Goal: Task Accomplishment & Management: Complete application form

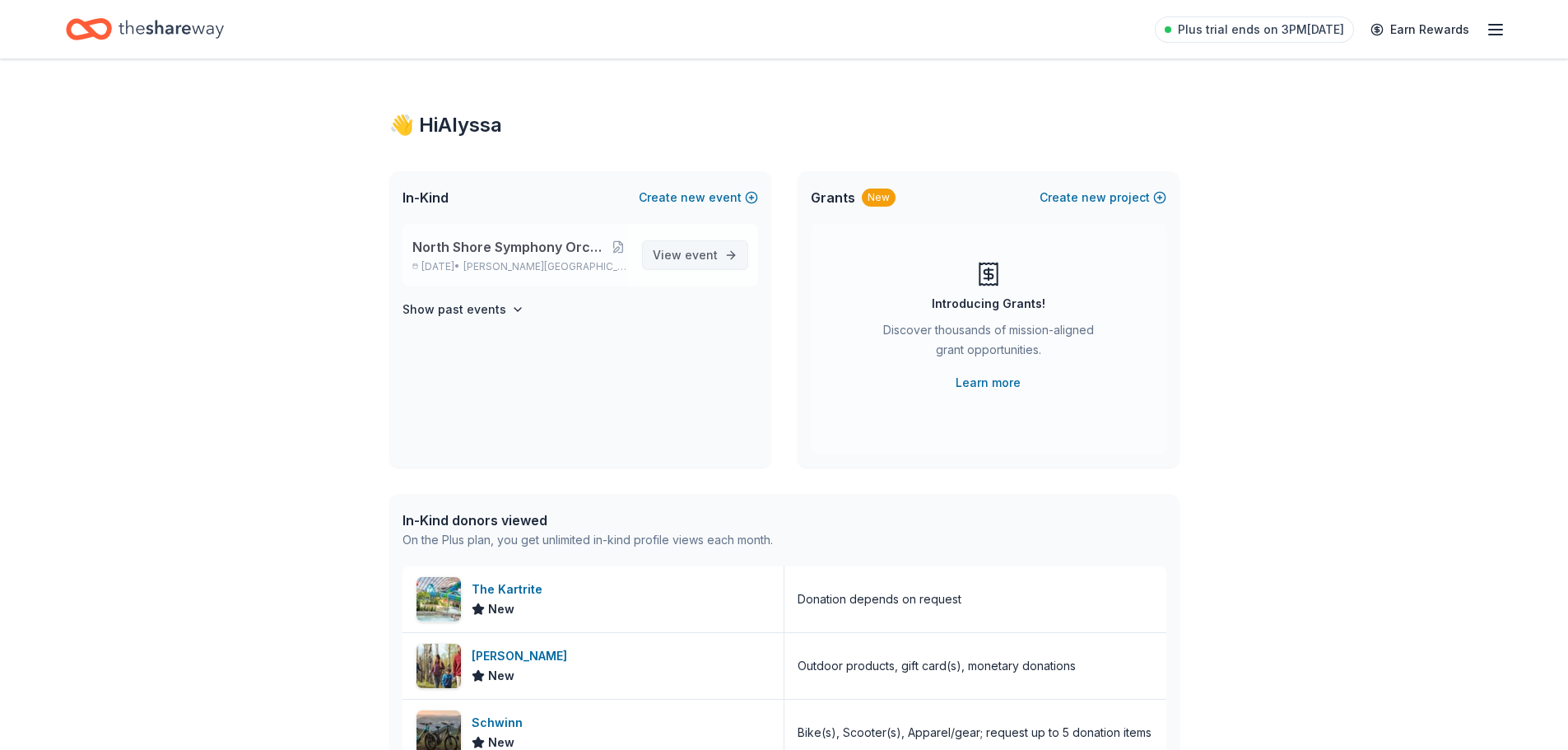
click at [700, 258] on span "event" at bounding box center [701, 255] width 33 height 14
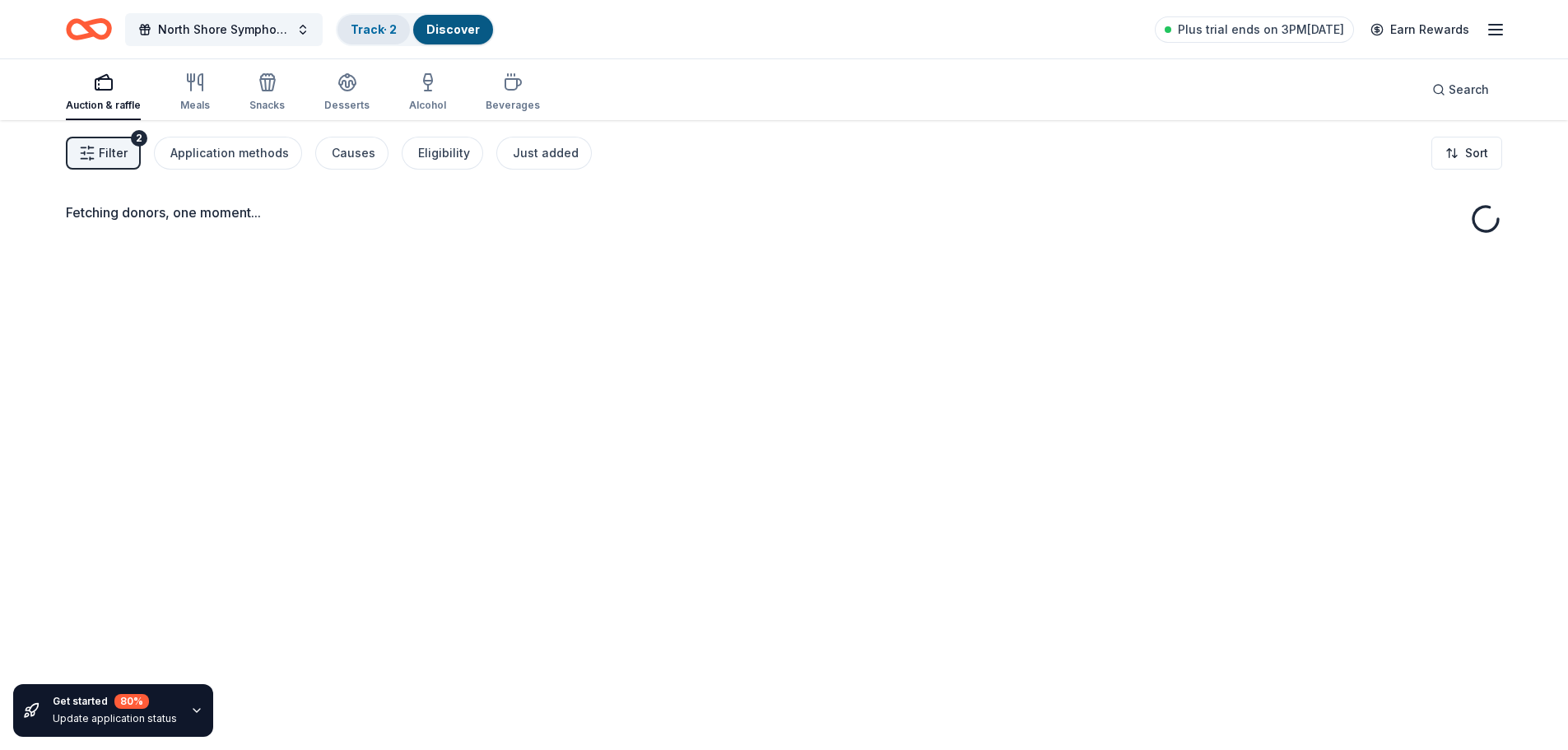
click at [377, 15] on div "Track · 2" at bounding box center [374, 30] width 73 height 30
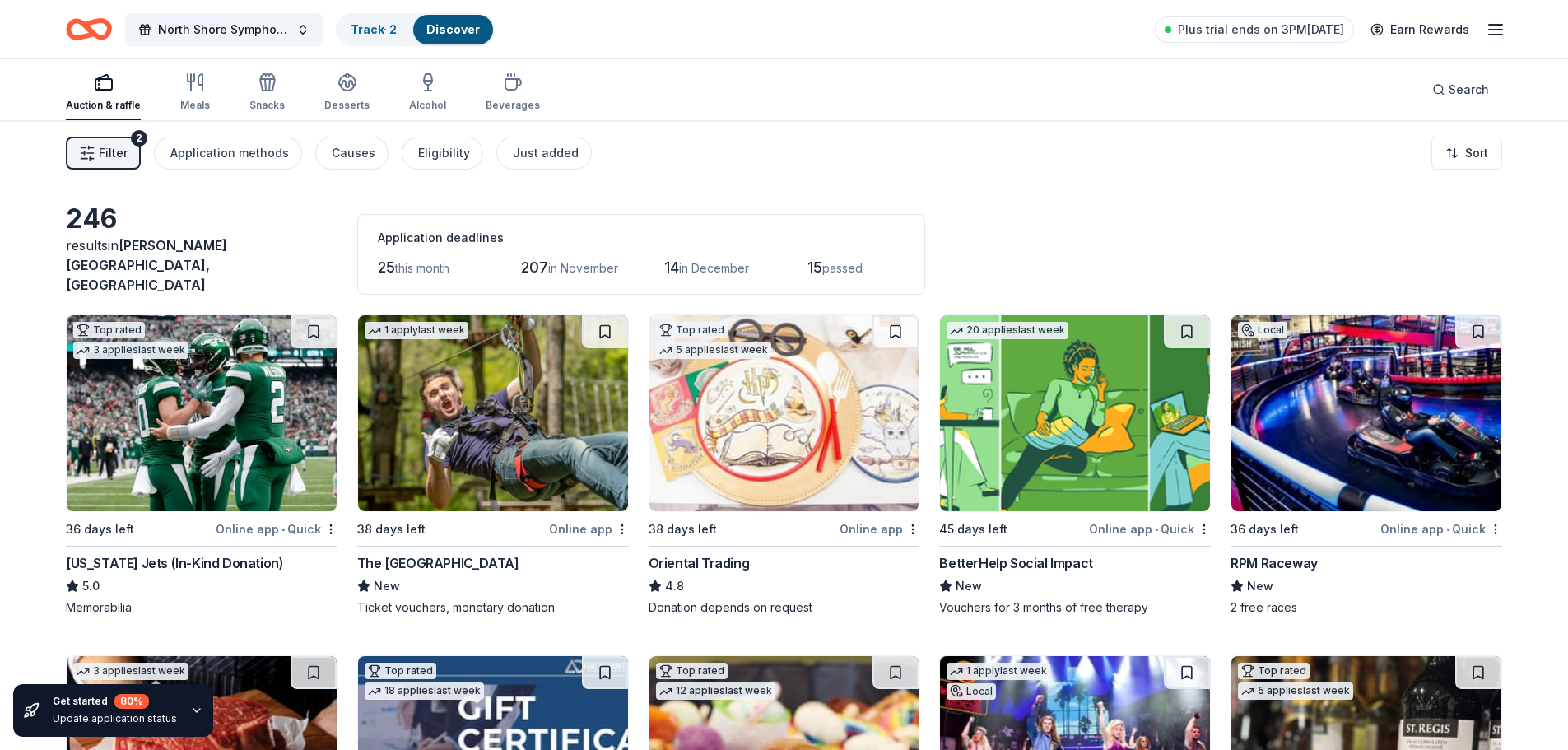
click at [118, 148] on span "Filter" at bounding box center [113, 152] width 29 height 19
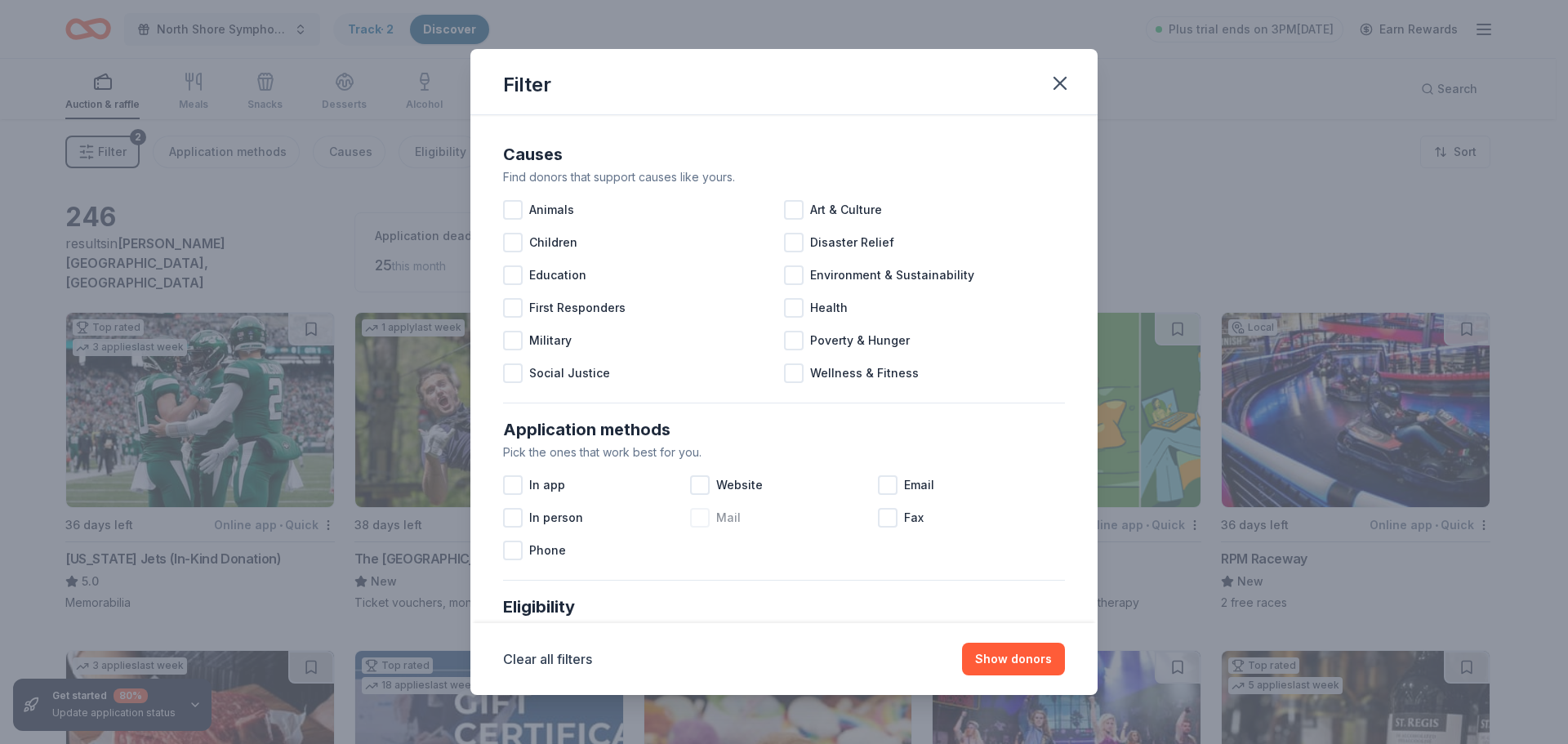
drag, startPoint x: 701, startPoint y: 513, endPoint x: 715, endPoint y: 515, distance: 14.1
click at [701, 512] on div at bounding box center [700, 518] width 19 height 19
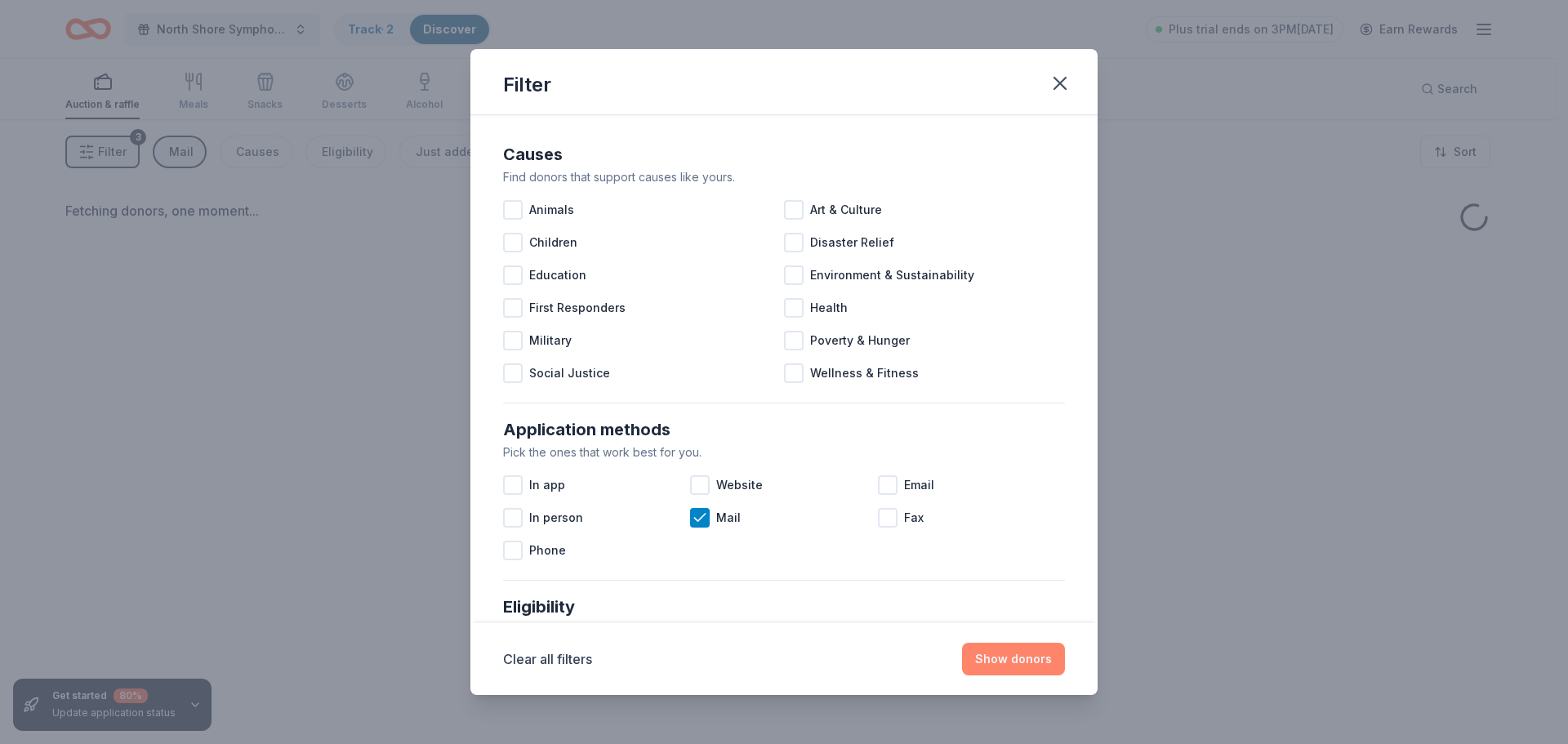
click at [1037, 659] on button "Show donors" at bounding box center [1013, 658] width 103 height 33
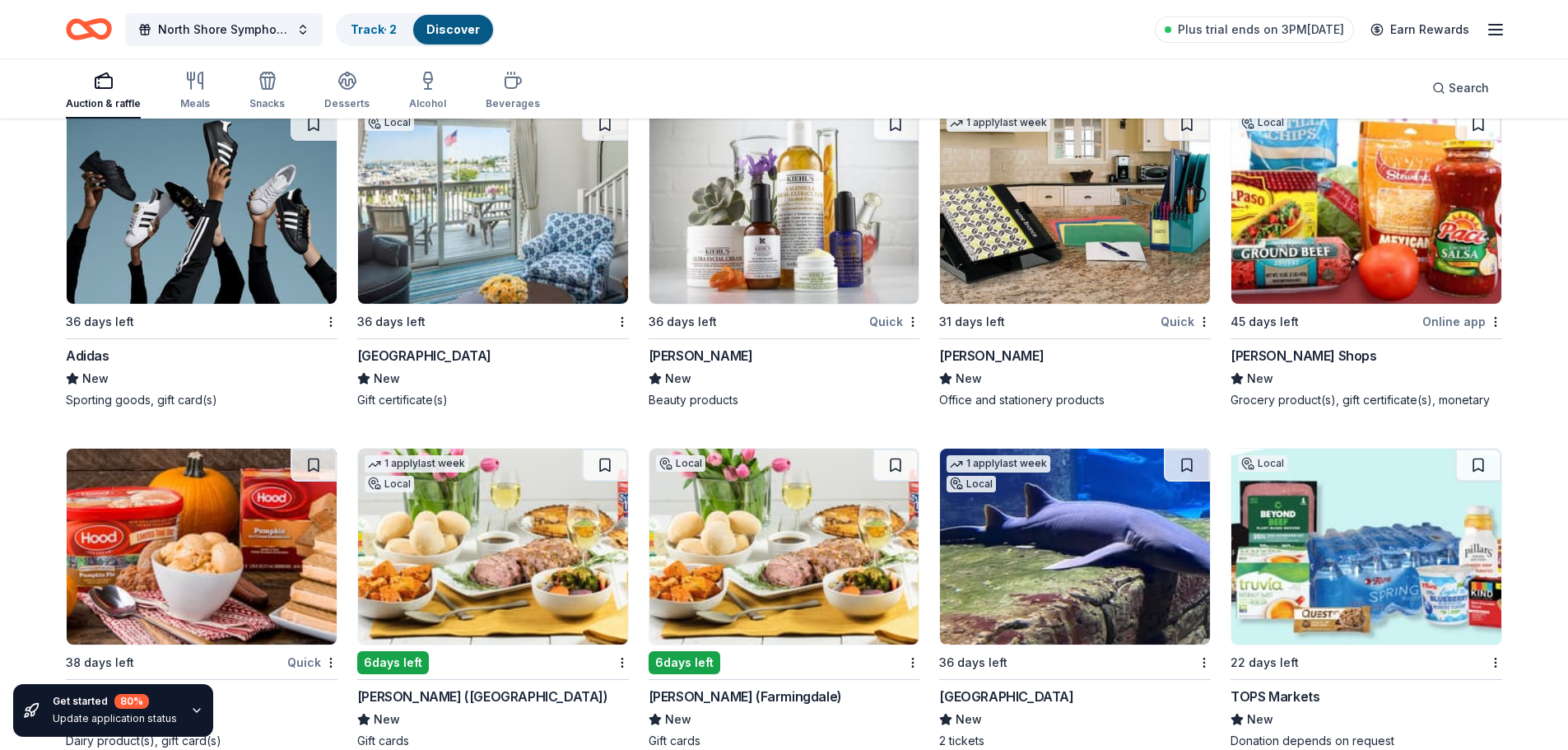
scroll to position [943, 0]
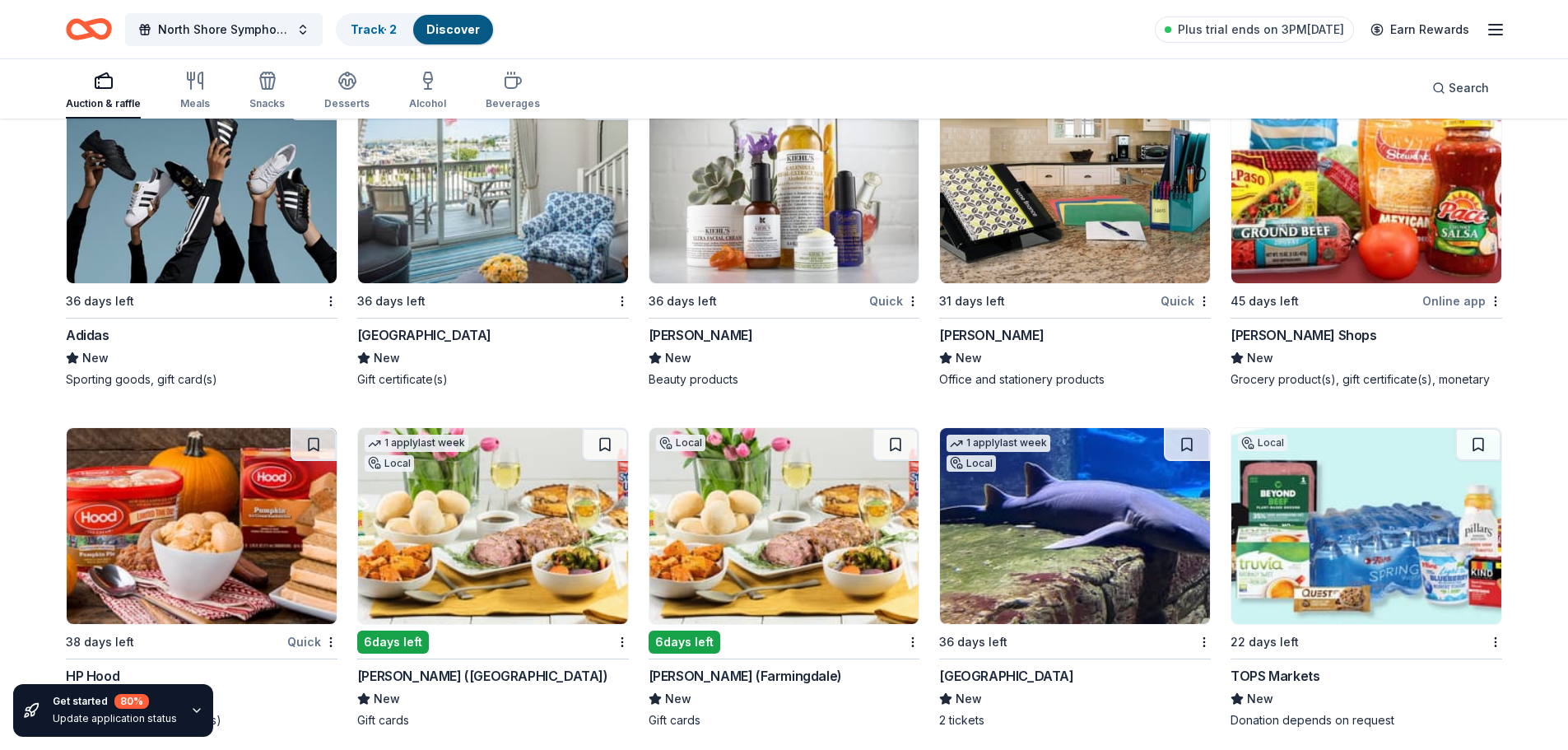
click at [478, 192] on img at bounding box center [493, 185] width 270 height 196
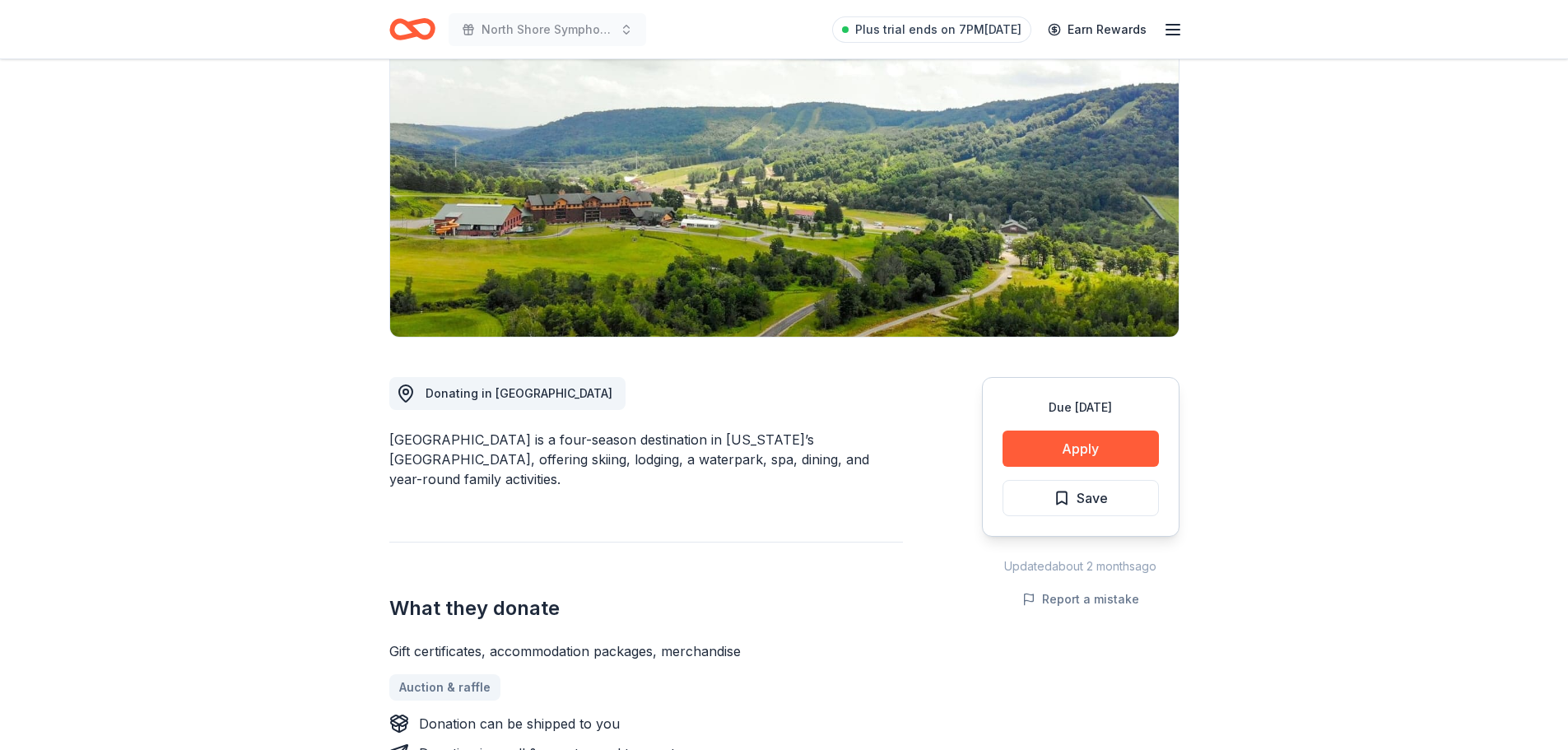
scroll to position [165, 0]
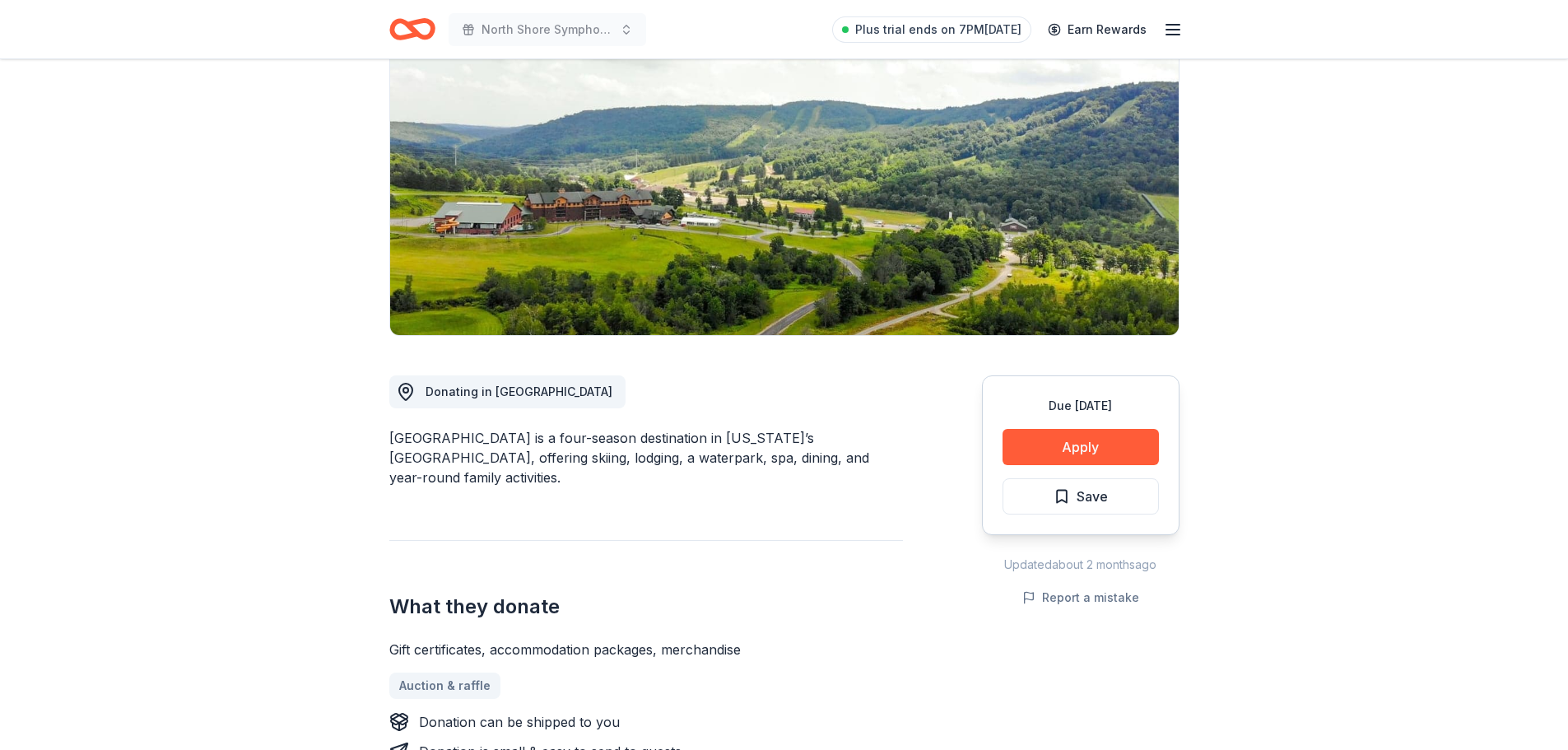
drag, startPoint x: 531, startPoint y: 437, endPoint x: 800, endPoint y: 457, distance: 269.7
click at [800, 457] on div "Greek Peak Mountain Resort is a four-season destination in New York’s Finger La…" at bounding box center [647, 457] width 514 height 59
drag, startPoint x: 779, startPoint y: 462, endPoint x: 785, endPoint y: 499, distance: 37.5
click at [785, 498] on div "Donating in NY Greek Peak Mountain Resort is a four-season destination in New Y…" at bounding box center [647, 748] width 514 height 826
click at [785, 501] on div "Donating in NY Greek Peak Mountain Resort is a four-season destination in New Y…" at bounding box center [647, 748] width 514 height 826
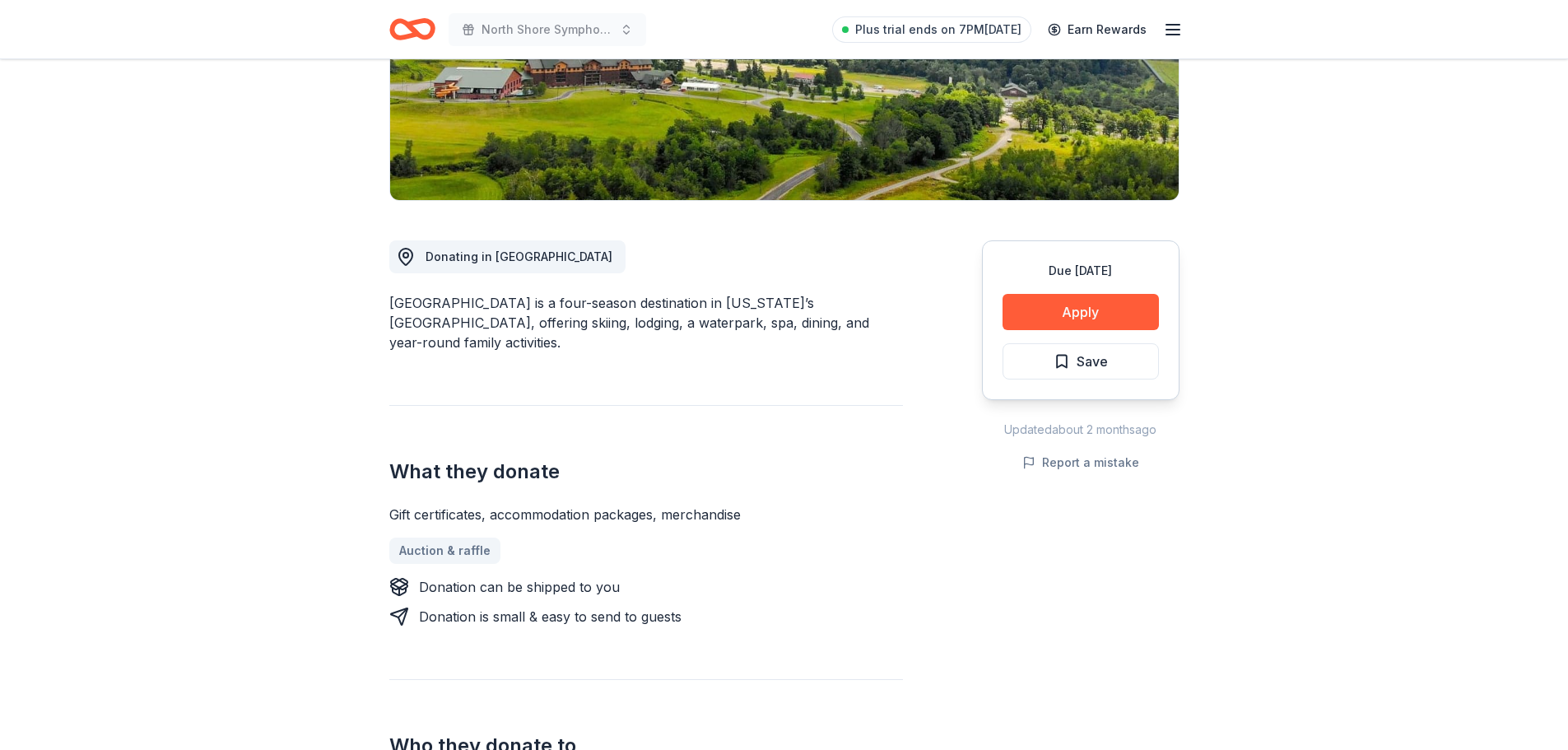
scroll to position [0, 0]
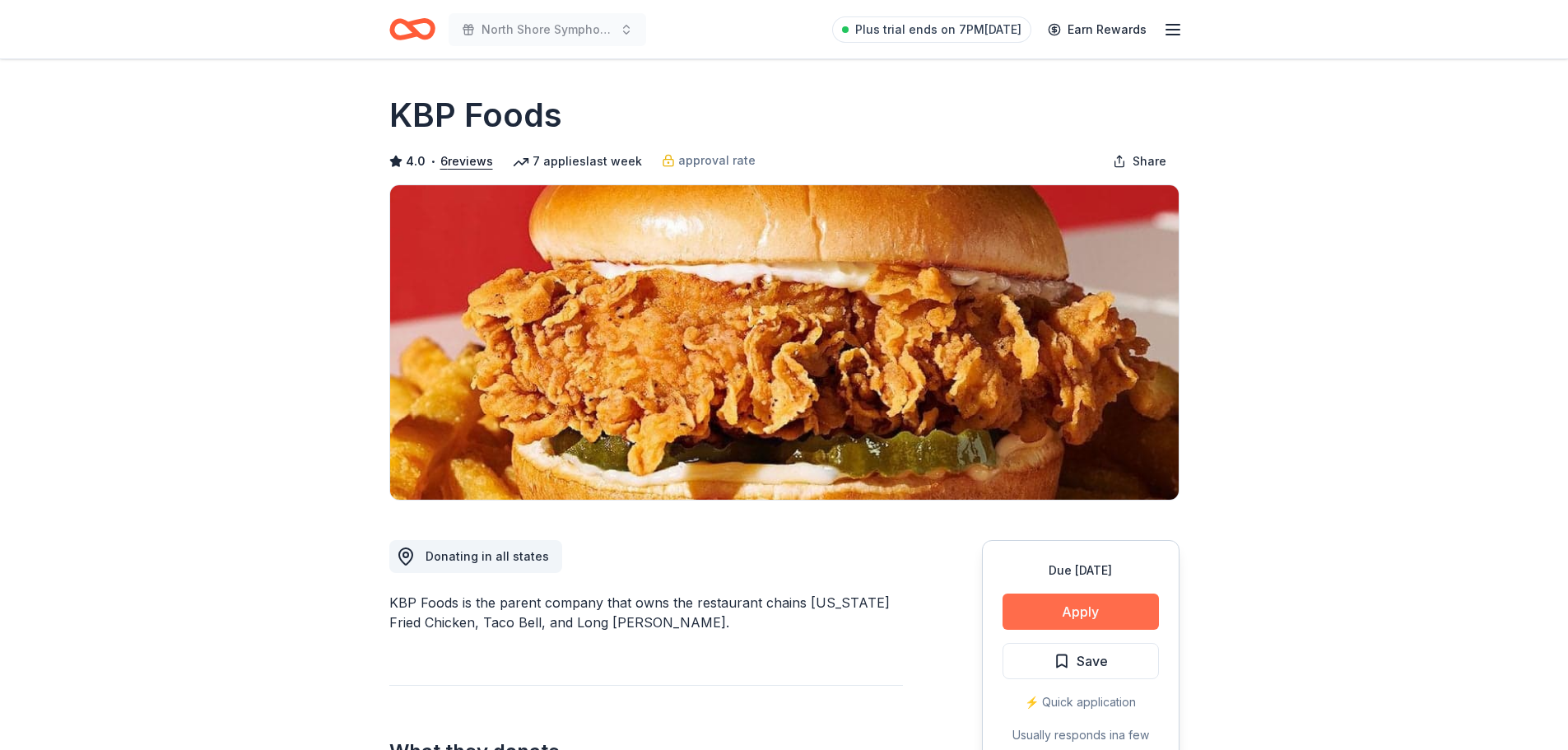
click at [1075, 605] on button "Apply" at bounding box center [1080, 611] width 156 height 36
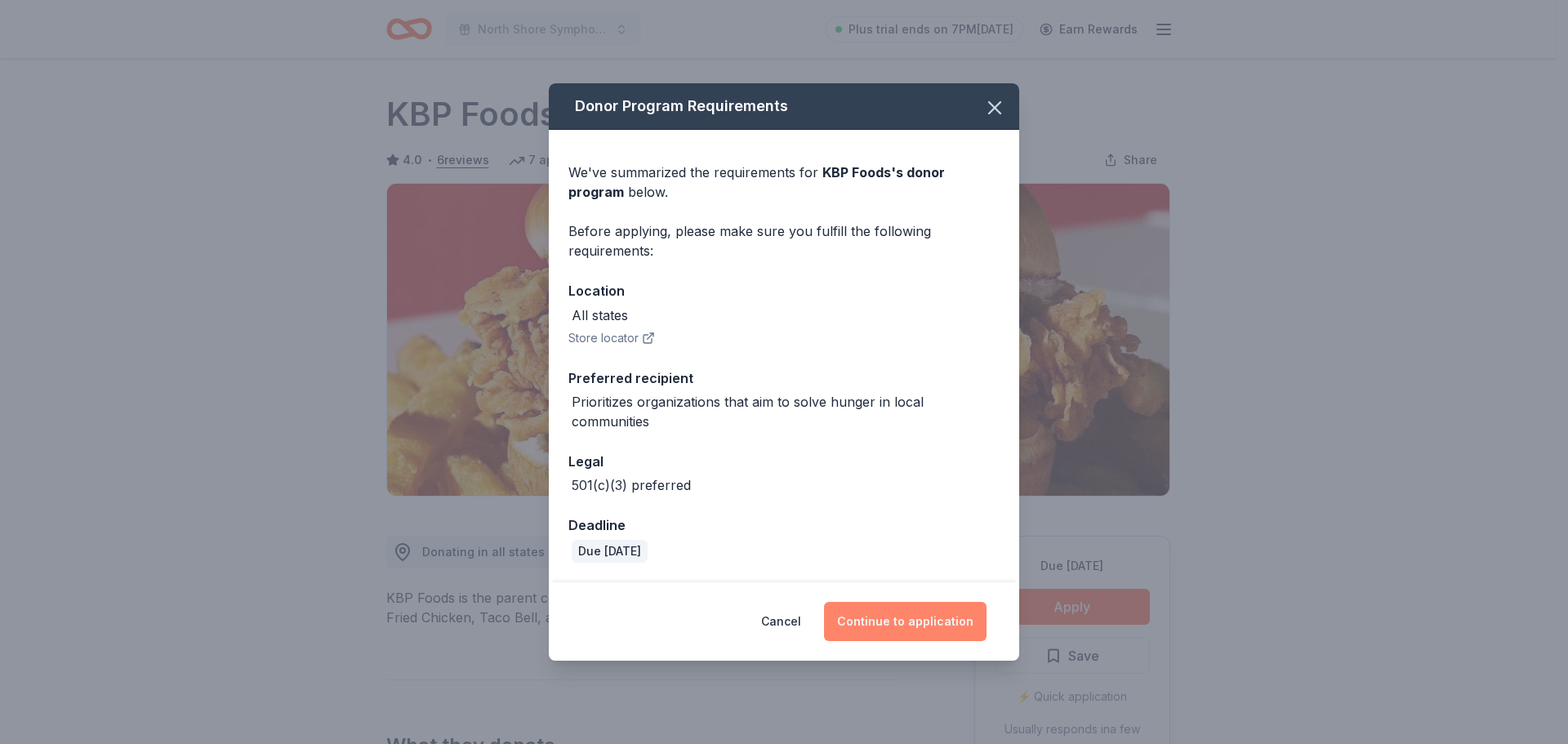
click at [914, 632] on button "Continue to application" at bounding box center [905, 622] width 163 height 39
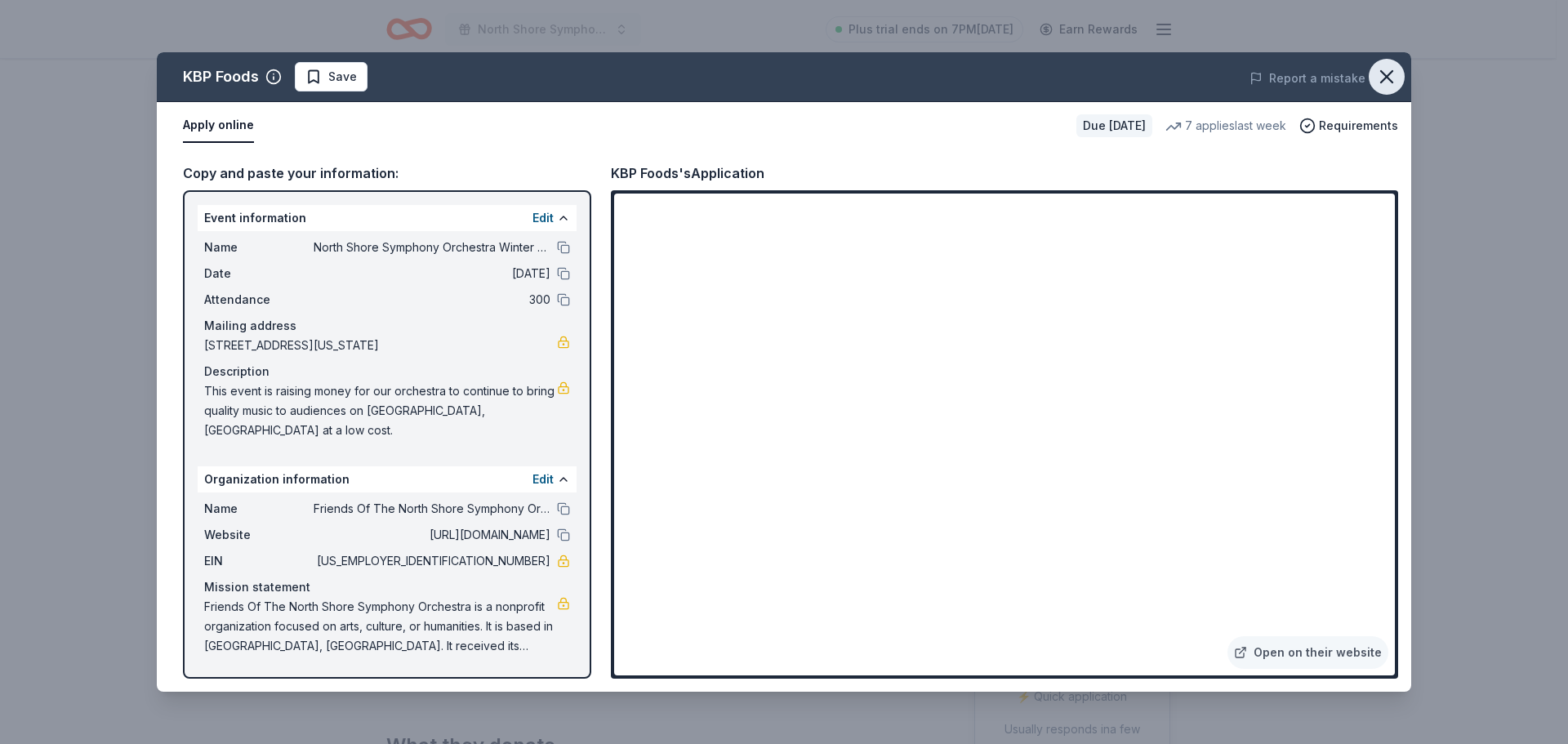
click at [1385, 73] on icon "button" at bounding box center [1387, 76] width 23 height 23
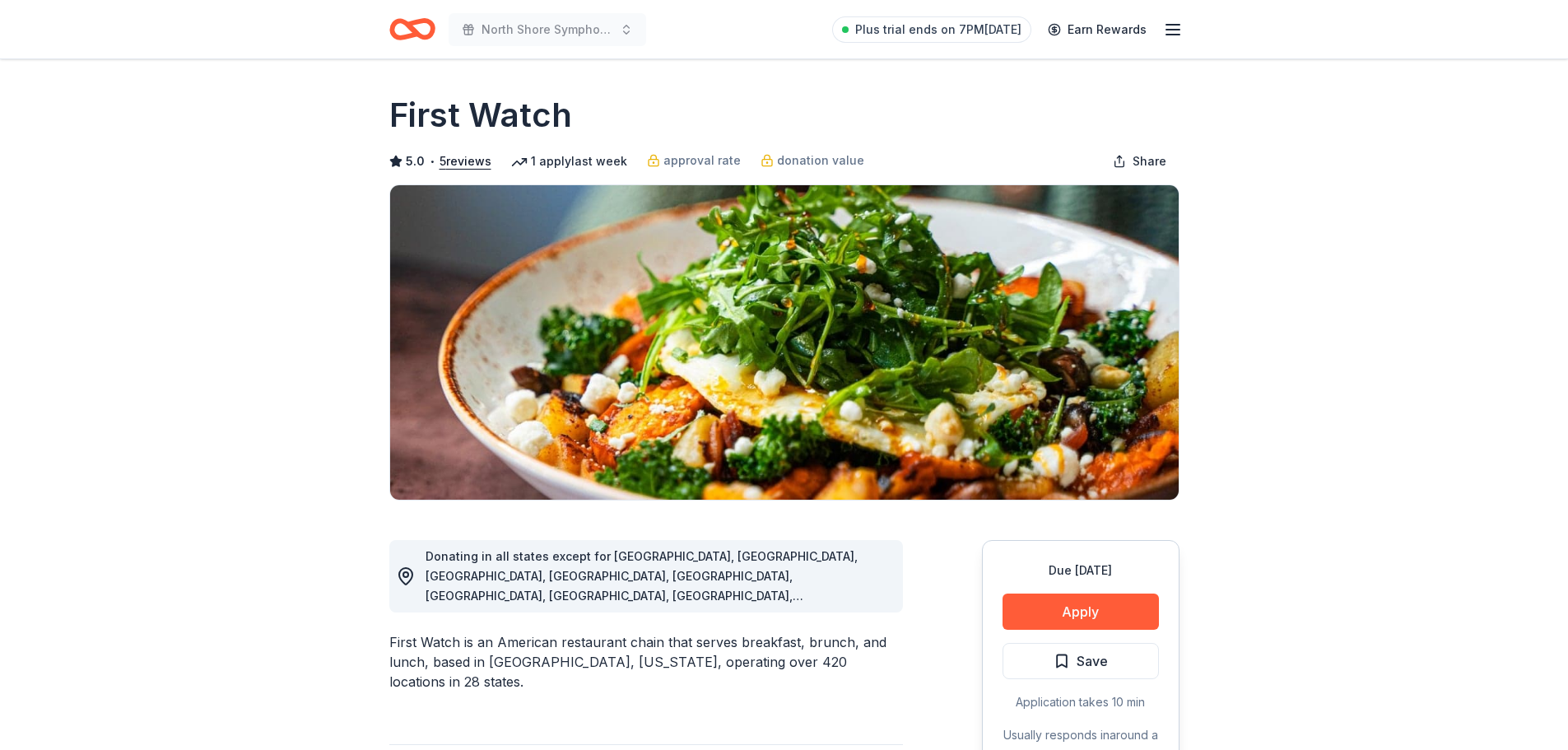
drag, startPoint x: 583, startPoint y: 623, endPoint x: 859, endPoint y: 641, distance: 276.6
click at [859, 639] on div "First Watch is an American restaurant chain that serves breakfast, brunch, and …" at bounding box center [647, 662] width 514 height 59
drag, startPoint x: 709, startPoint y: 638, endPoint x: 841, endPoint y: 637, distance: 132.0
click at [841, 637] on div "First Watch is an American restaurant chain that serves breakfast, brunch, and …" at bounding box center [647, 662] width 514 height 59
click at [844, 639] on div "First Watch is an American restaurant chain that serves breakfast, brunch, and …" at bounding box center [647, 662] width 514 height 59
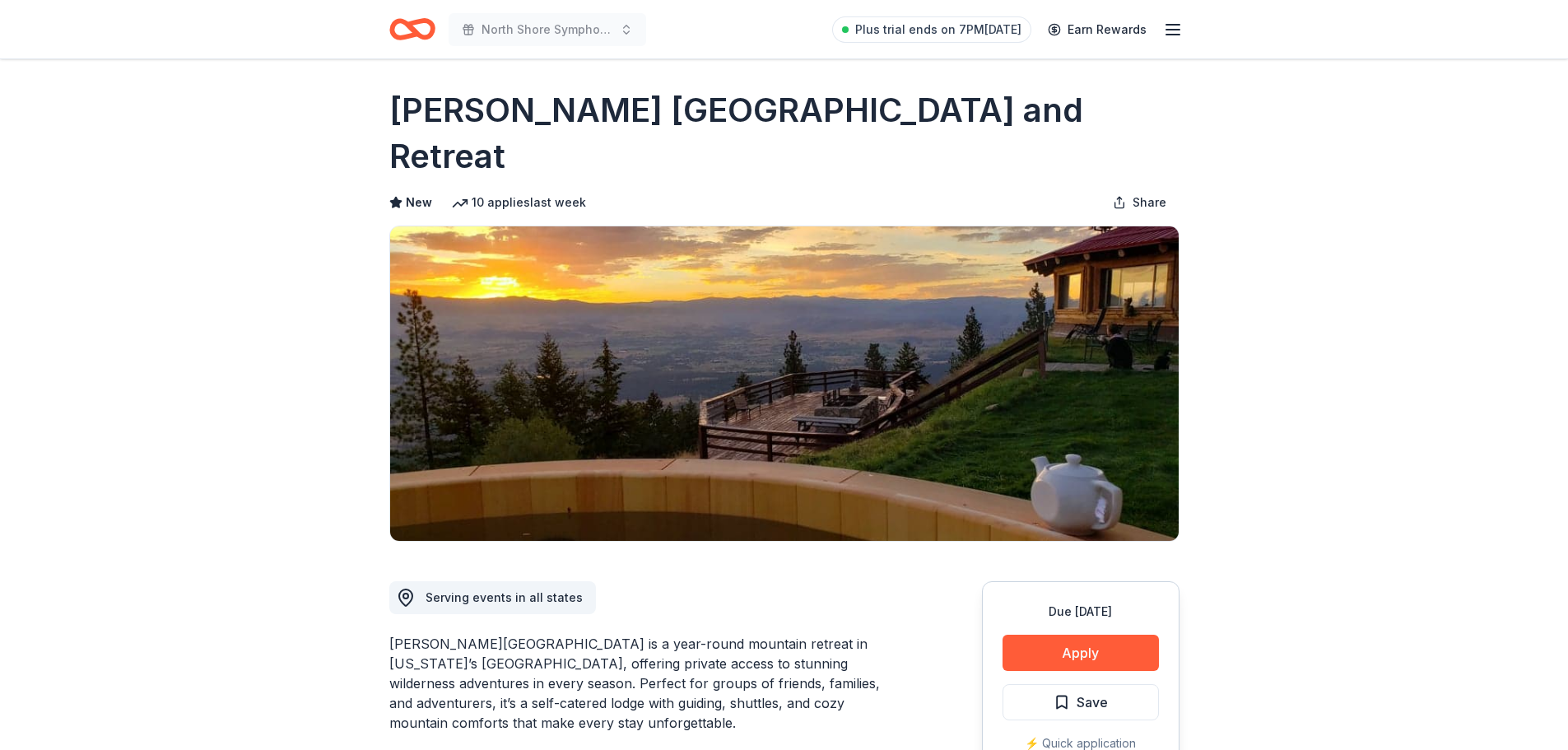
scroll to position [165, 0]
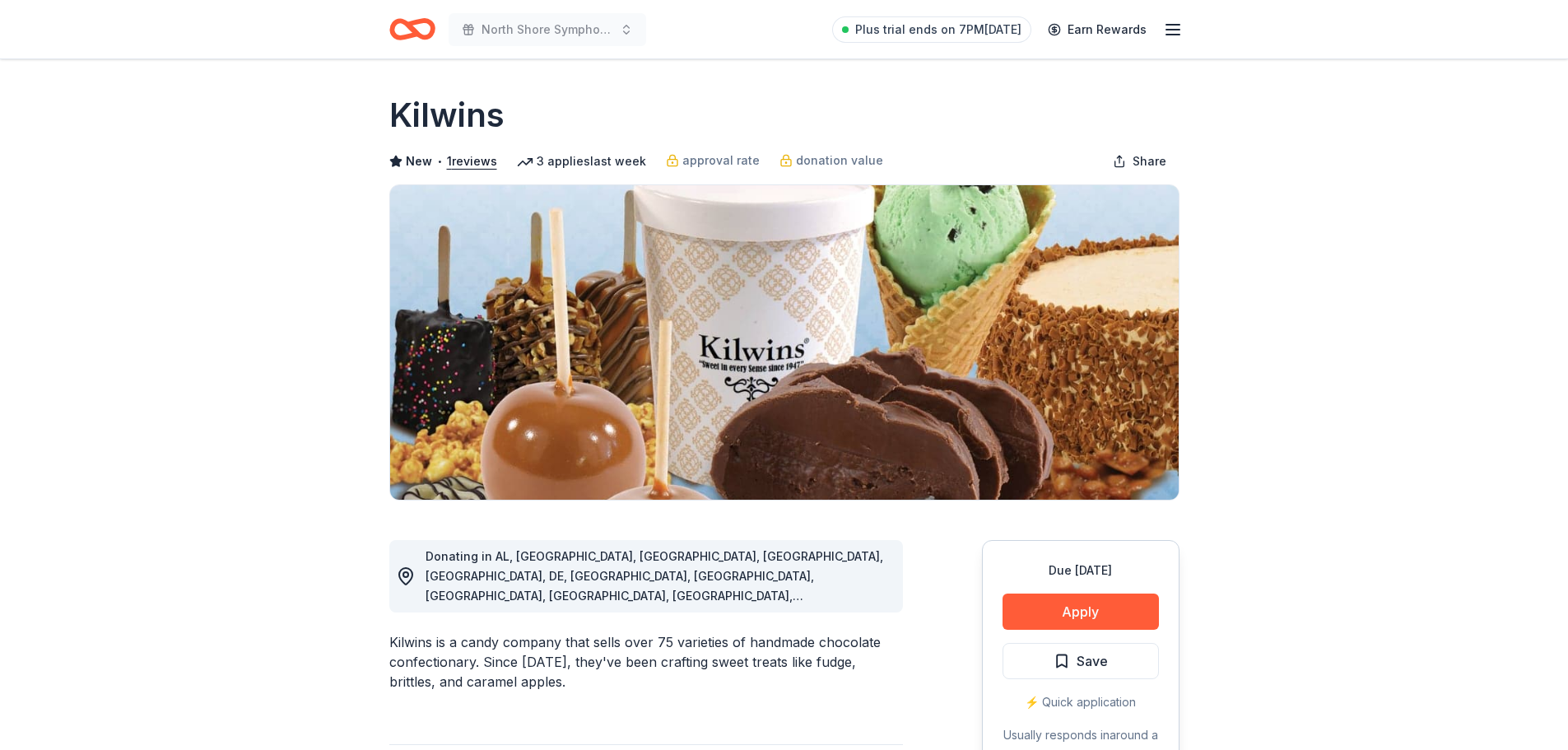
drag, startPoint x: 556, startPoint y: 621, endPoint x: 846, endPoint y: 629, distance: 290.1
click at [846, 632] on div "Kilwins is a candy company that sells over 75 varieties of handmade chocolate c…" at bounding box center [647, 662] width 514 height 59
drag, startPoint x: 608, startPoint y: 619, endPoint x: 805, endPoint y: 631, distance: 197.4
click at [805, 632] on div "Kilwins is a candy company that sells over 75 varieties of handmade chocolate c…" at bounding box center [647, 662] width 514 height 59
click at [1076, 607] on button "Apply" at bounding box center [1080, 611] width 156 height 36
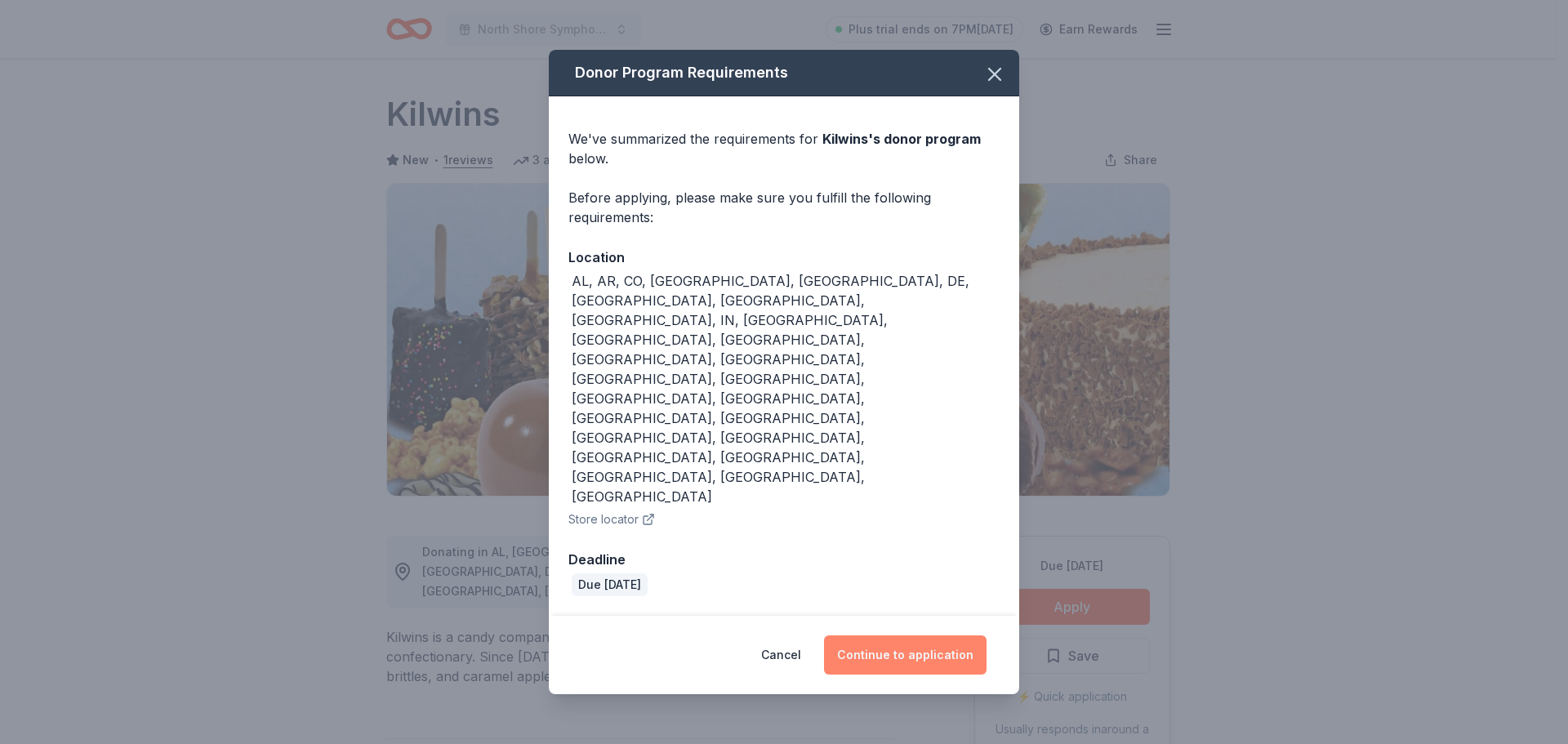
click at [901, 635] on button "Continue to application" at bounding box center [905, 654] width 163 height 39
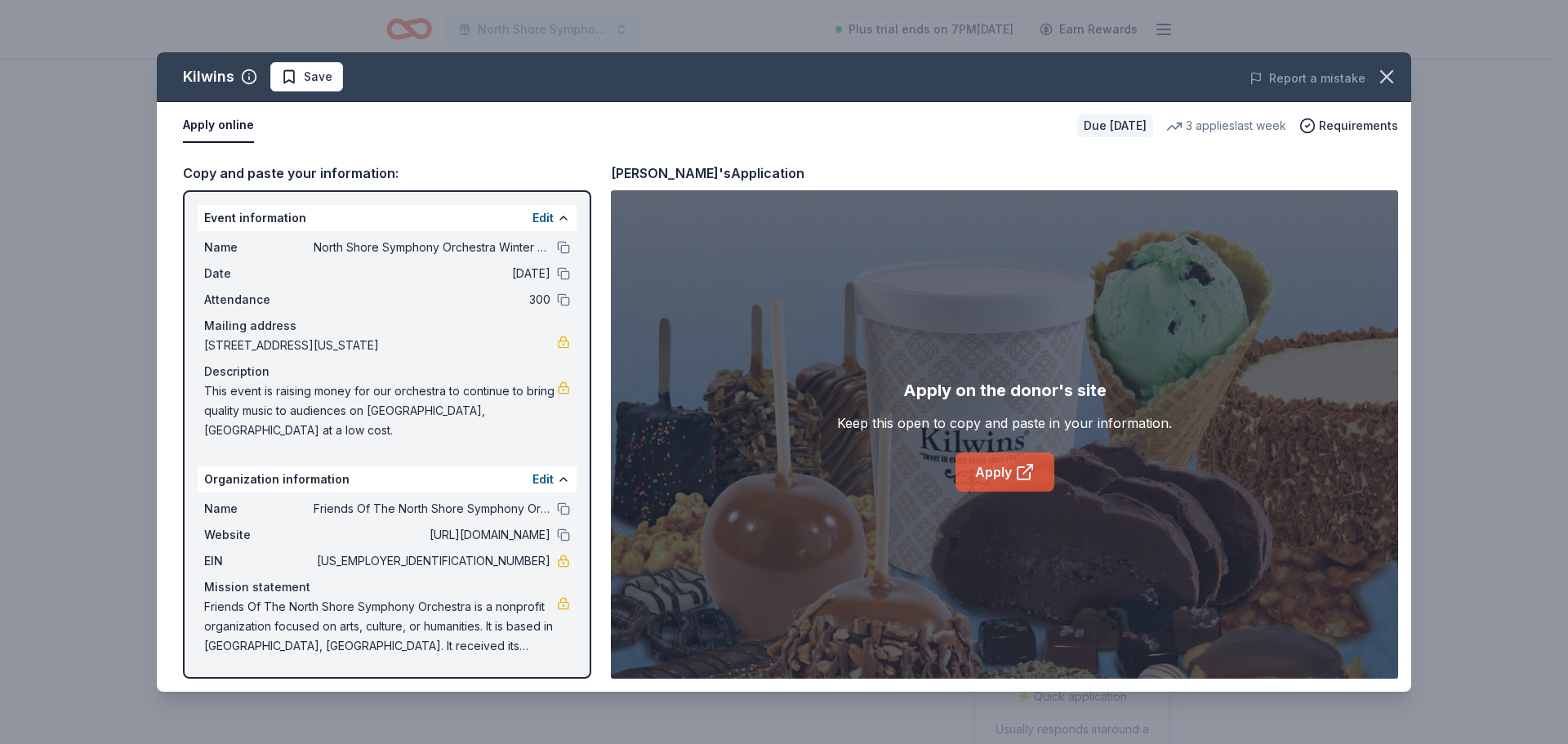
click at [990, 473] on link "Apply" at bounding box center [1005, 471] width 99 height 39
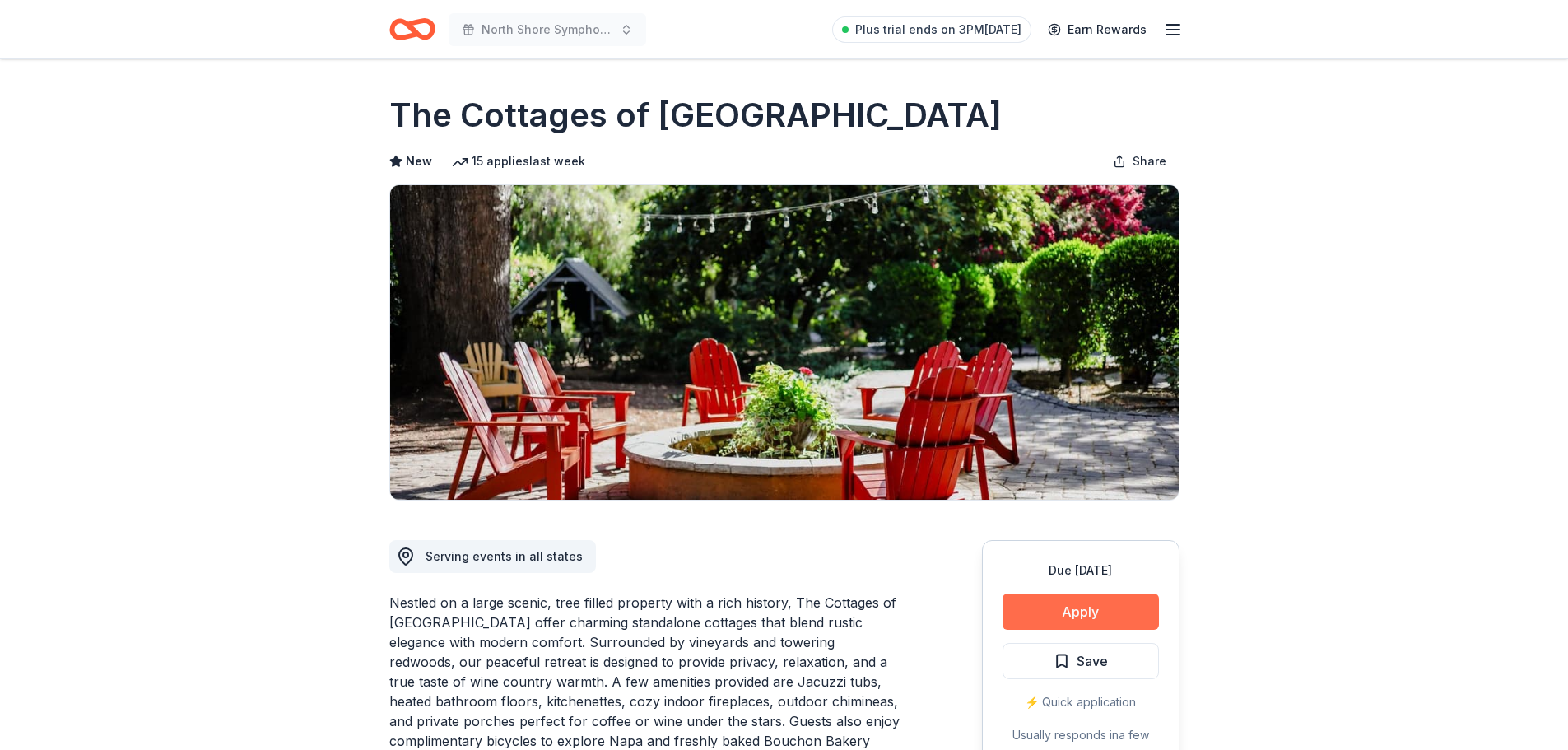
click at [1090, 610] on button "Apply" at bounding box center [1080, 611] width 156 height 36
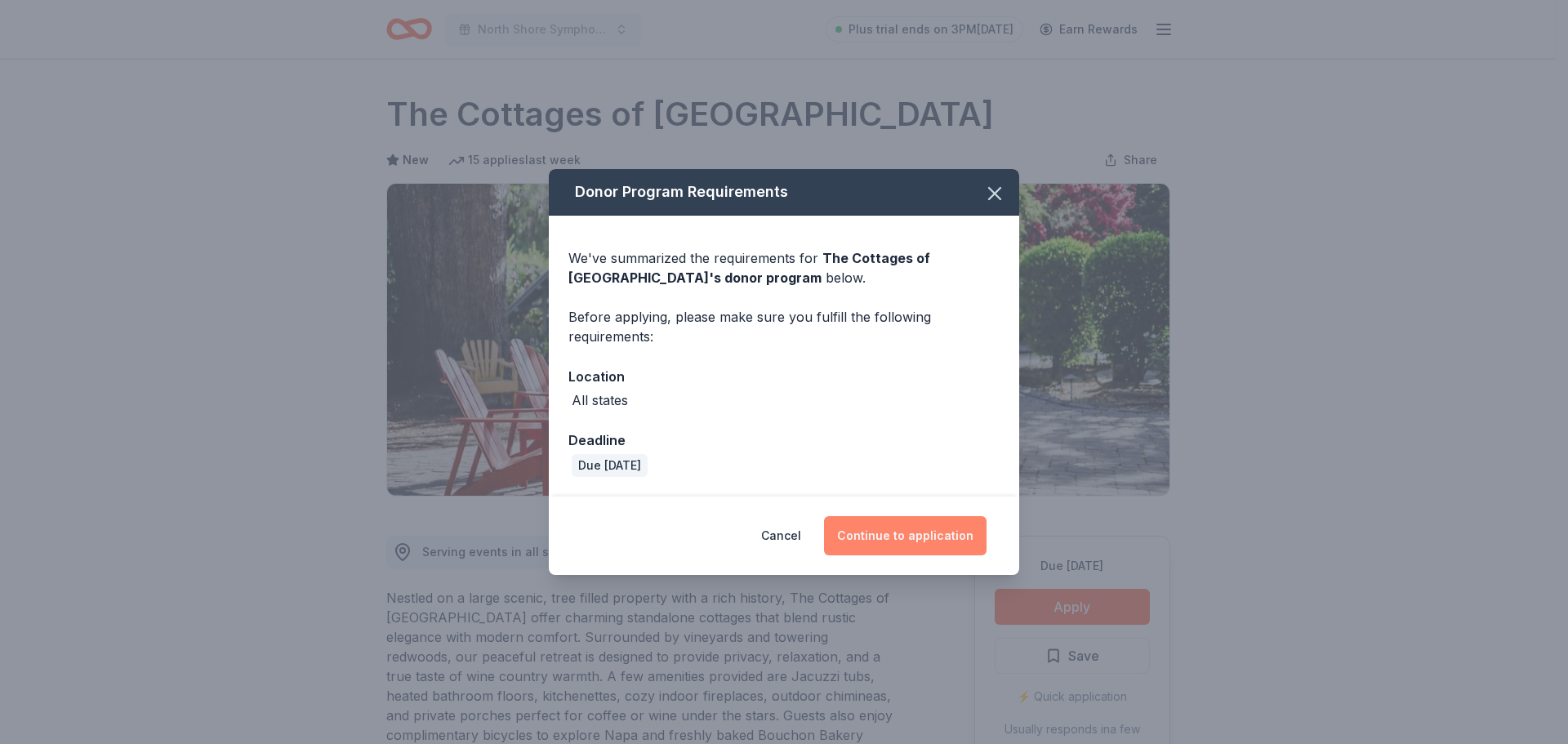
click at [915, 531] on button "Continue to application" at bounding box center [905, 535] width 163 height 39
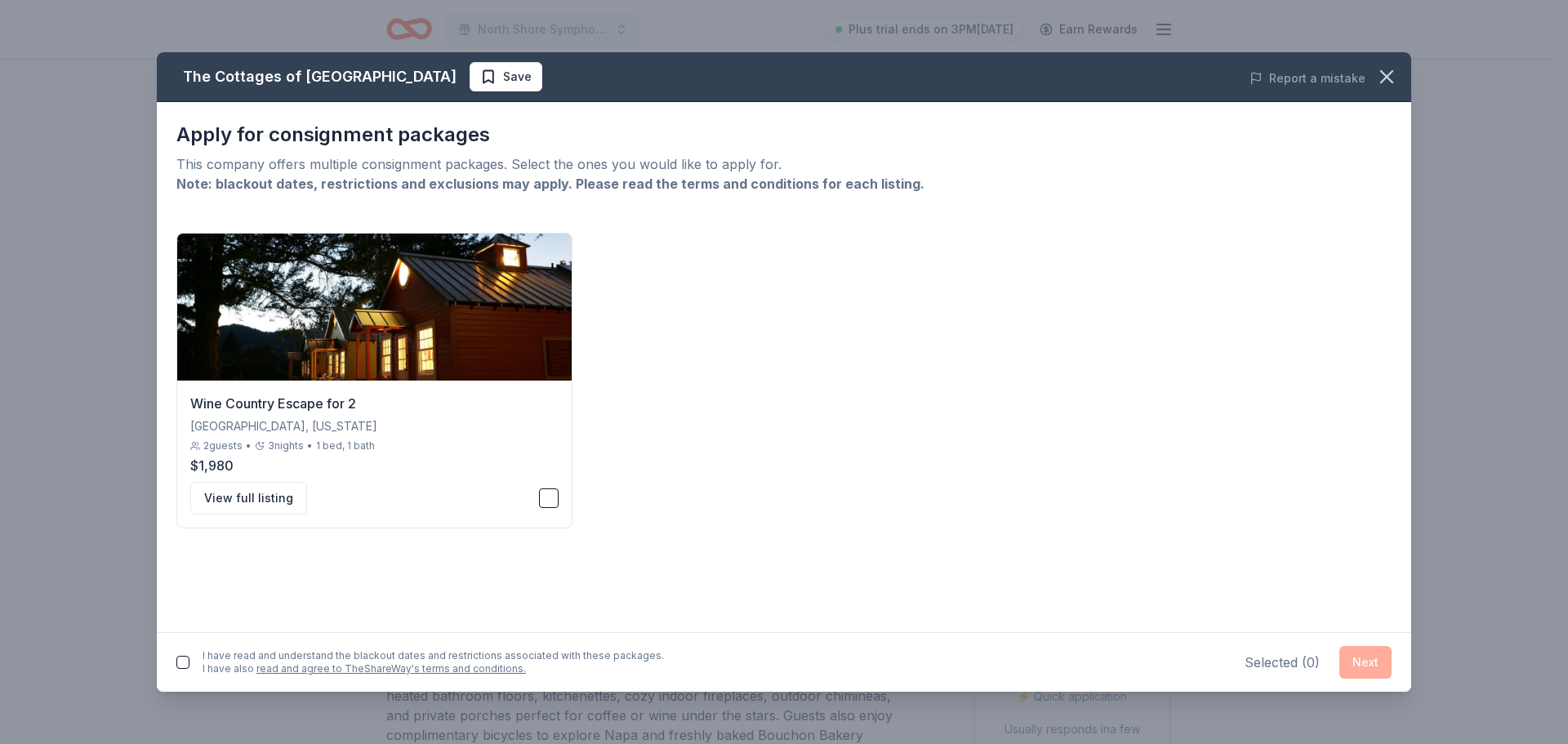
drag, startPoint x: 425, startPoint y: 161, endPoint x: 686, endPoint y: 172, distance: 261.2
click at [685, 172] on div "This company offers multiple consignment packages. Select the ones you would li…" at bounding box center [784, 164] width 1216 height 19
click at [555, 496] on button "button" at bounding box center [549, 497] width 19 height 19
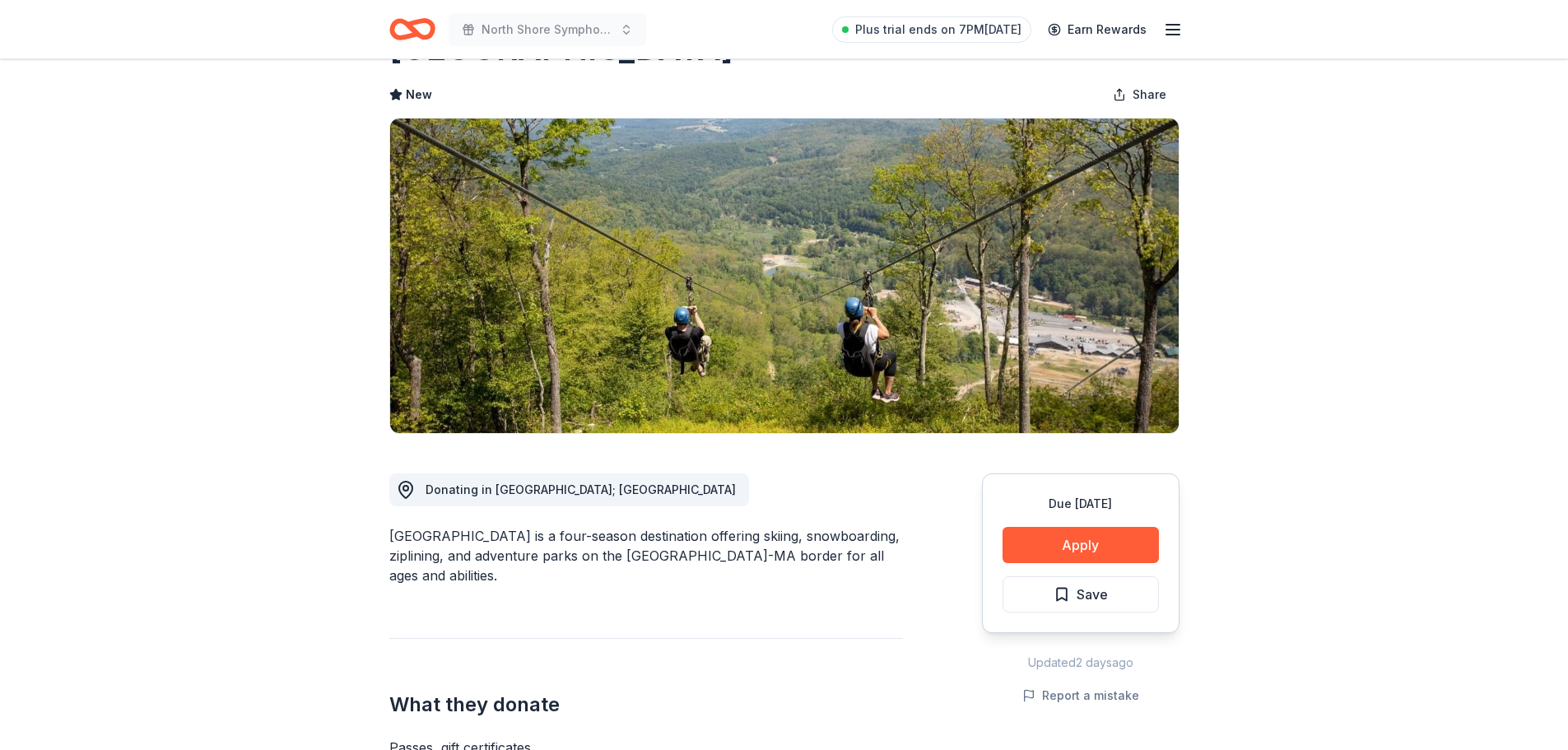
scroll to position [82, 0]
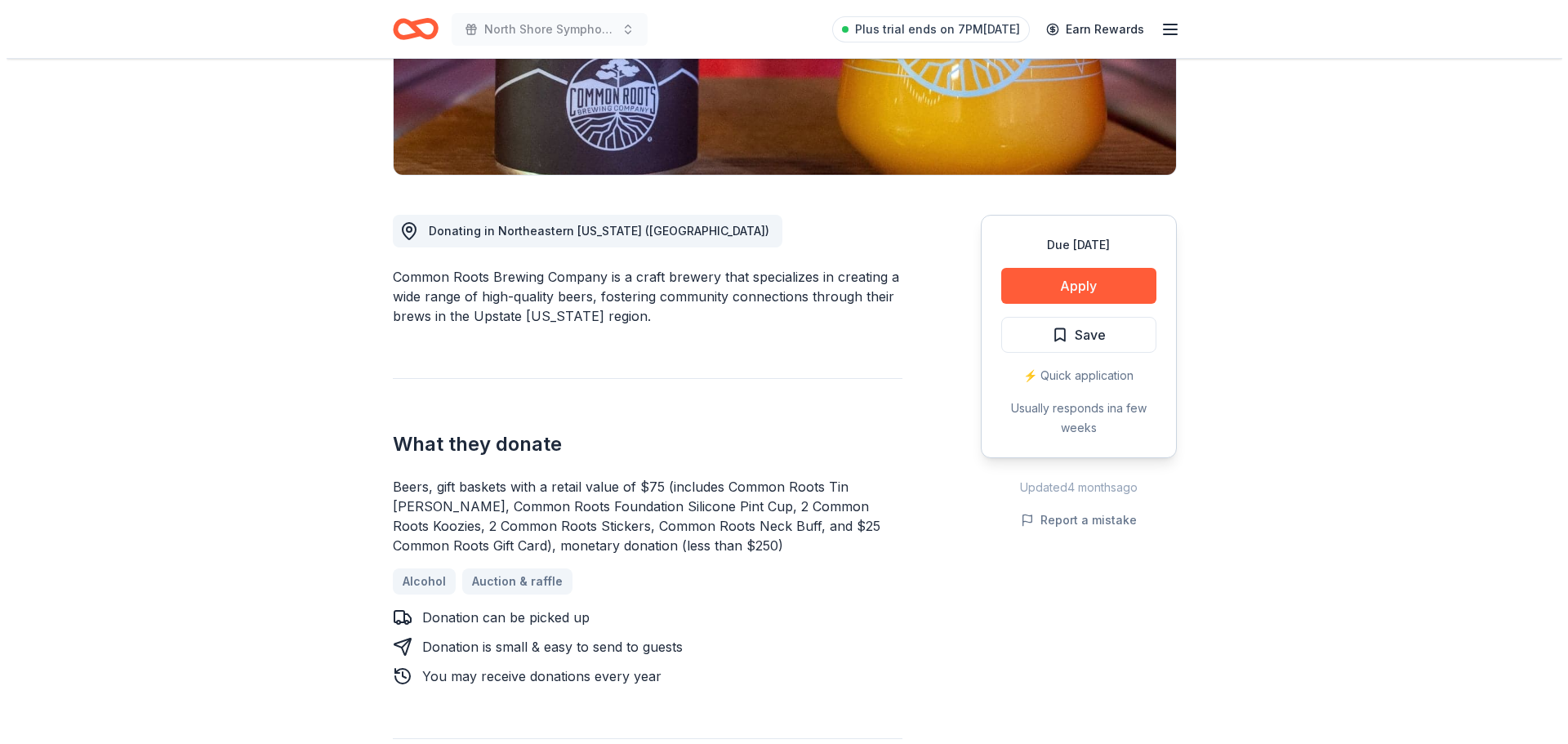
scroll to position [326, 0]
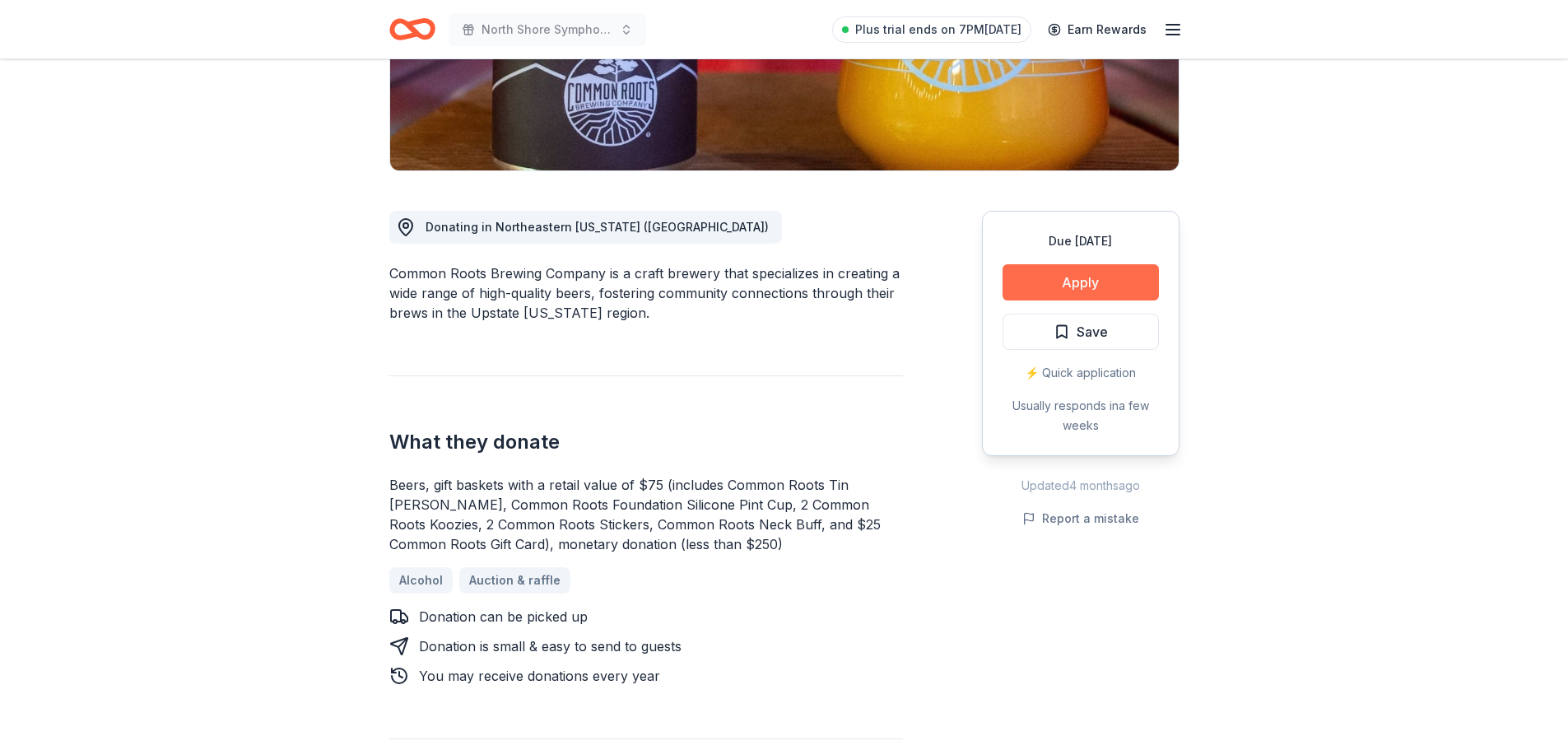
click at [1063, 291] on button "Apply" at bounding box center [1080, 282] width 156 height 36
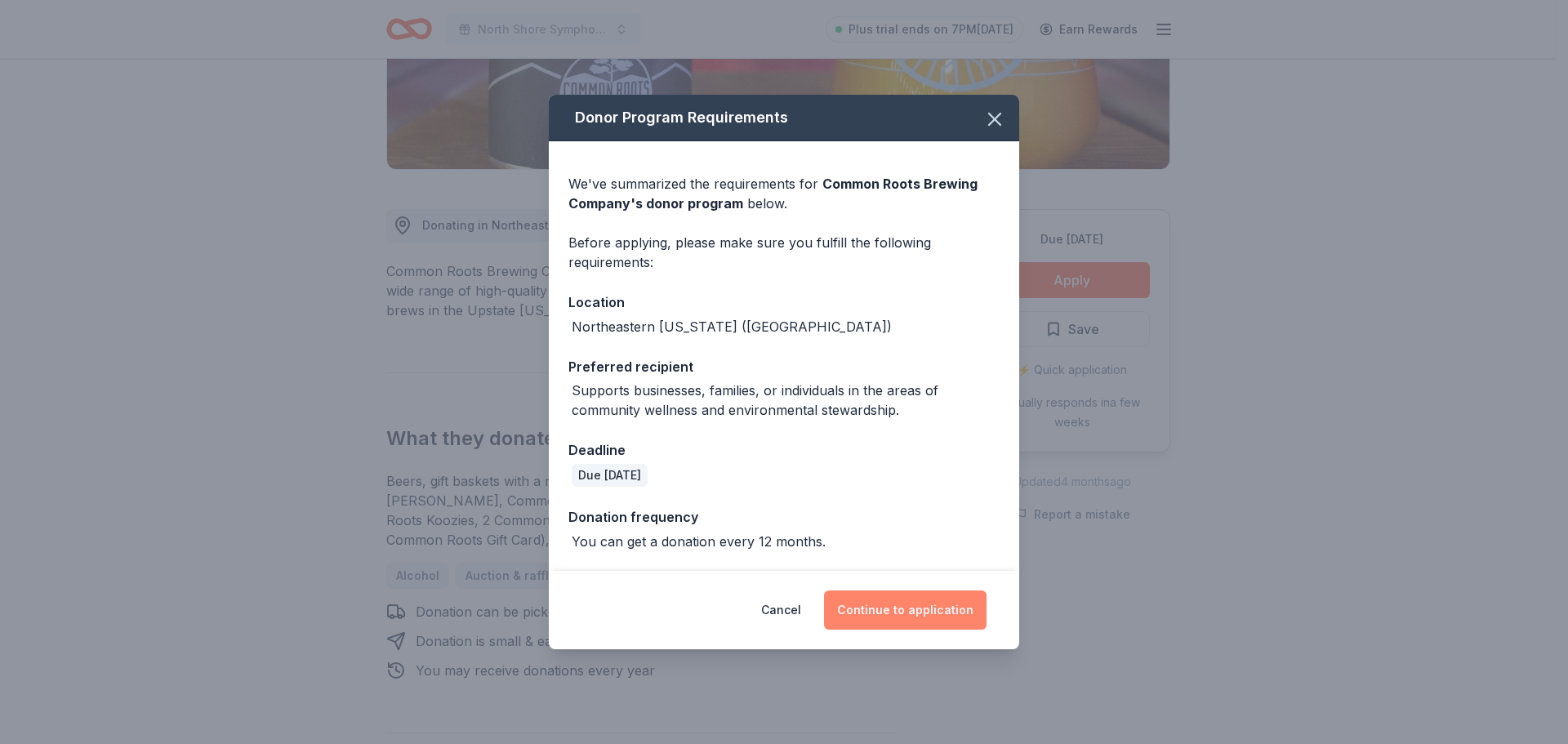
click at [920, 608] on button "Continue to application" at bounding box center [905, 610] width 163 height 39
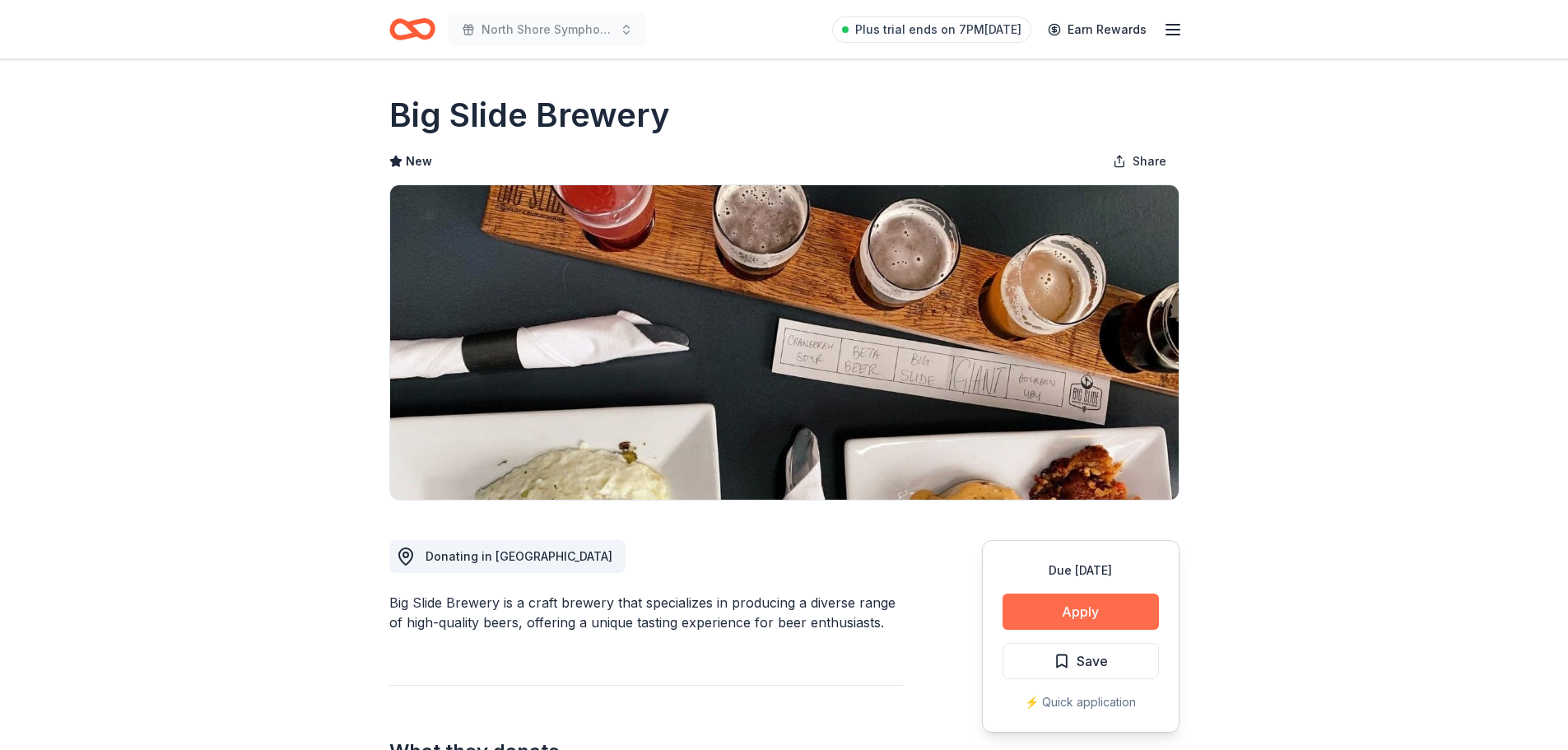
click at [1063, 616] on button "Apply" at bounding box center [1080, 611] width 156 height 36
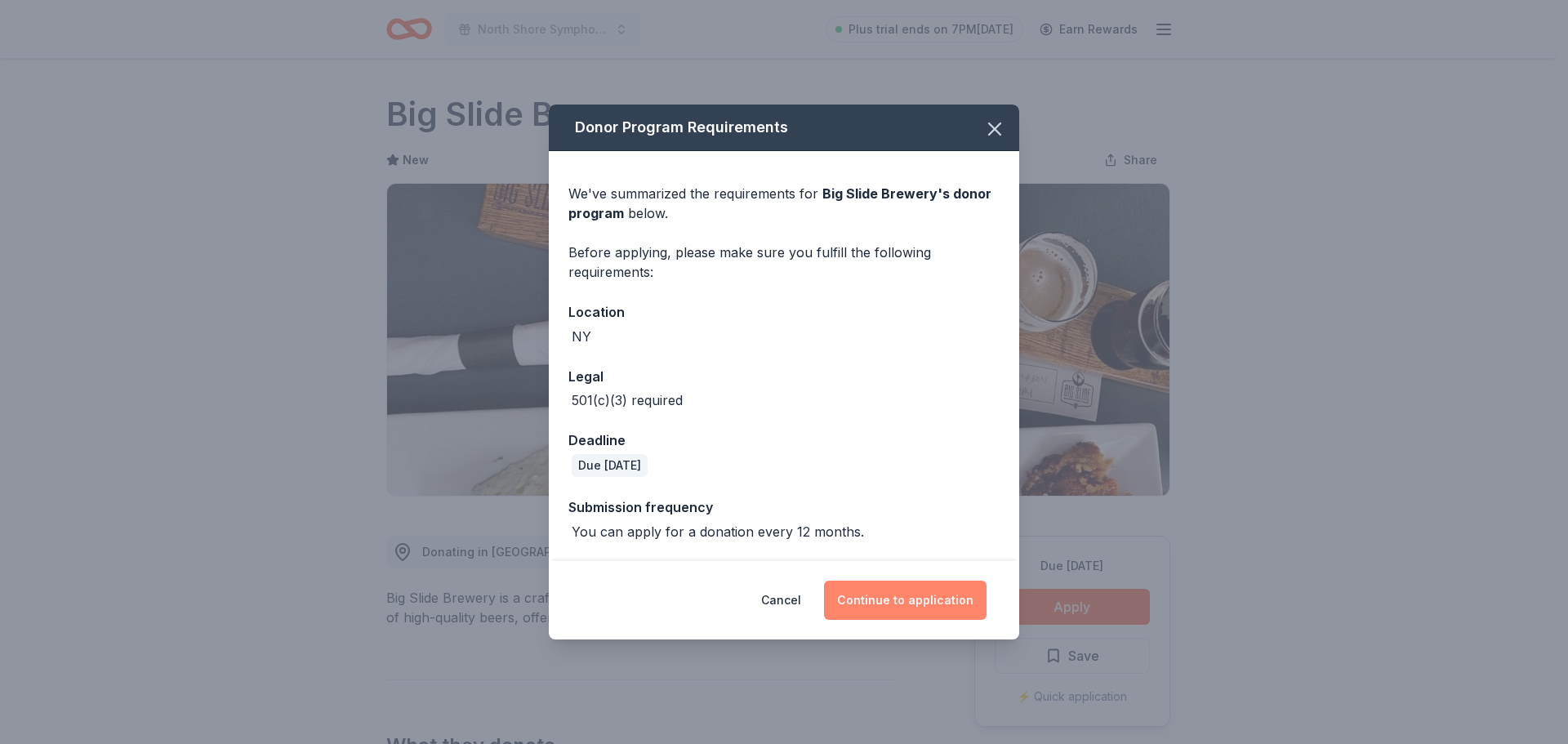
click at [899, 598] on button "Continue to application" at bounding box center [905, 600] width 163 height 39
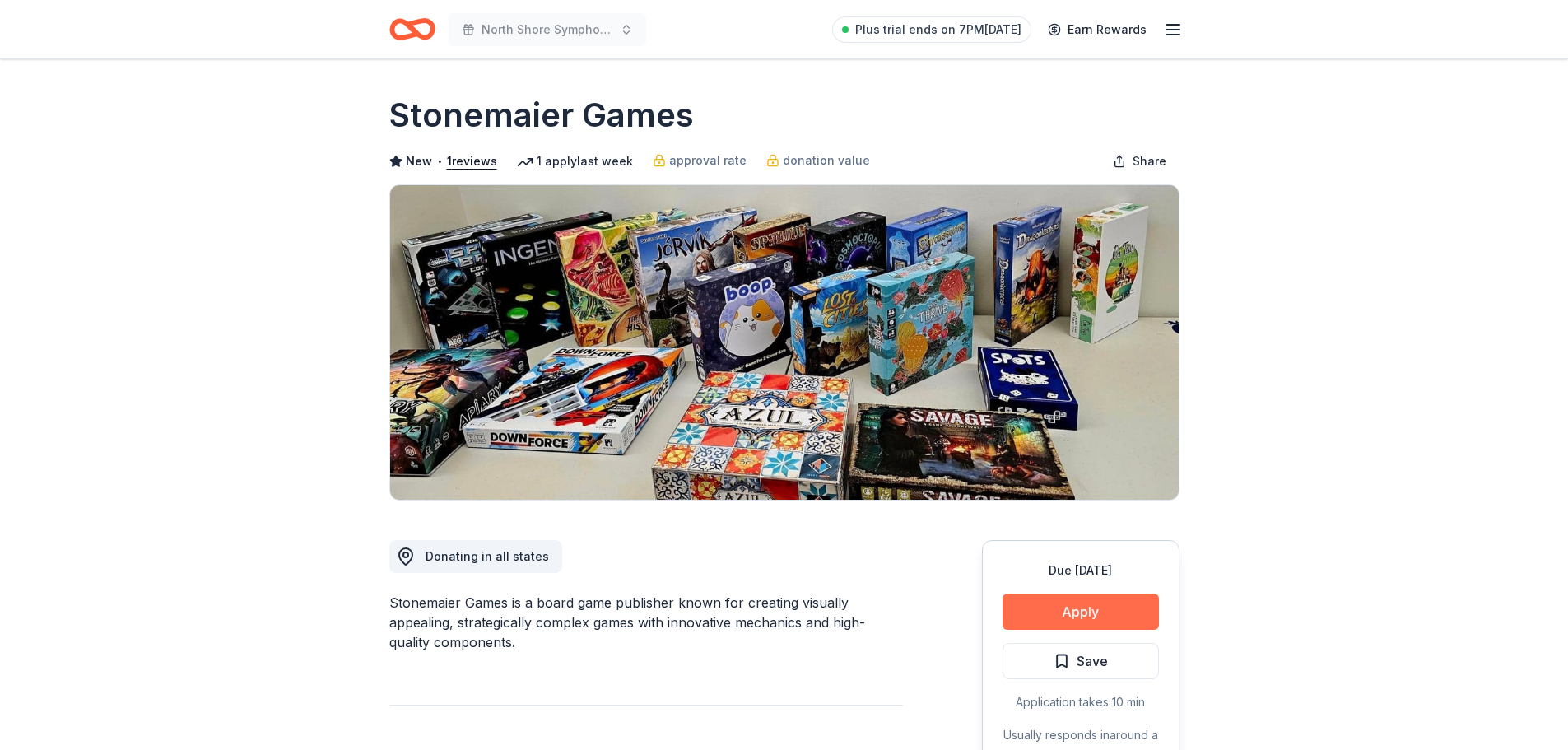
click at [1076, 617] on button "Apply" at bounding box center [1080, 611] width 156 height 36
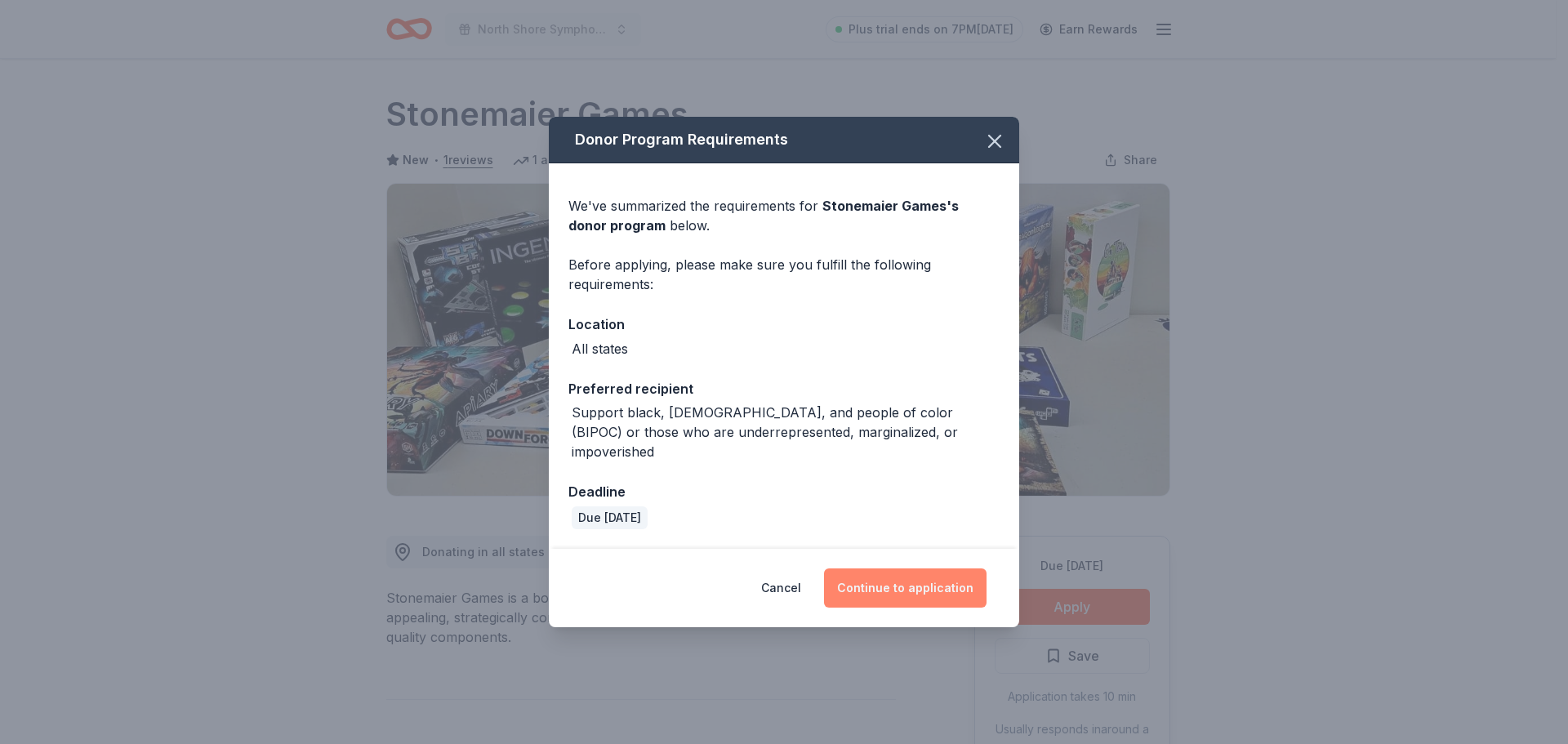
click at [918, 573] on button "Continue to application" at bounding box center [905, 588] width 163 height 39
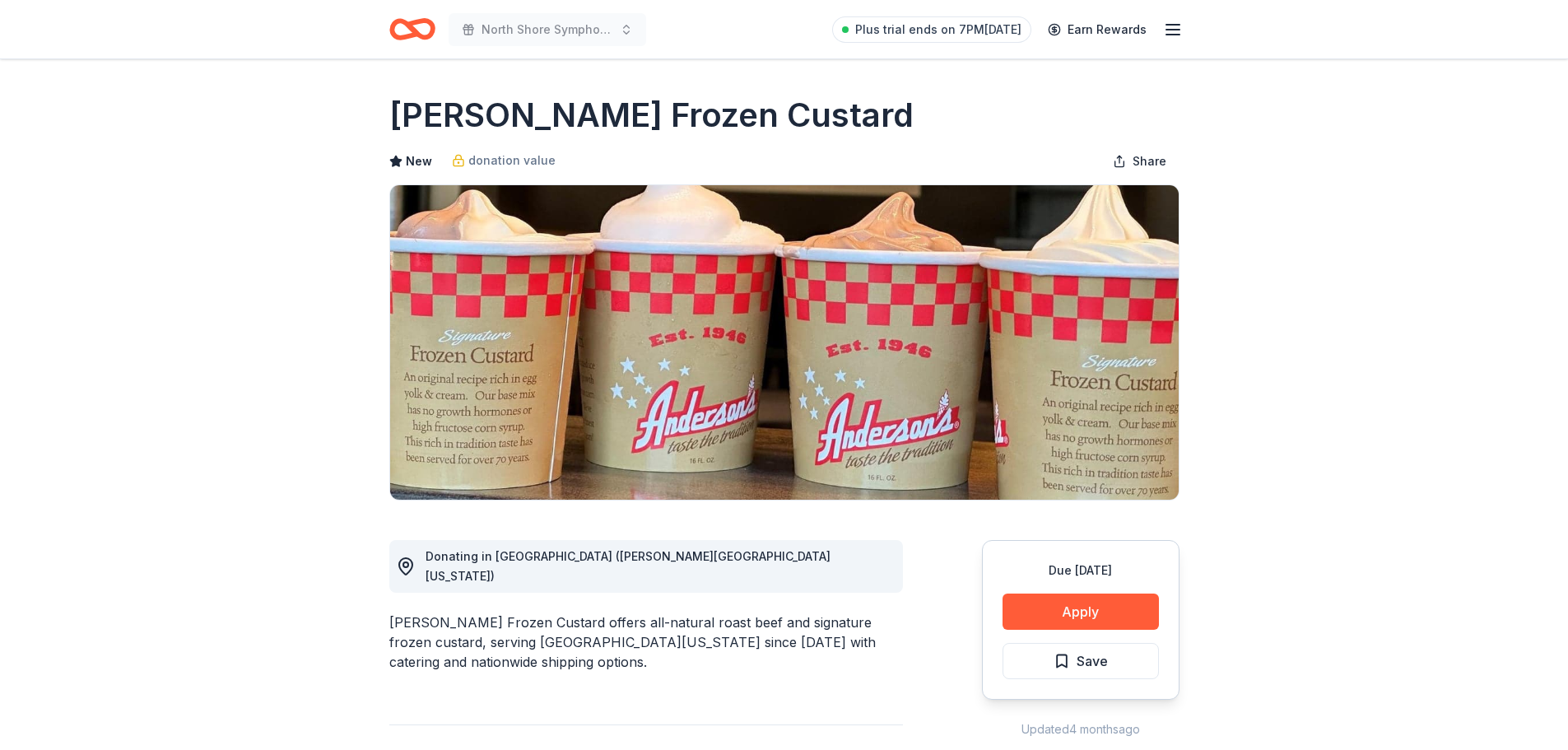
drag, startPoint x: 561, startPoint y: 597, endPoint x: 733, endPoint y: 638, distance: 176.8
click at [733, 638] on div "[PERSON_NAME] Frozen Custard offers all-natural roast beef and signature frozen…" at bounding box center [647, 642] width 514 height 59
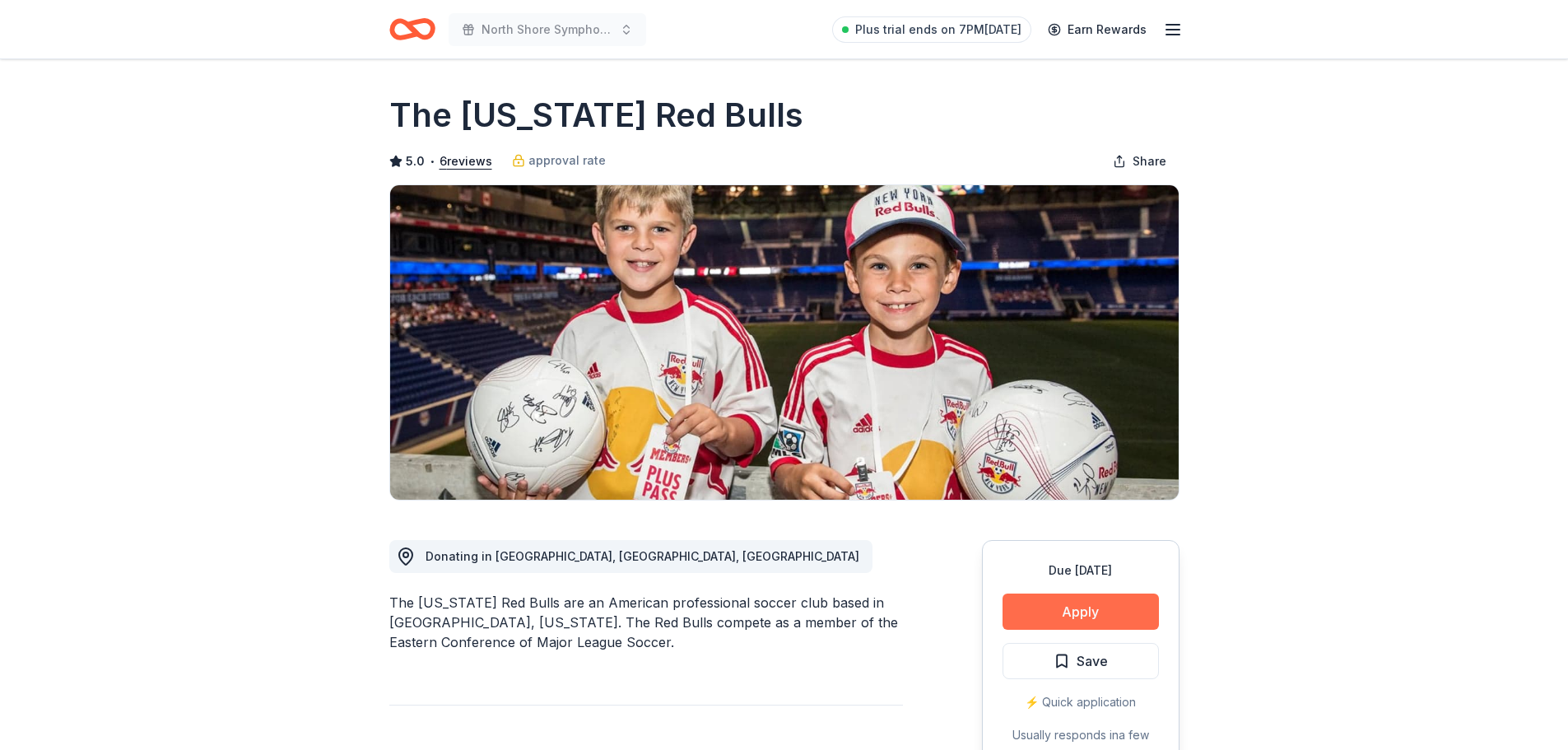
click at [1071, 608] on button "Apply" at bounding box center [1080, 611] width 156 height 36
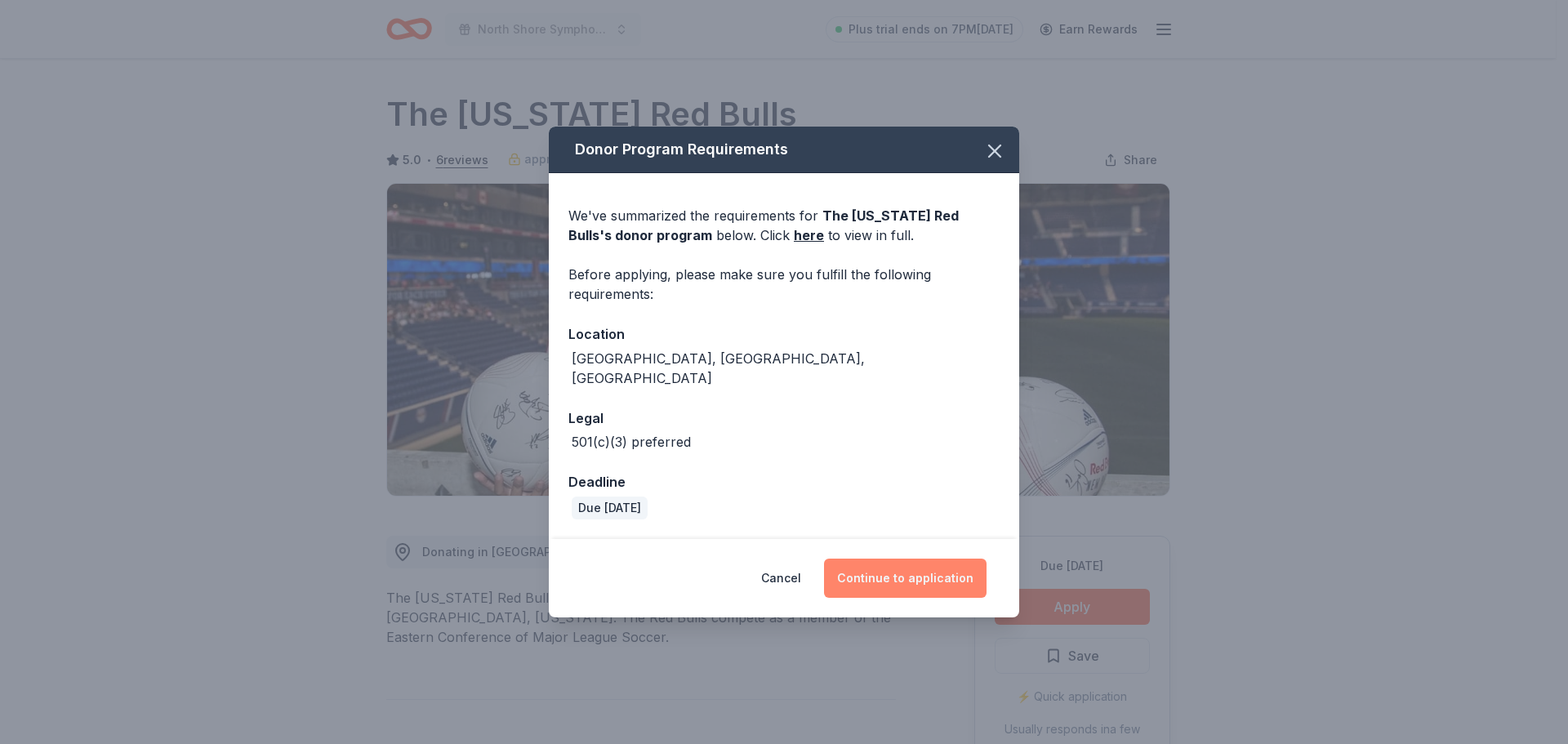
click at [919, 574] on button "Continue to application" at bounding box center [905, 578] width 163 height 39
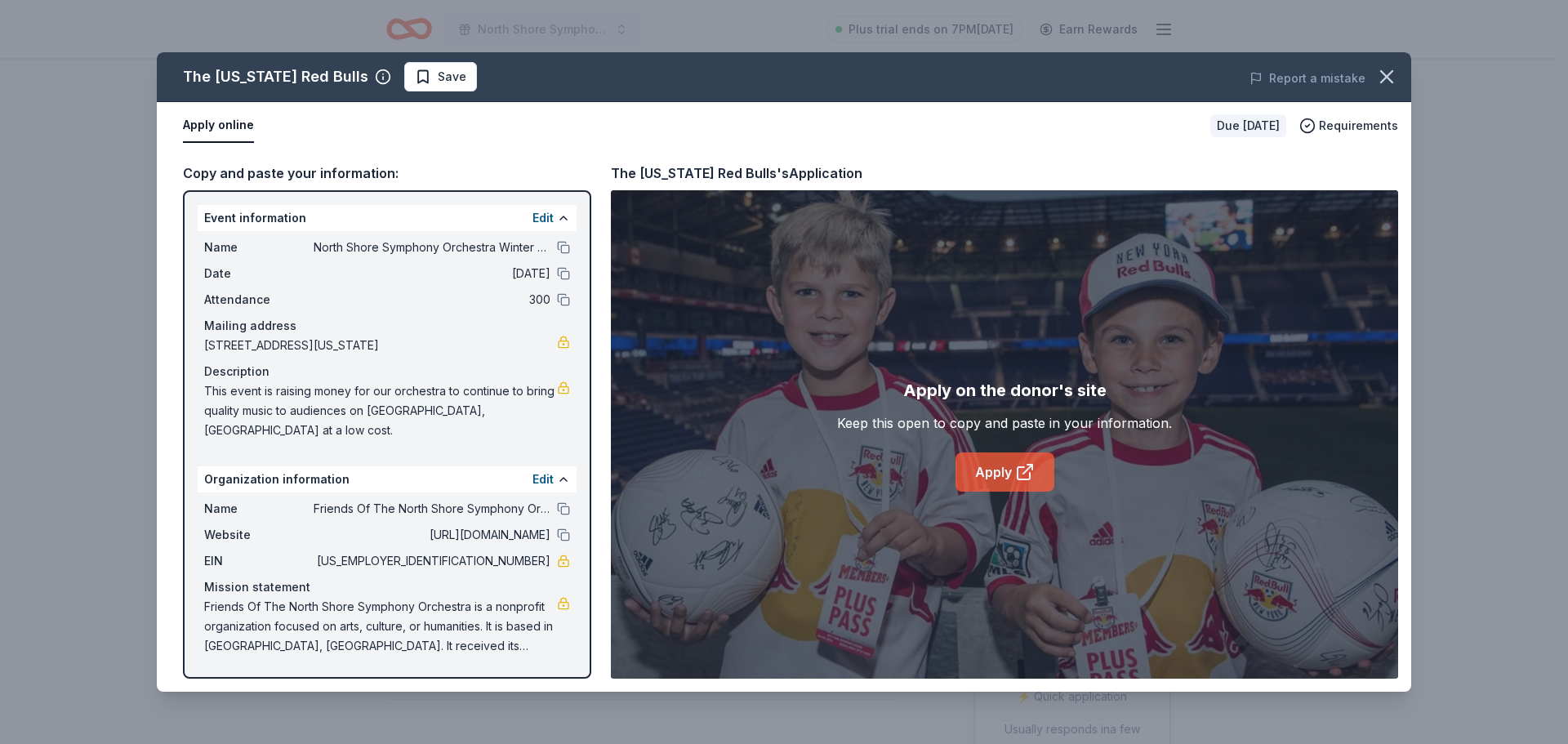
click at [978, 467] on link "Apply" at bounding box center [1005, 471] width 99 height 39
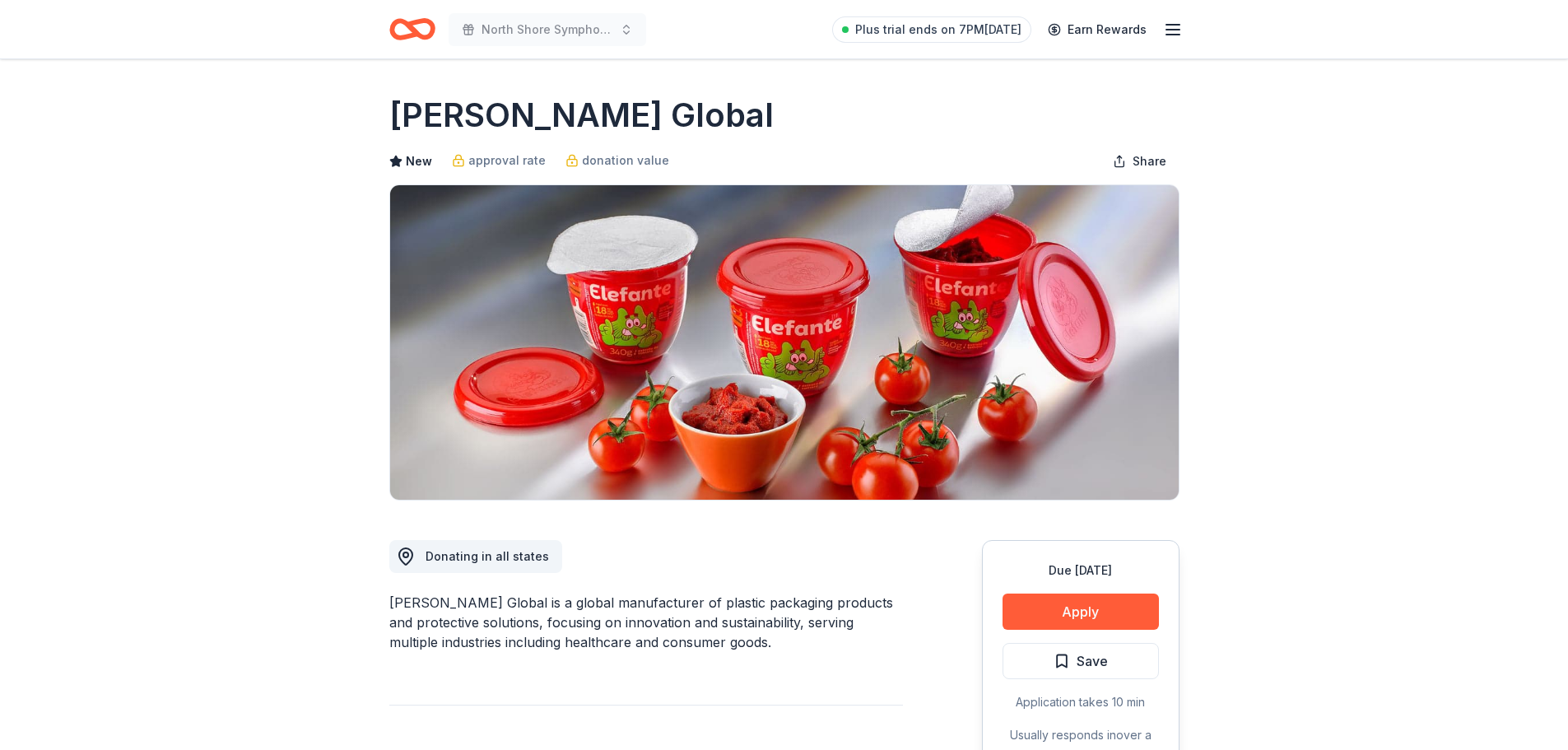
drag, startPoint x: 561, startPoint y: 592, endPoint x: 825, endPoint y: 632, distance: 267.0
drag, startPoint x: 830, startPoint y: 631, endPoint x: 852, endPoint y: 665, distance: 40.5
click at [1092, 610] on button "Apply" at bounding box center [1080, 611] width 156 height 36
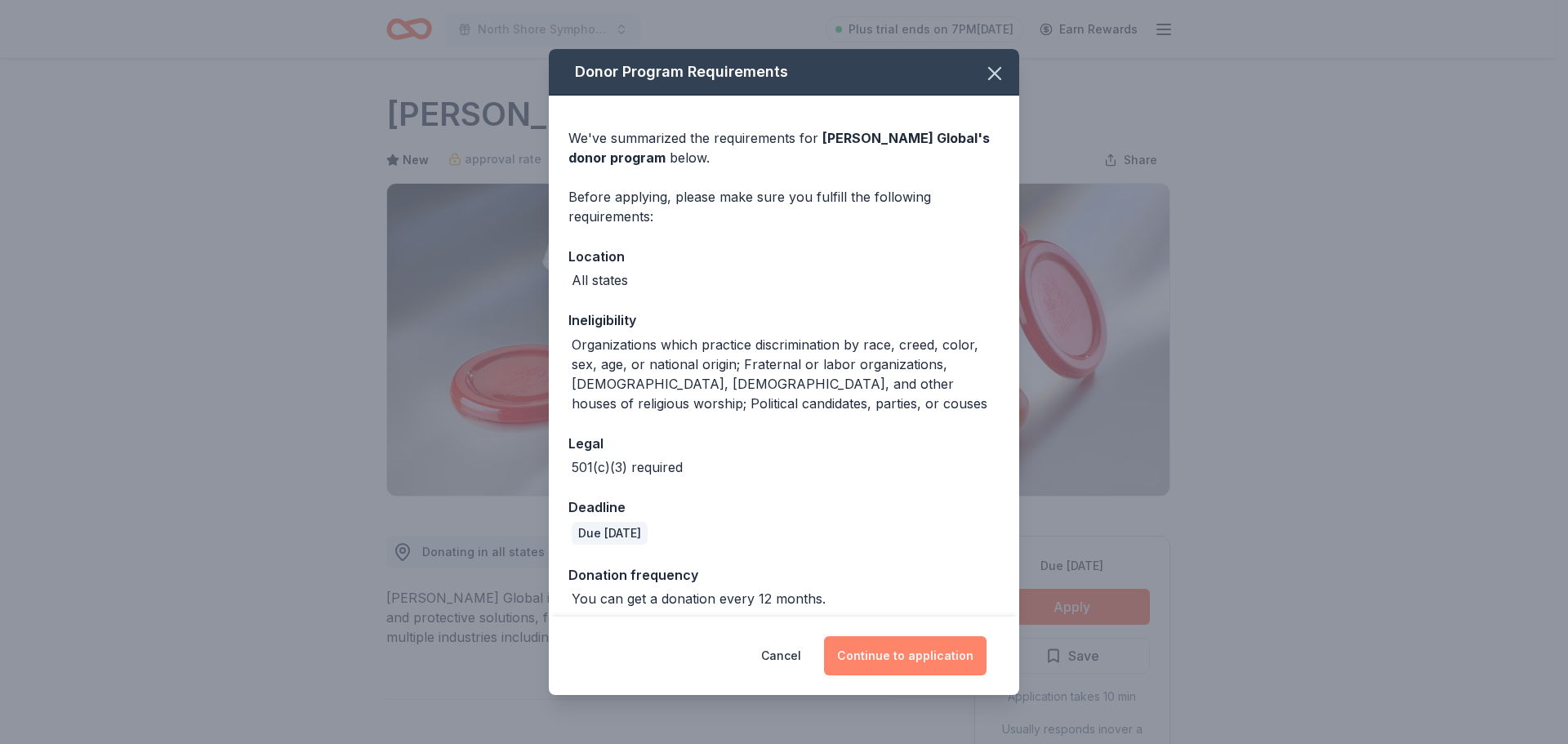
click at [904, 652] on button "Continue to application" at bounding box center [905, 655] width 163 height 39
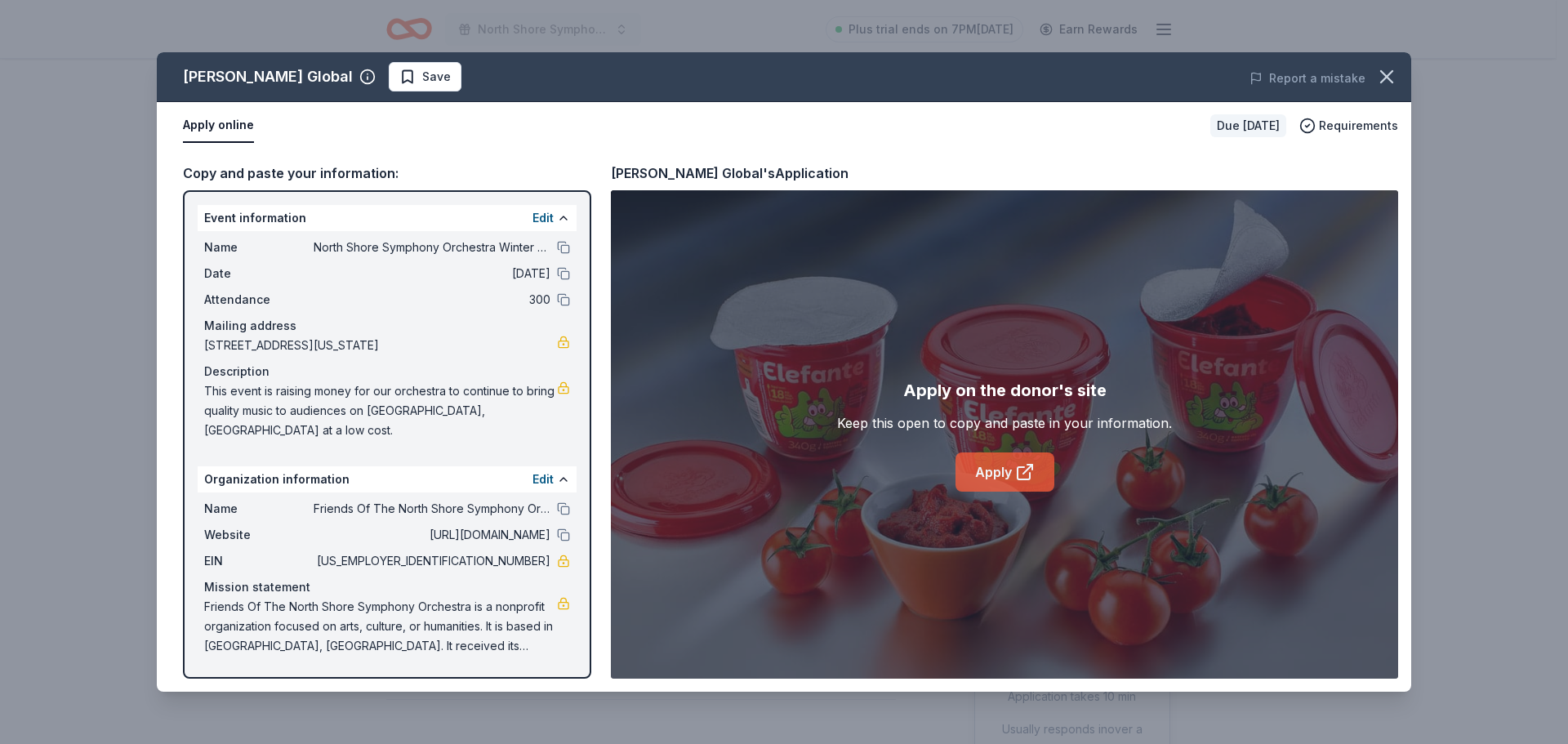
click at [997, 460] on link "Apply" at bounding box center [1005, 471] width 99 height 39
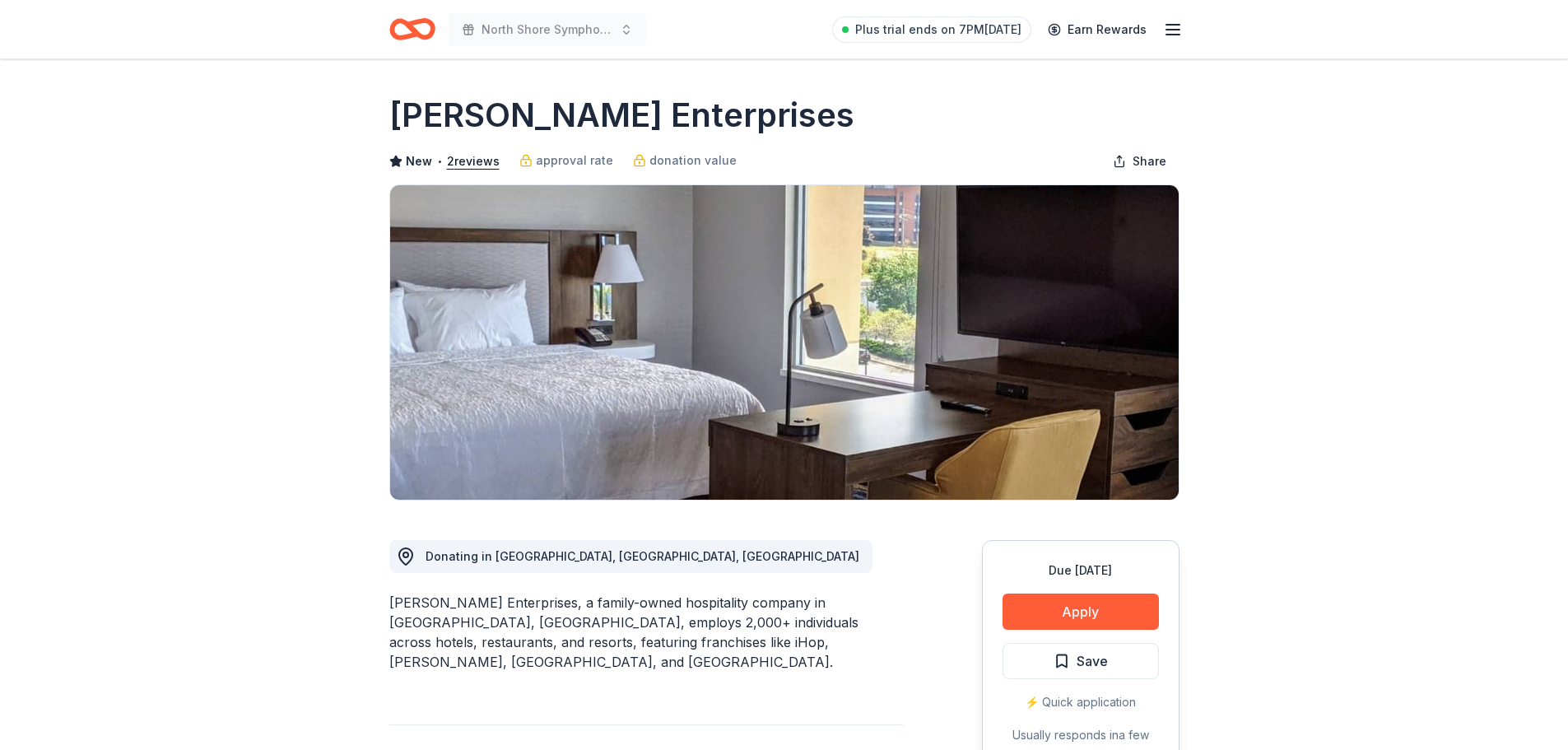
click at [500, 596] on div "[PERSON_NAME] Enterprises, a family-owned hospitality company in [GEOGRAPHIC_DA…" at bounding box center [647, 632] width 514 height 79
drag, startPoint x: 495, startPoint y: 608, endPoint x: 769, endPoint y: 620, distance: 274.3
click at [769, 620] on div "[PERSON_NAME] Enterprises, a family-owned hospitality company in [GEOGRAPHIC_DA…" at bounding box center [647, 632] width 514 height 79
drag, startPoint x: 778, startPoint y: 620, endPoint x: 831, endPoint y: 639, distance: 56.3
click at [831, 639] on div "[PERSON_NAME] Enterprises, a family-owned hospitality company in [GEOGRAPHIC_DA…" at bounding box center [647, 632] width 514 height 79
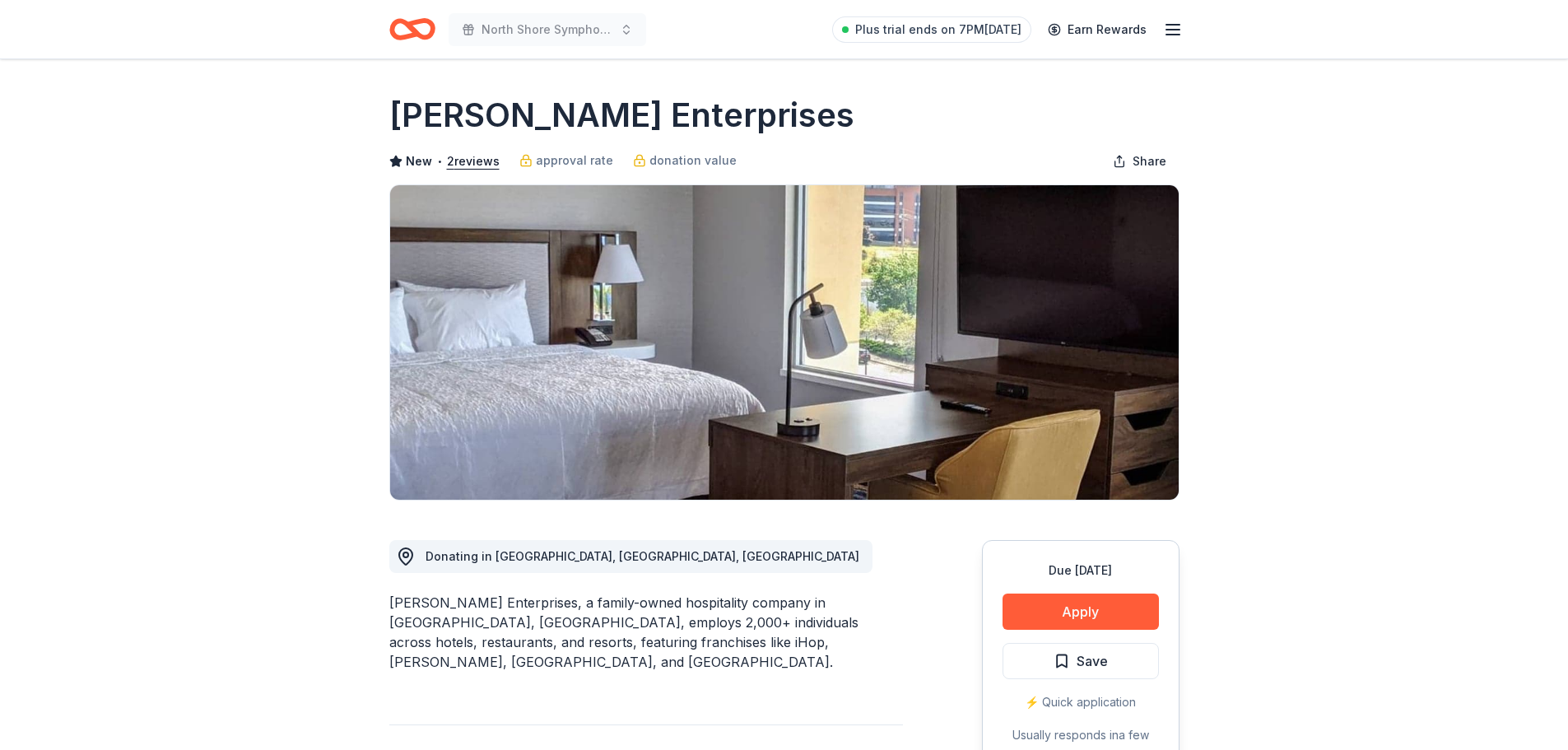
click at [837, 642] on div "[PERSON_NAME] Enterprises, a family-owned hospitality company in [GEOGRAPHIC_DA…" at bounding box center [647, 632] width 514 height 79
drag, startPoint x: 850, startPoint y: 644, endPoint x: 504, endPoint y: 604, distance: 348.3
click at [505, 604] on div "[PERSON_NAME] Enterprises, a family-owned hospitality company in [GEOGRAPHIC_DA…" at bounding box center [647, 632] width 514 height 79
click at [503, 604] on div "[PERSON_NAME] Enterprises, a family-owned hospitality company in [GEOGRAPHIC_DA…" at bounding box center [647, 632] width 514 height 79
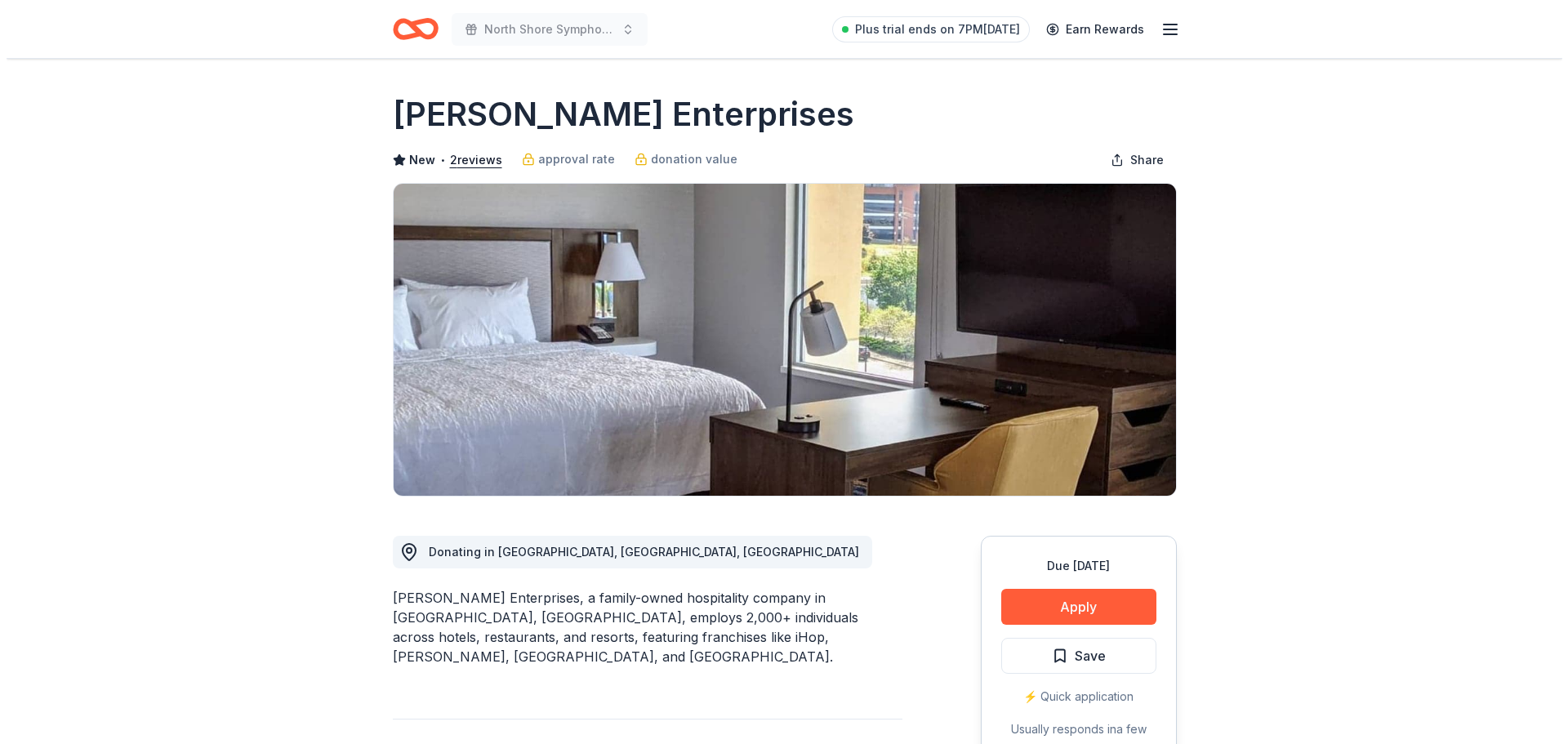
scroll to position [81, 0]
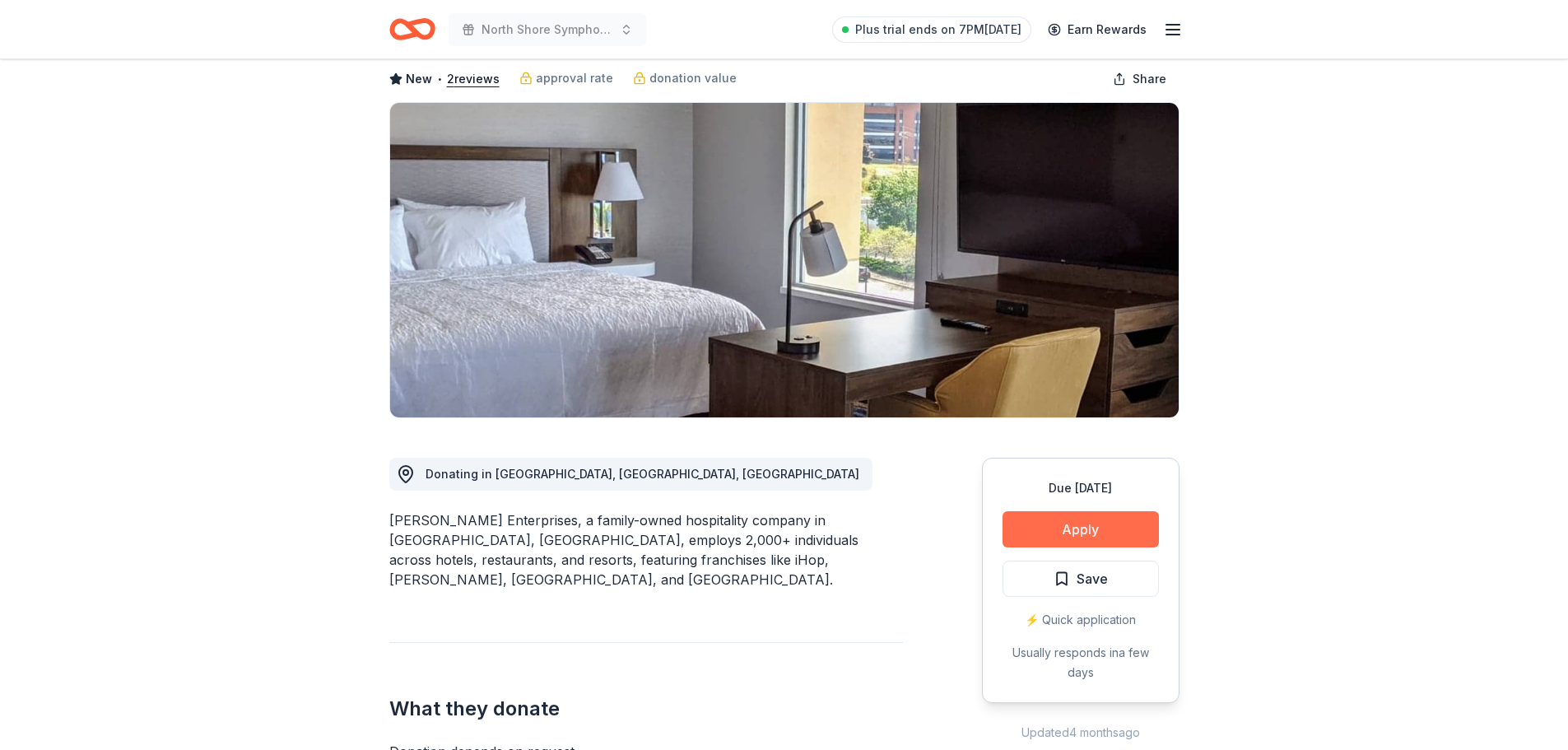
click at [1079, 528] on button "Apply" at bounding box center [1080, 529] width 156 height 36
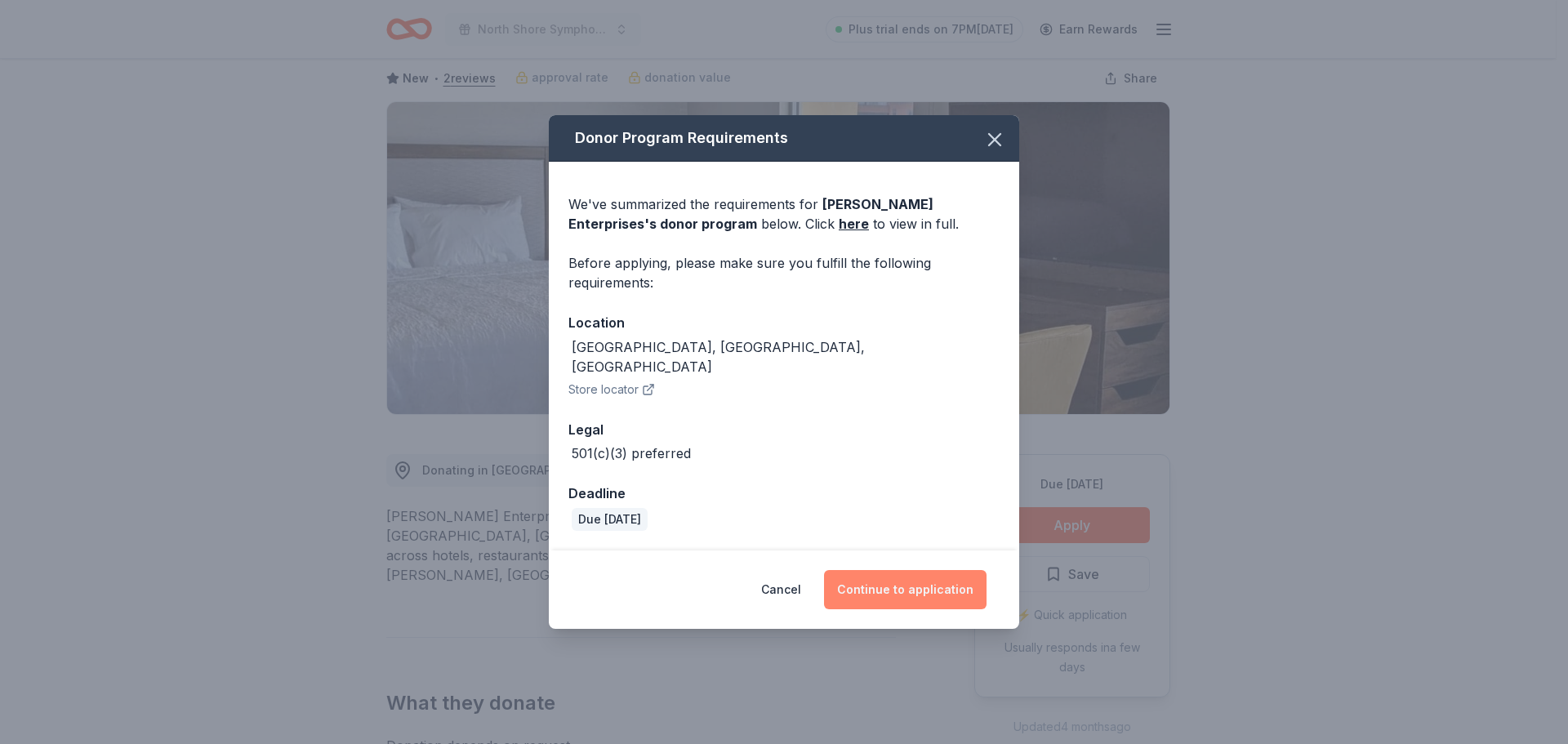
click at [926, 577] on button "Continue to application" at bounding box center [905, 590] width 163 height 39
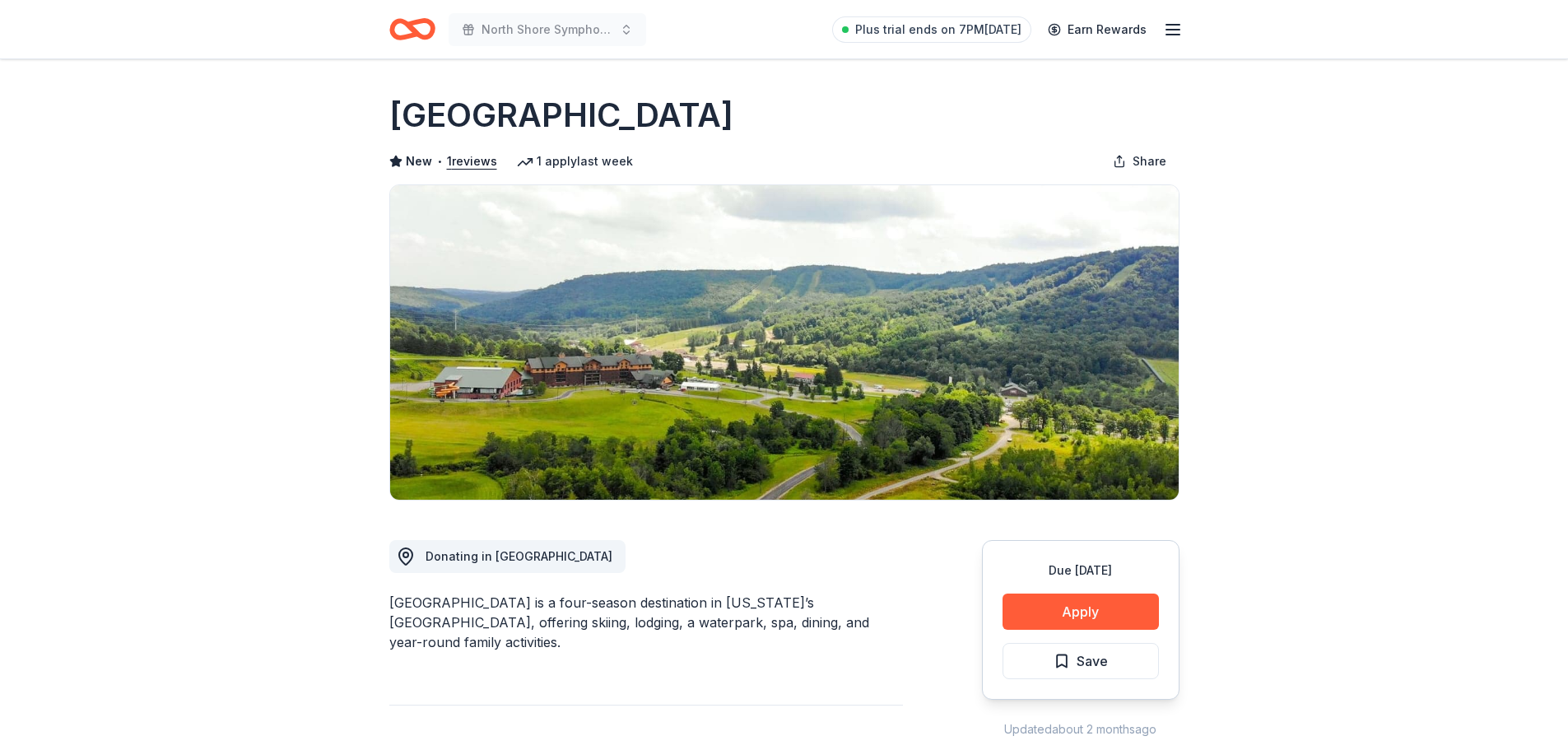
drag, startPoint x: 603, startPoint y: 597, endPoint x: 798, endPoint y: 614, distance: 195.7
click at [797, 613] on div "[GEOGRAPHIC_DATA] is a four-season destination in [US_STATE]’s [GEOGRAPHIC_DATA…" at bounding box center [647, 622] width 514 height 59
drag, startPoint x: 516, startPoint y: 605, endPoint x: 704, endPoint y: 636, distance: 190.5
click at [704, 636] on div "[GEOGRAPHIC_DATA] is a four-season destination in [US_STATE]’s [GEOGRAPHIC_DATA…" at bounding box center [647, 622] width 514 height 59
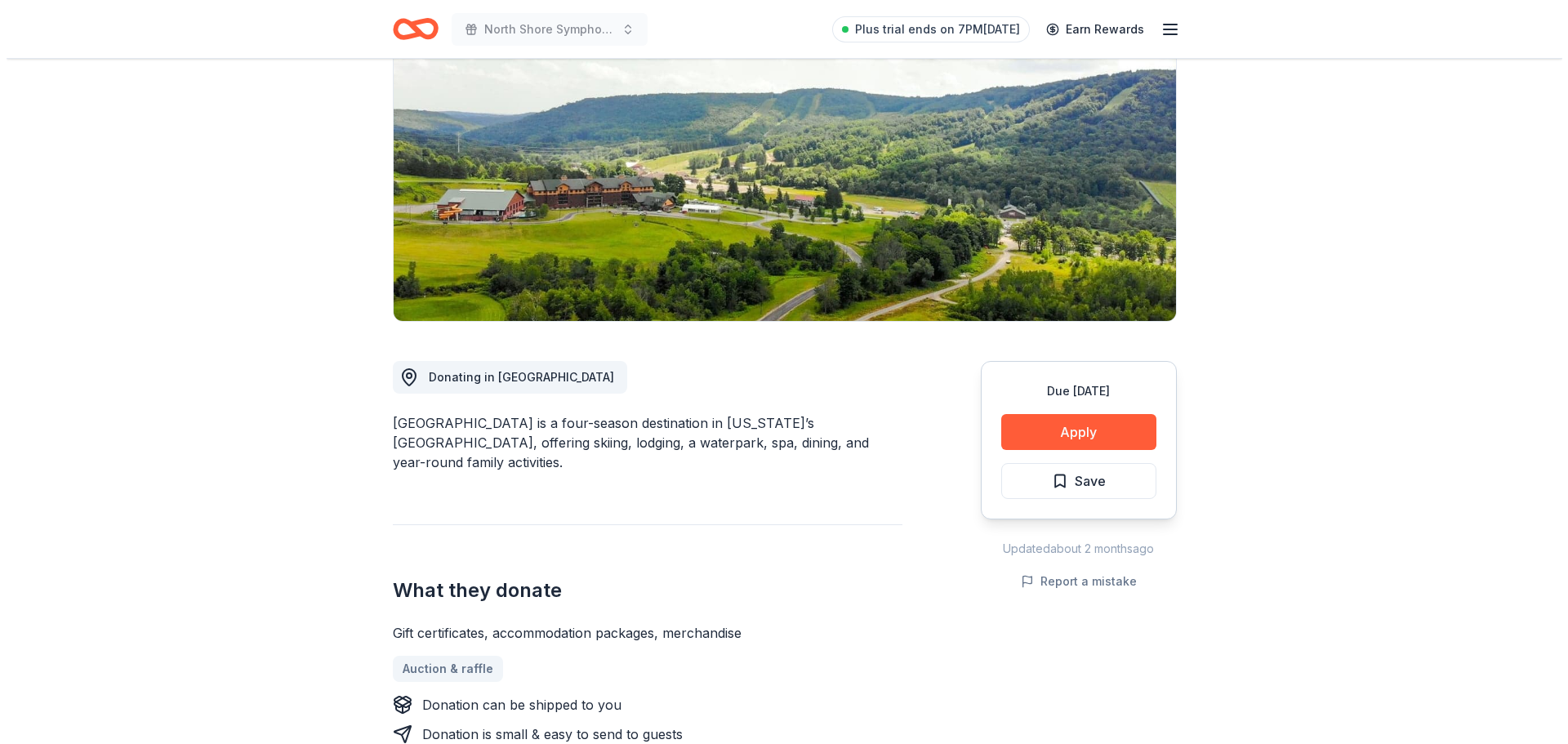
scroll to position [164, 0]
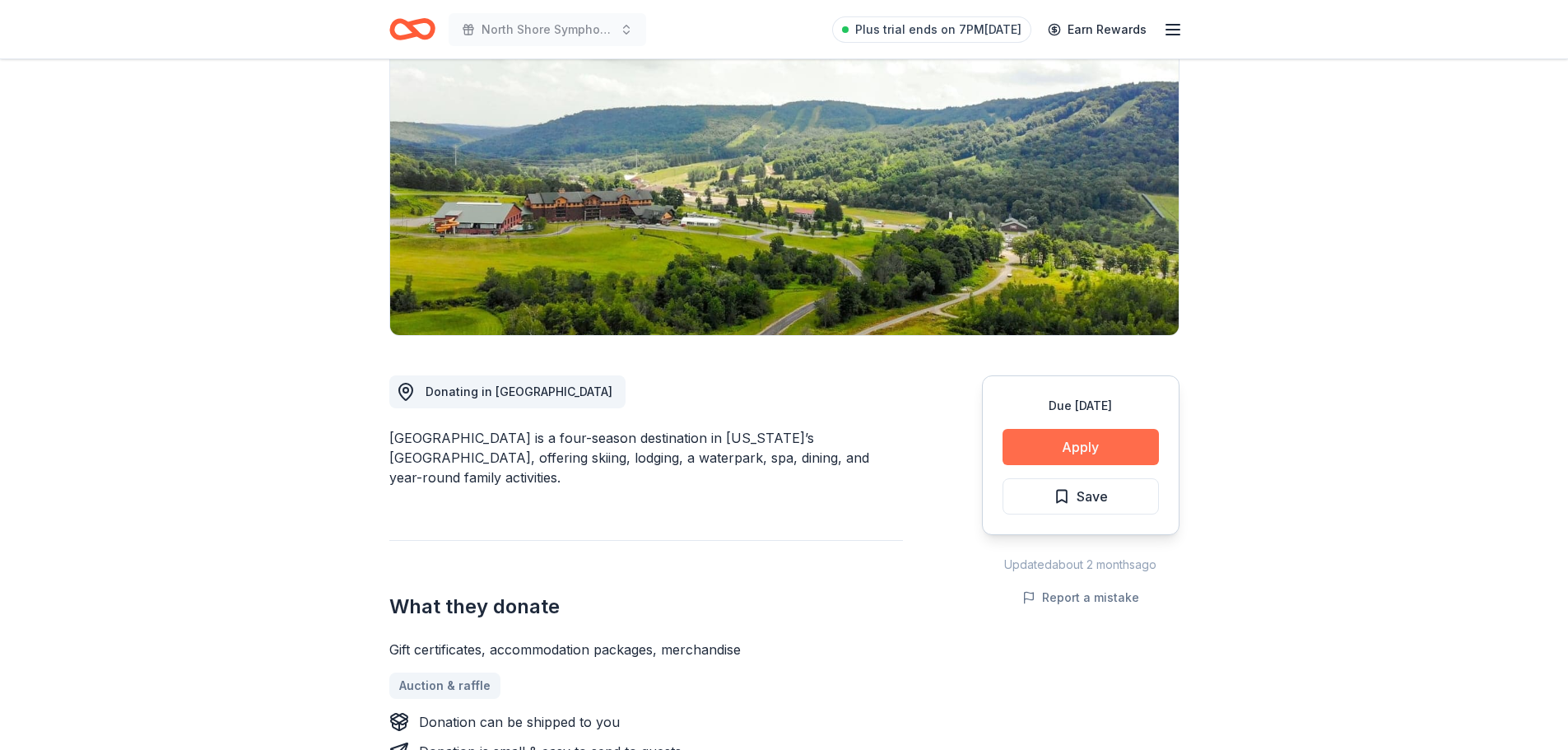
click at [1052, 449] on button "Apply" at bounding box center [1080, 446] width 156 height 36
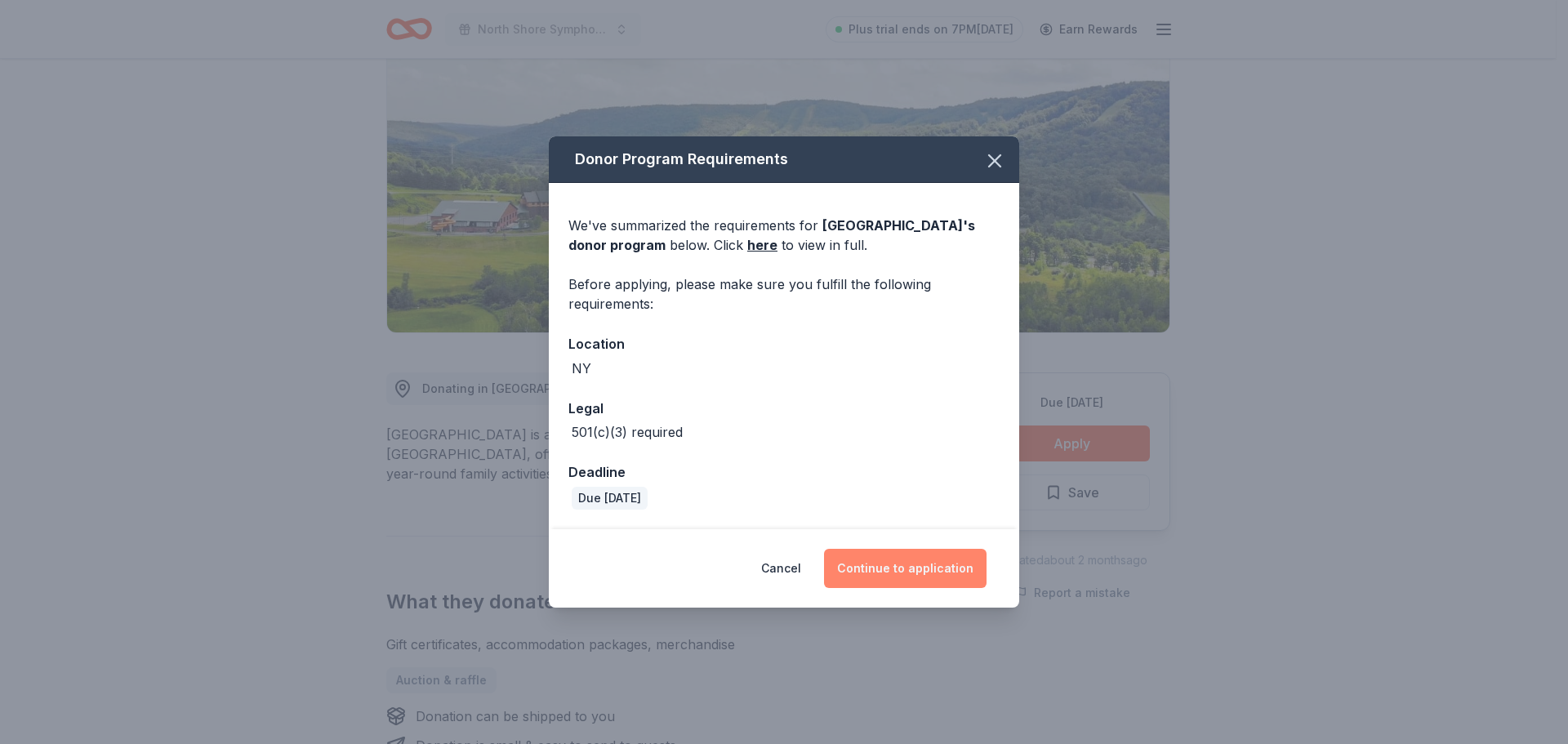
click at [940, 574] on button "Continue to application" at bounding box center [905, 568] width 163 height 39
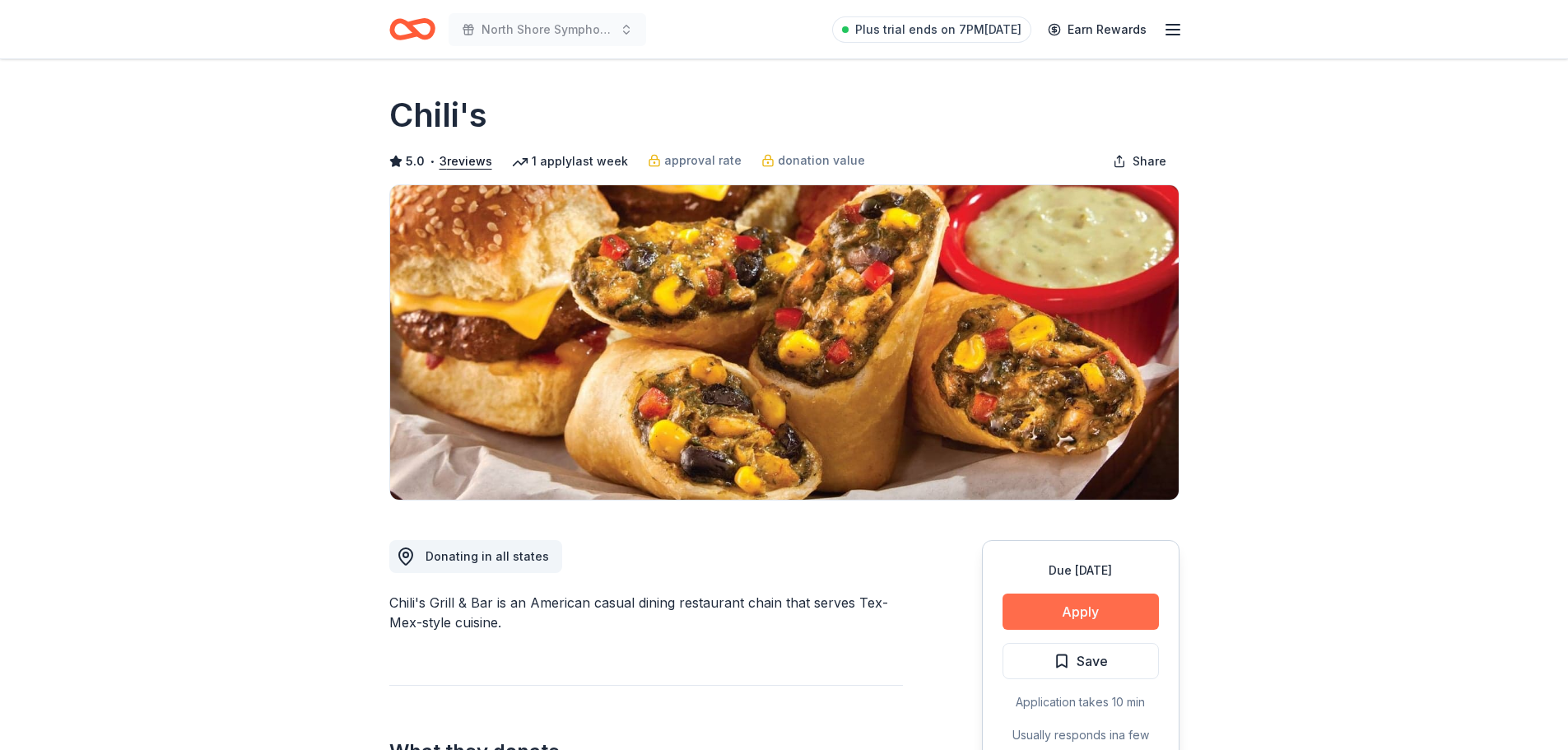
click at [1095, 603] on button "Apply" at bounding box center [1080, 611] width 156 height 36
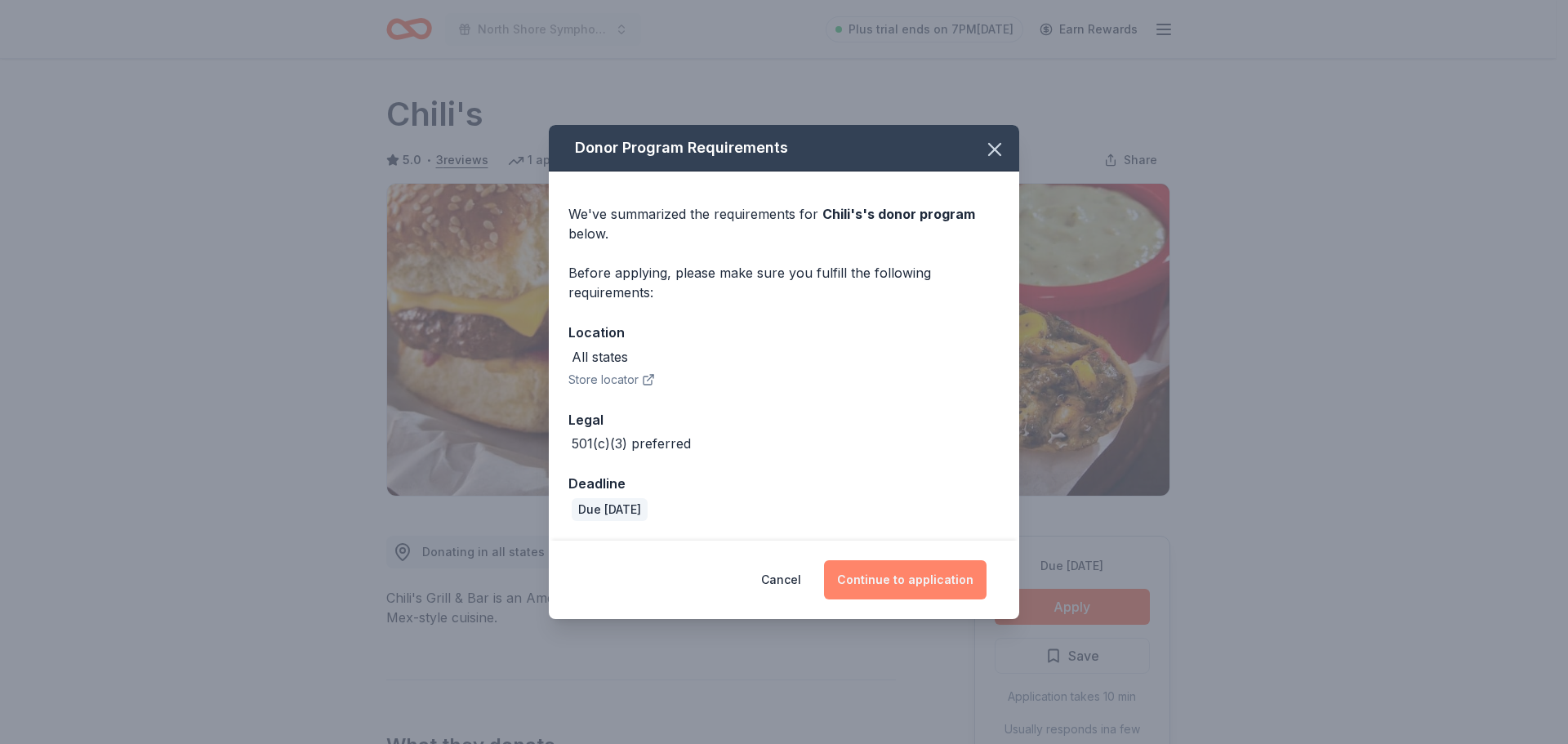
click at [954, 585] on button "Continue to application" at bounding box center [905, 580] width 163 height 39
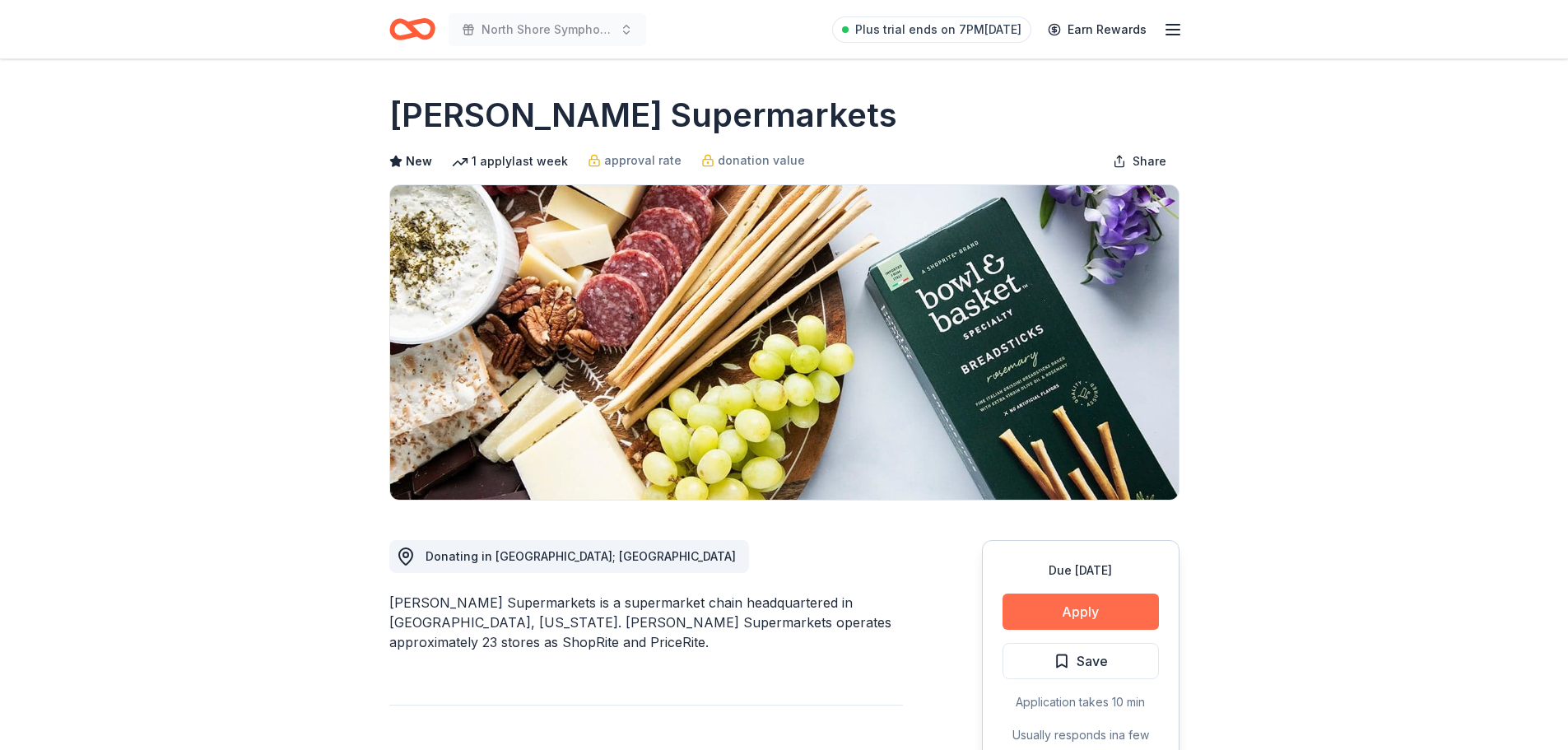
click at [1095, 617] on button "Apply" at bounding box center [1080, 611] width 156 height 36
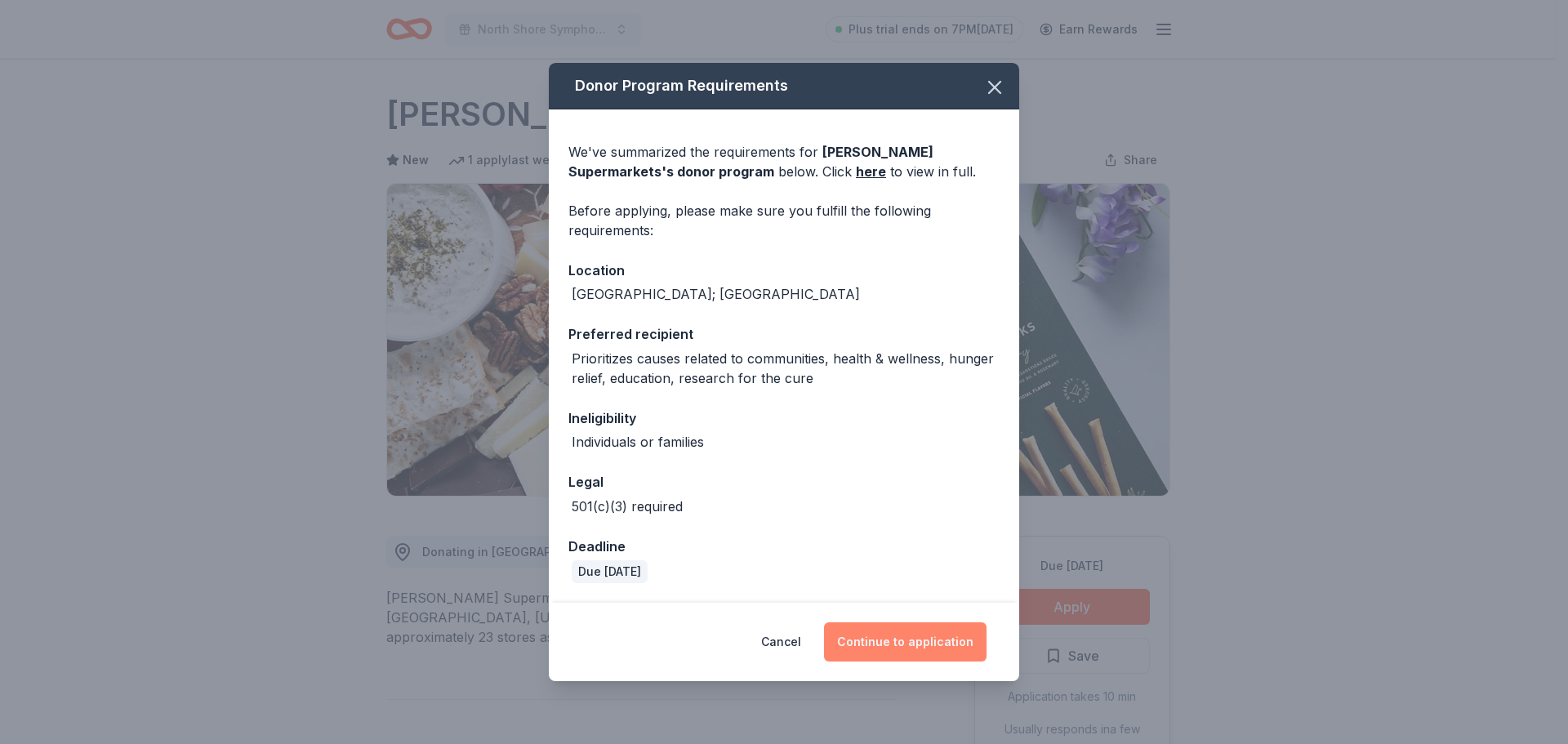
click at [904, 651] on button "Continue to application" at bounding box center [905, 642] width 163 height 39
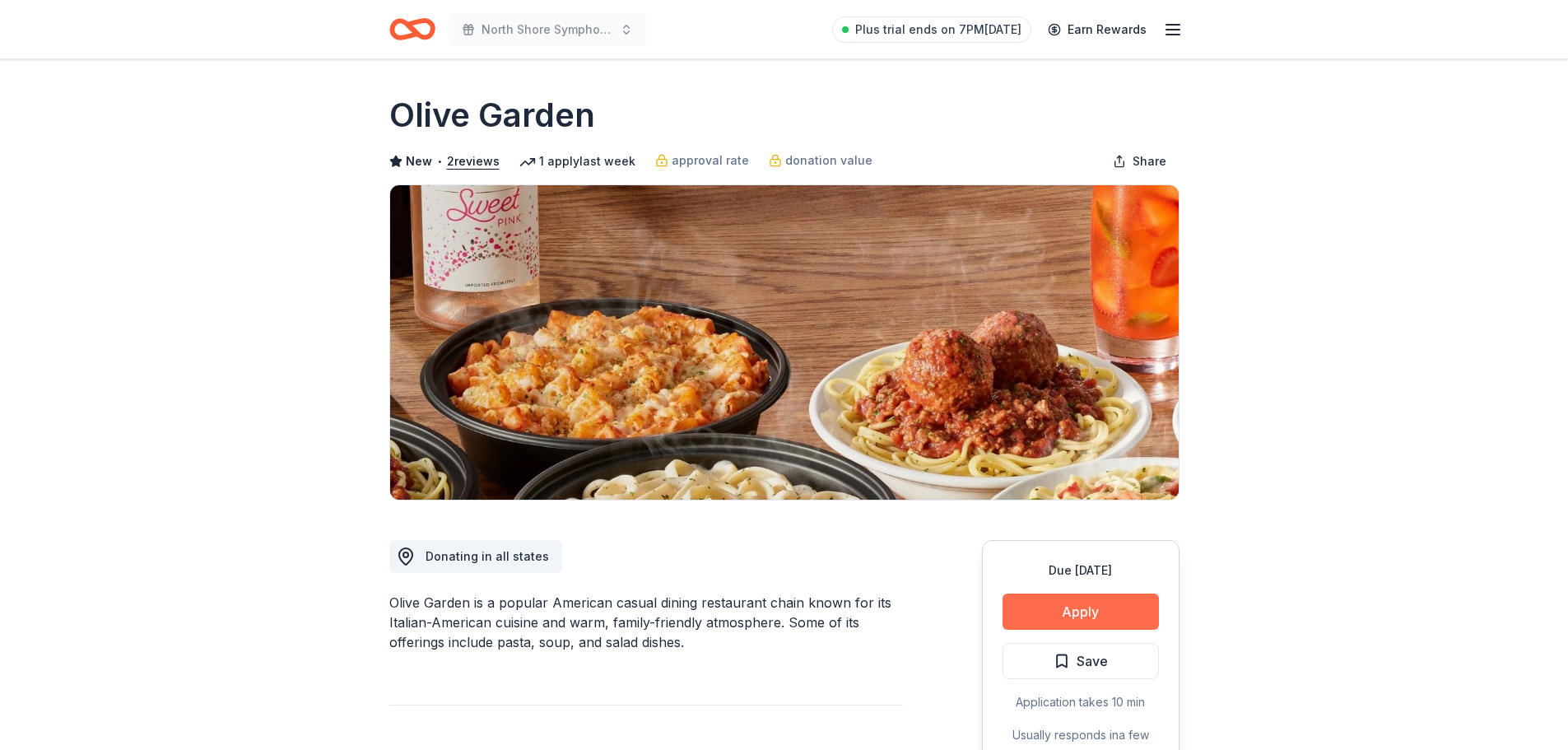
click at [1087, 604] on button "Apply" at bounding box center [1080, 611] width 156 height 36
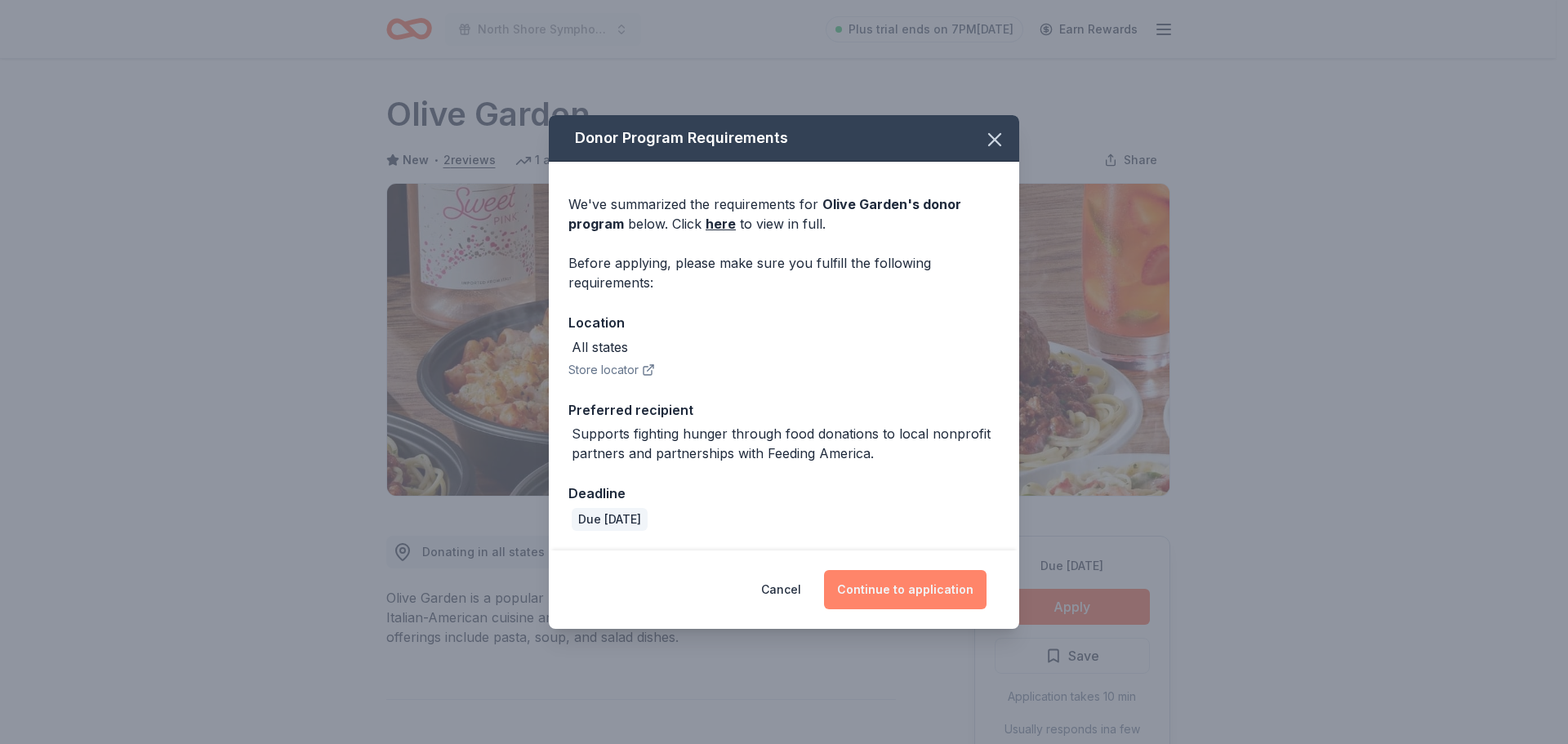
click at [938, 589] on button "Continue to application" at bounding box center [905, 590] width 163 height 39
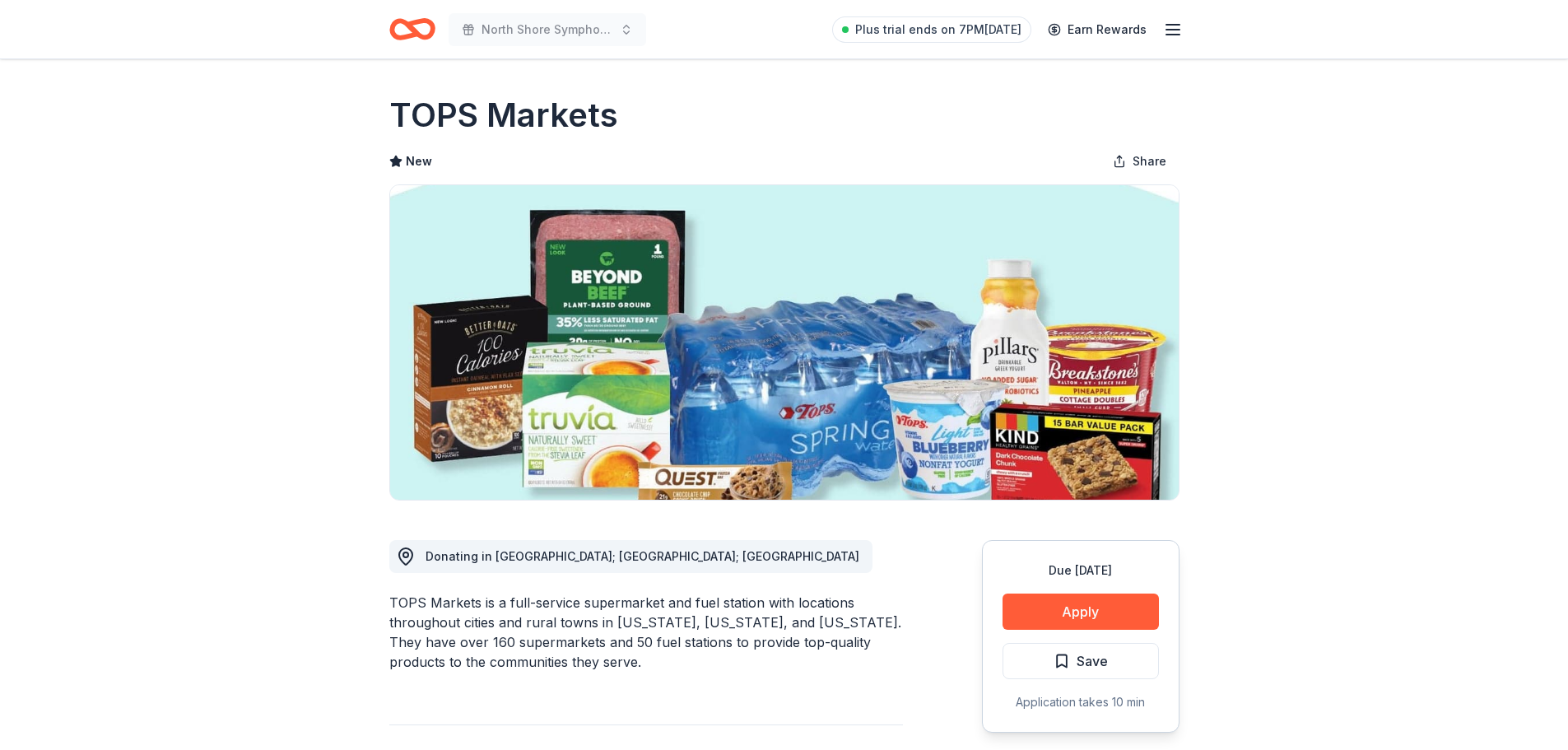
drag, startPoint x: 576, startPoint y: 598, endPoint x: 837, endPoint y: 622, distance: 262.1
click at [837, 622] on div "TOPS Markets is a full-service supermarket and fuel station with locations thro…" at bounding box center [647, 632] width 514 height 79
drag, startPoint x: 680, startPoint y: 613, endPoint x: 828, endPoint y: 621, distance: 148.2
click at [828, 621] on div "TOPS Markets is a full-service supermarket and fuel station with locations thro…" at bounding box center [647, 632] width 514 height 79
click at [823, 625] on div "TOPS Markets is a full-service supermarket and fuel station with locations thro…" at bounding box center [647, 632] width 514 height 79
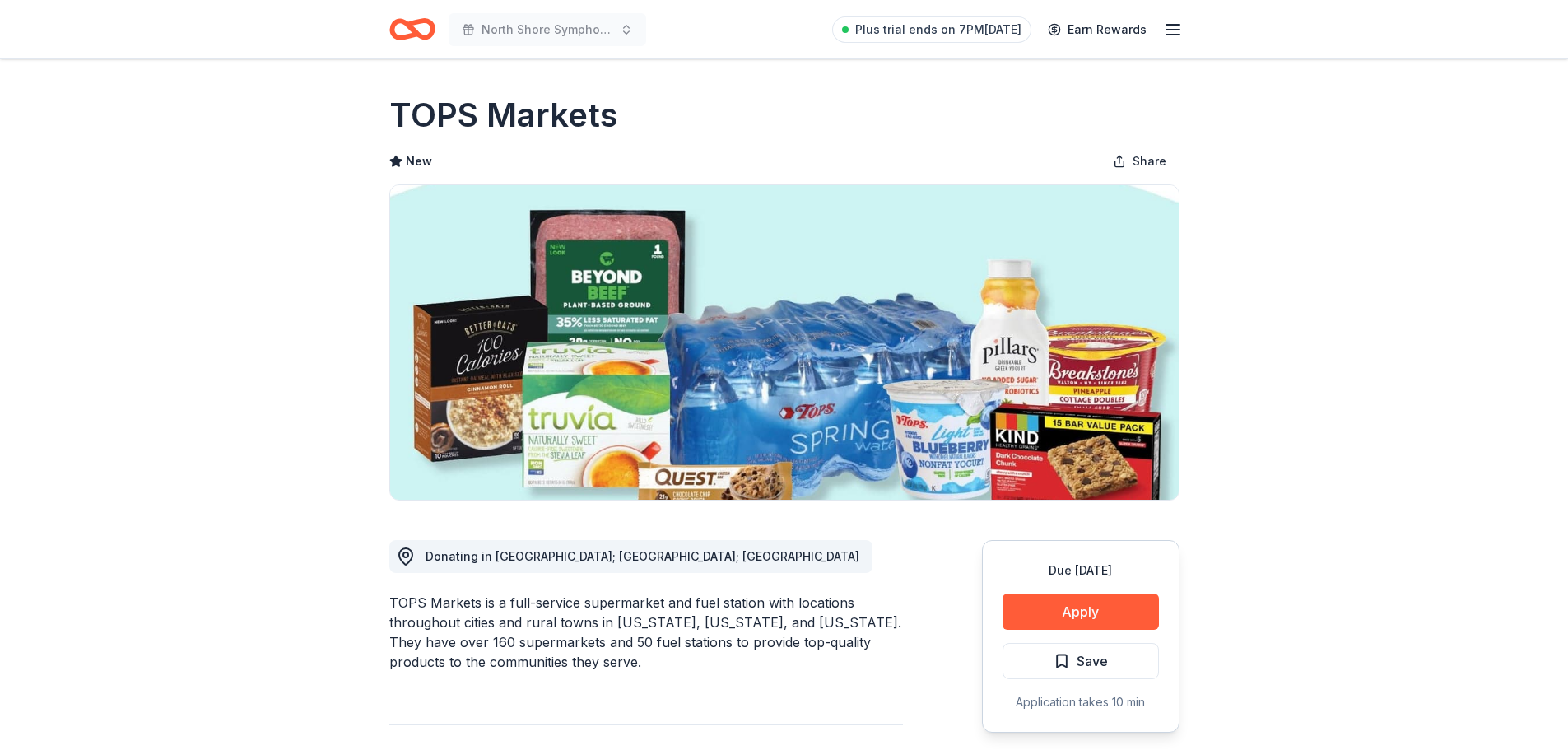
drag, startPoint x: 639, startPoint y: 604, endPoint x: 828, endPoint y: 621, distance: 189.8
click at [828, 621] on div "TOPS Markets is a full-service supermarket and fuel station with locations thro…" at bounding box center [647, 632] width 514 height 79
drag, startPoint x: 628, startPoint y: 117, endPoint x: 410, endPoint y: 114, distance: 218.0
click at [410, 114] on div "TOPS Markets" at bounding box center [784, 115] width 790 height 47
click at [404, 114] on h1 "TOPS Markets" at bounding box center [504, 115] width 229 height 47
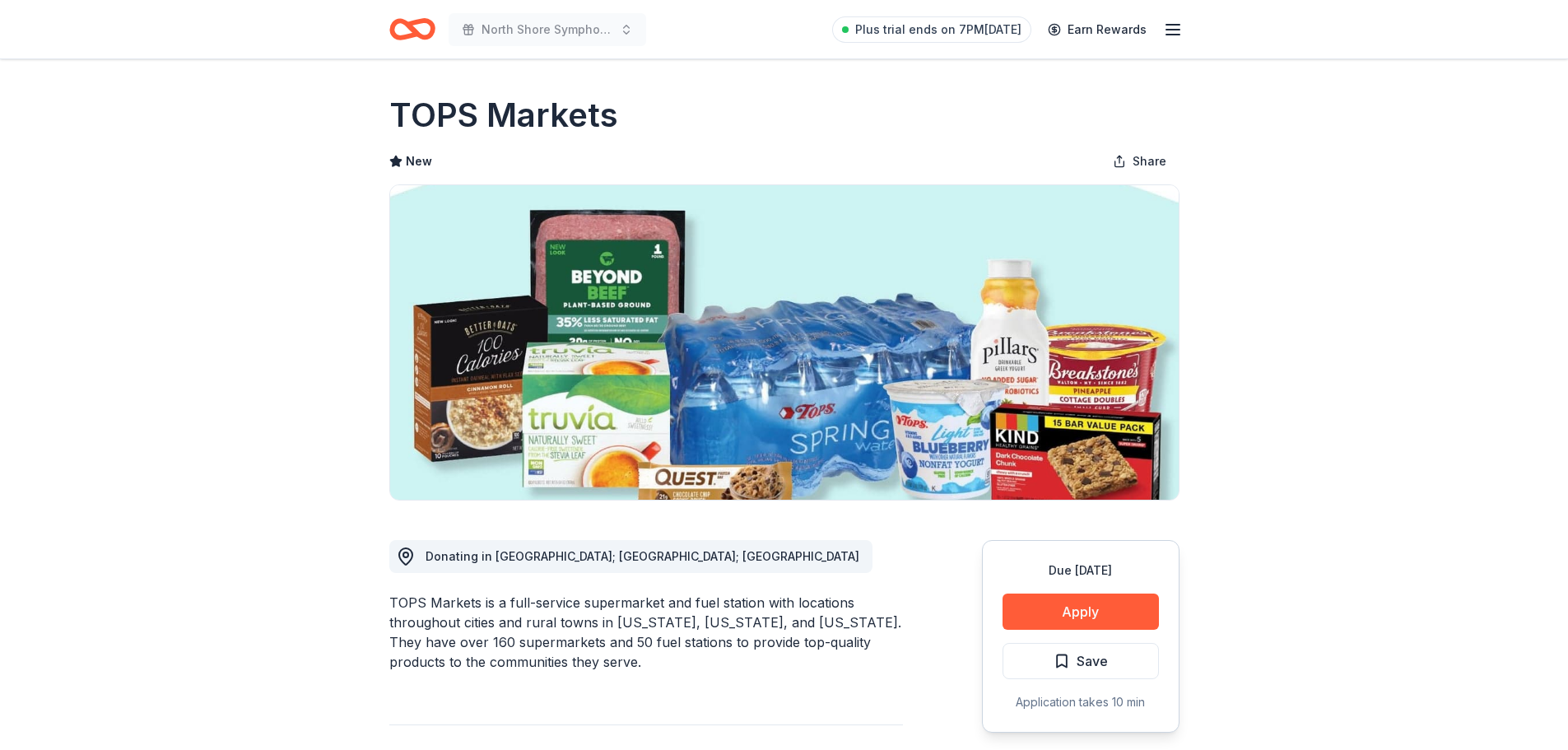
drag, startPoint x: 399, startPoint y: 114, endPoint x: 740, endPoint y: 97, distance: 341.4
click at [683, 107] on div "TOPS Markets" at bounding box center [784, 115] width 790 height 47
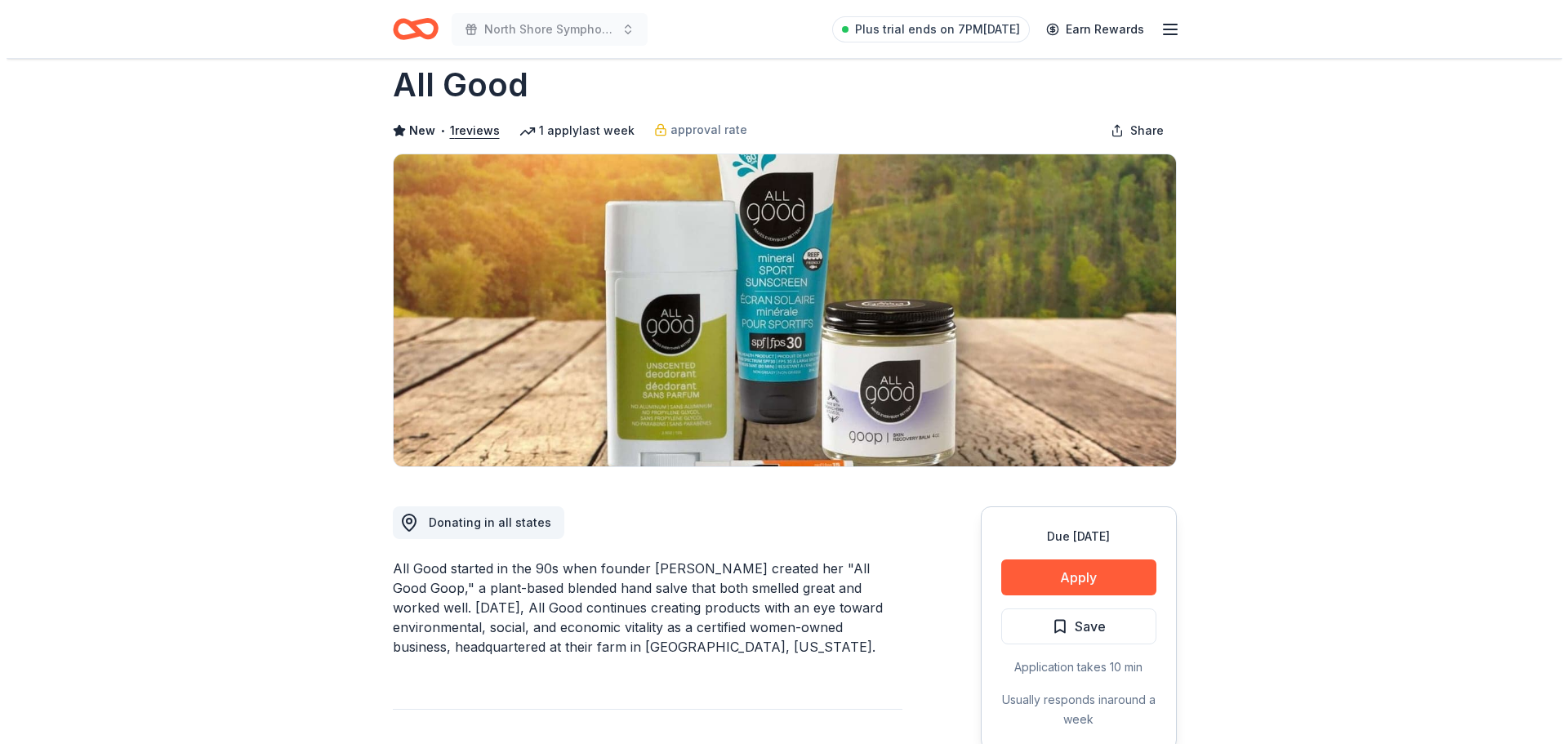
scroll to position [81, 0]
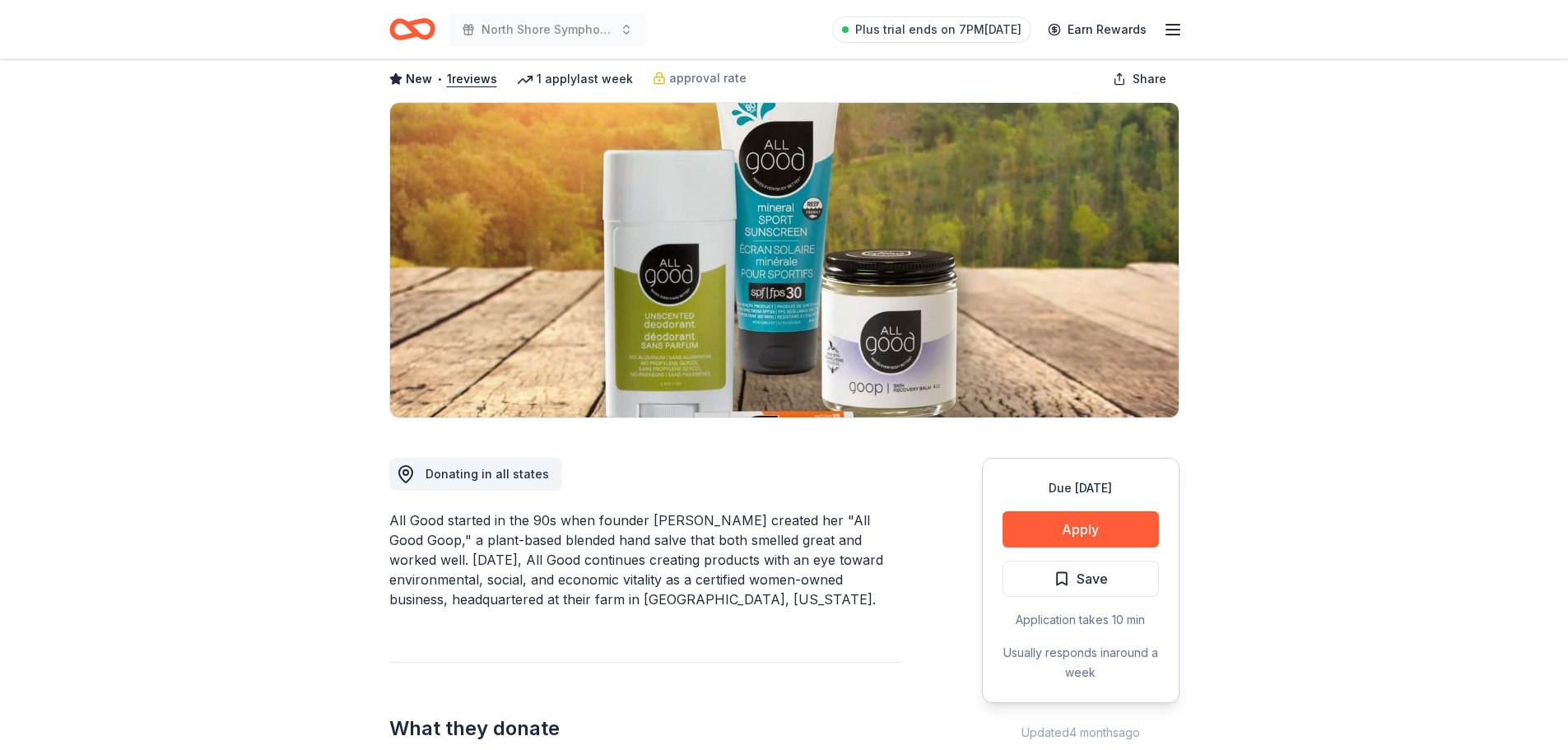
drag, startPoint x: 676, startPoint y: 518, endPoint x: 866, endPoint y: 577, distance: 198.9
click at [864, 567] on div "All Good started in the 90s when founder Caroline created her "All Good Goop," …" at bounding box center [647, 560] width 514 height 99
click at [1106, 523] on button "Apply" at bounding box center [1080, 529] width 156 height 36
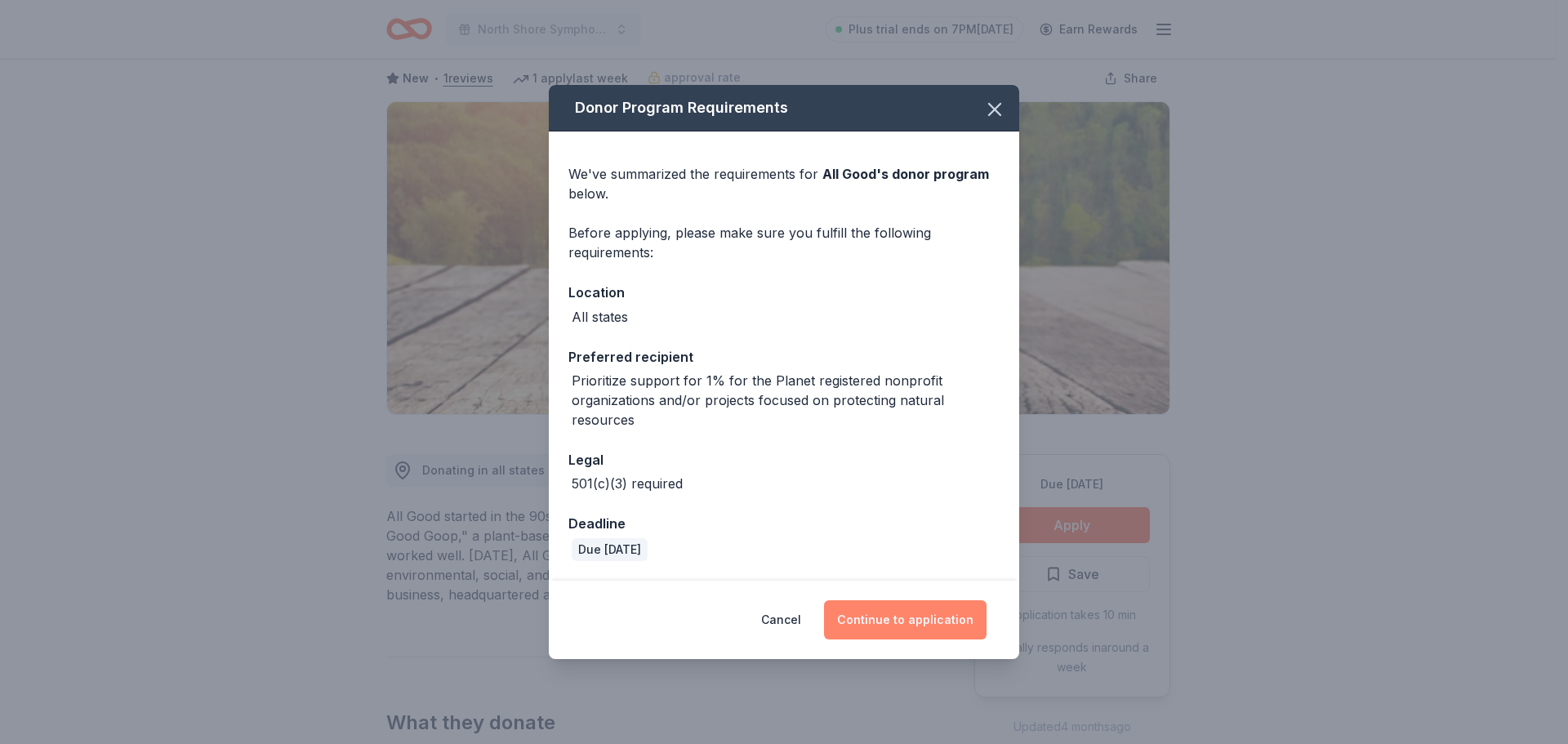
drag, startPoint x: 867, startPoint y: 616, endPoint x: 899, endPoint y: 612, distance: 32.2
click at [899, 612] on button "Continue to application" at bounding box center [905, 620] width 163 height 39
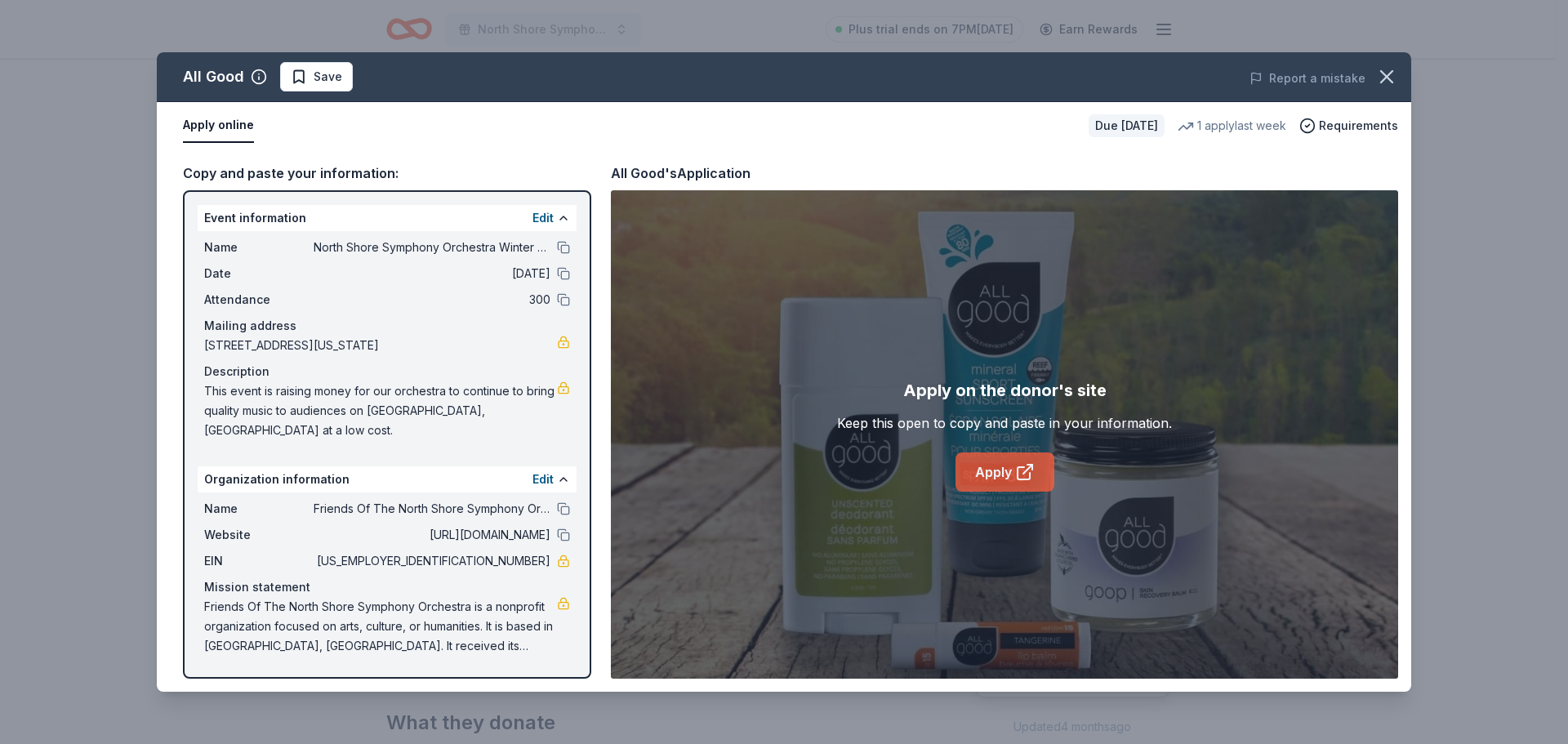
click at [1018, 465] on icon at bounding box center [1024, 471] width 19 height 19
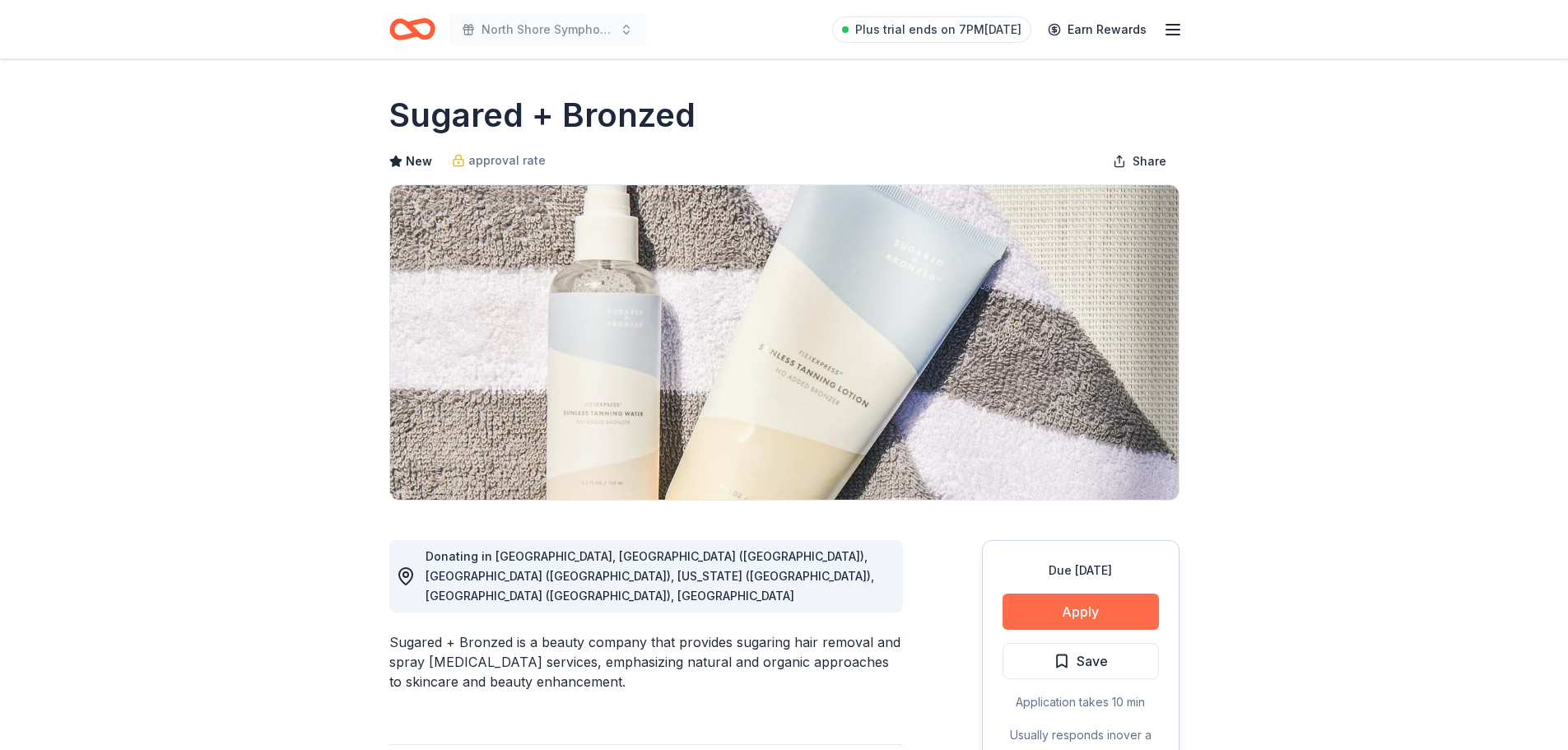
click at [1114, 609] on button "Apply" at bounding box center [1080, 611] width 156 height 36
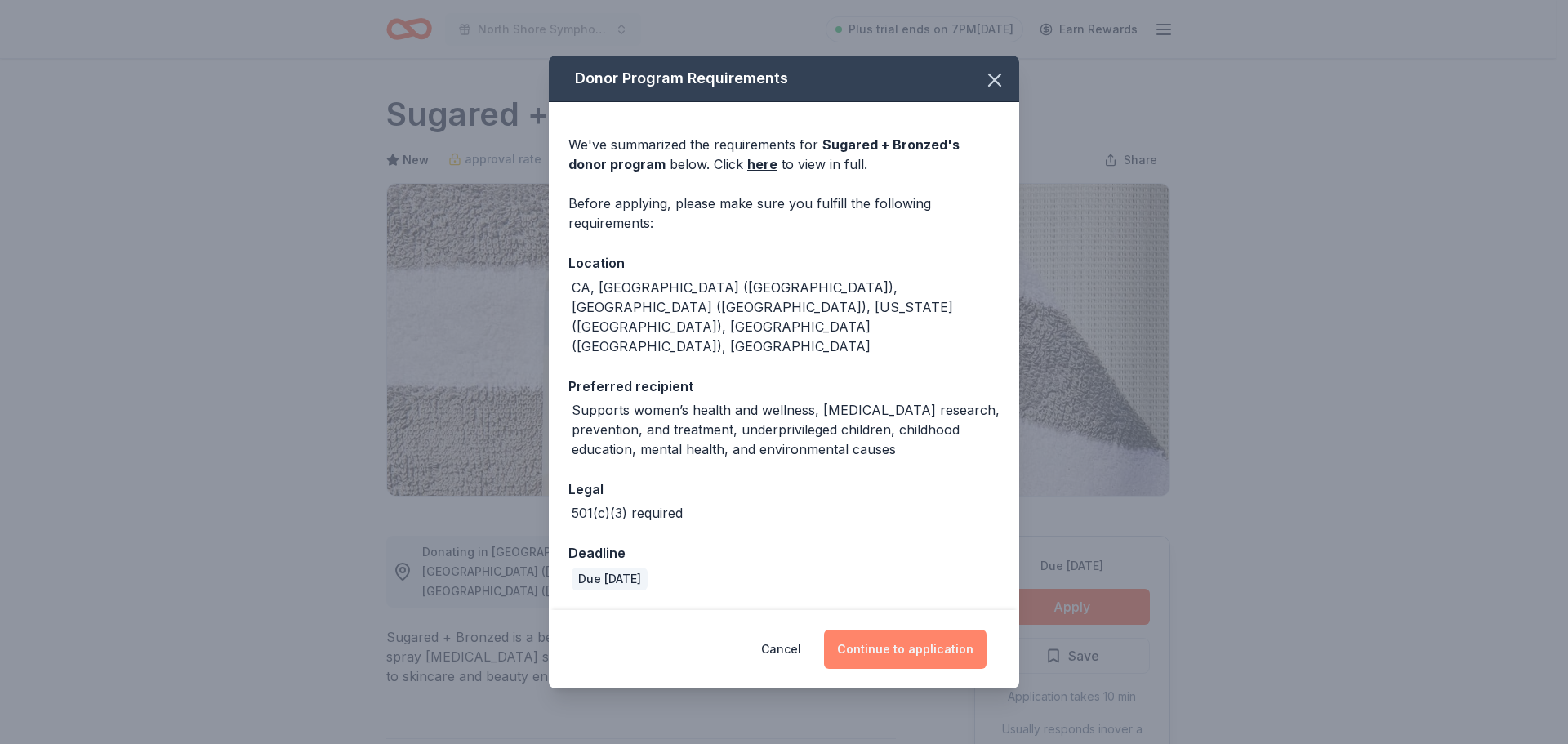
click at [915, 630] on button "Continue to application" at bounding box center [905, 649] width 163 height 39
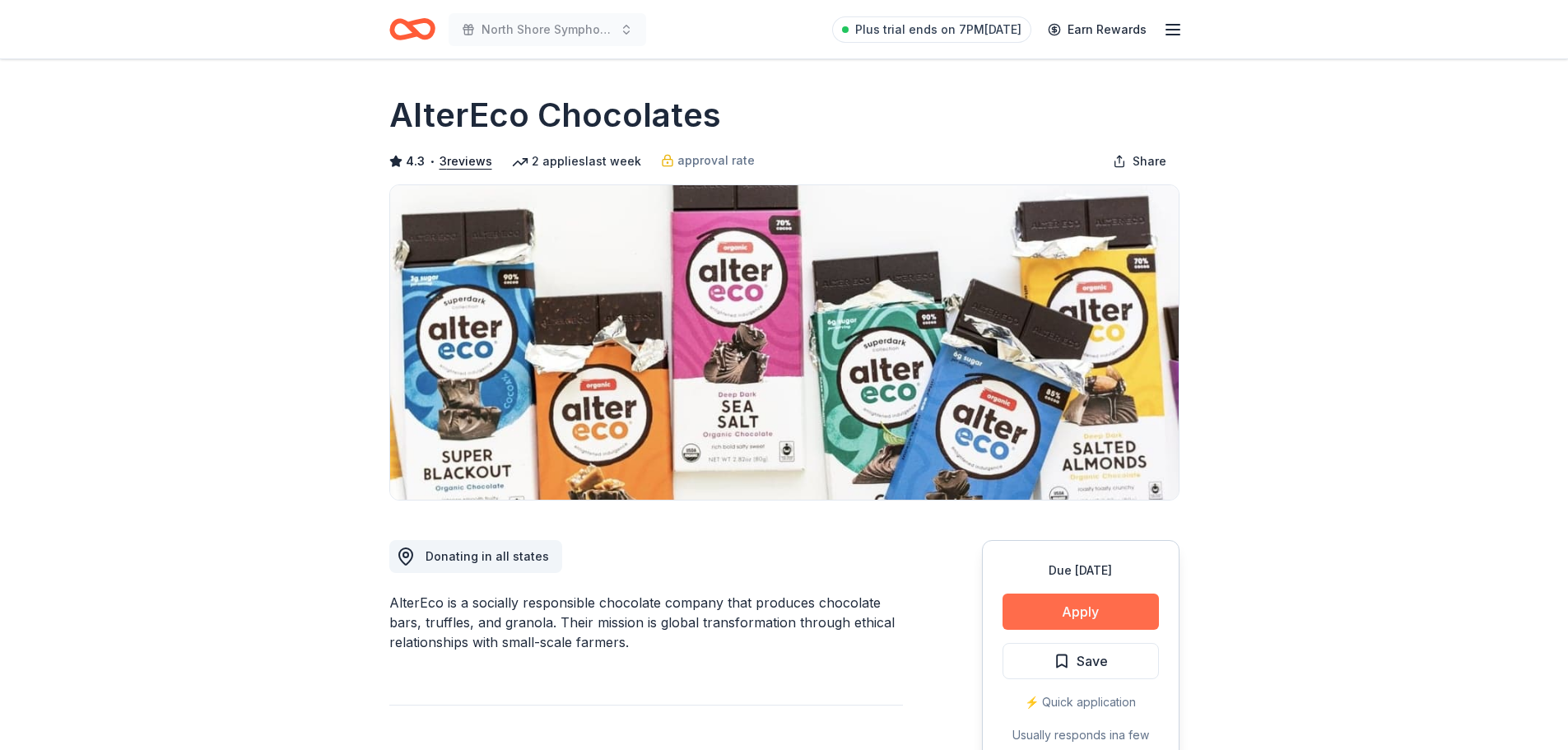
click at [1116, 610] on button "Apply" at bounding box center [1080, 611] width 156 height 36
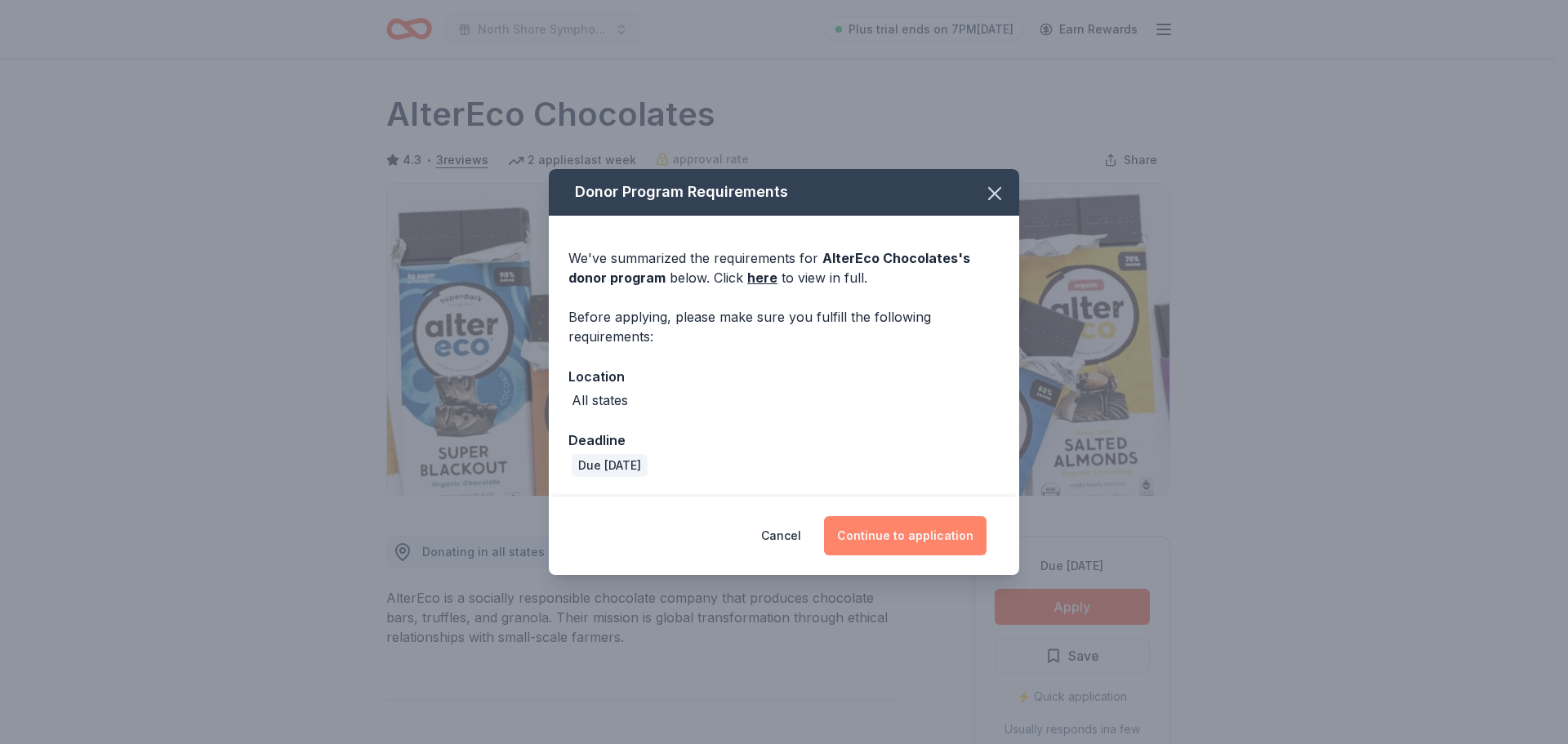
click at [948, 545] on button "Continue to application" at bounding box center [905, 535] width 163 height 39
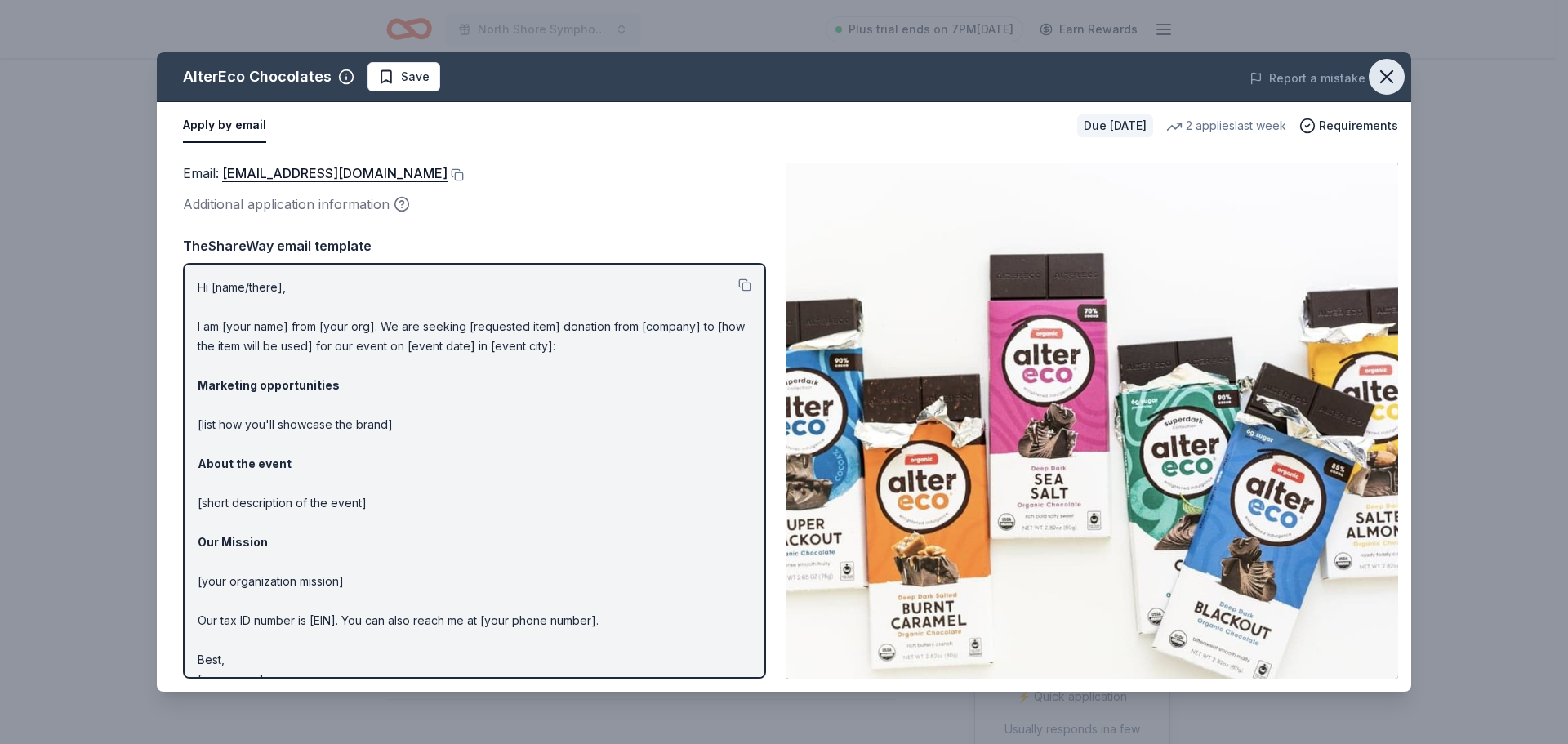
click at [1384, 78] on icon "button" at bounding box center [1387, 77] width 12 height 12
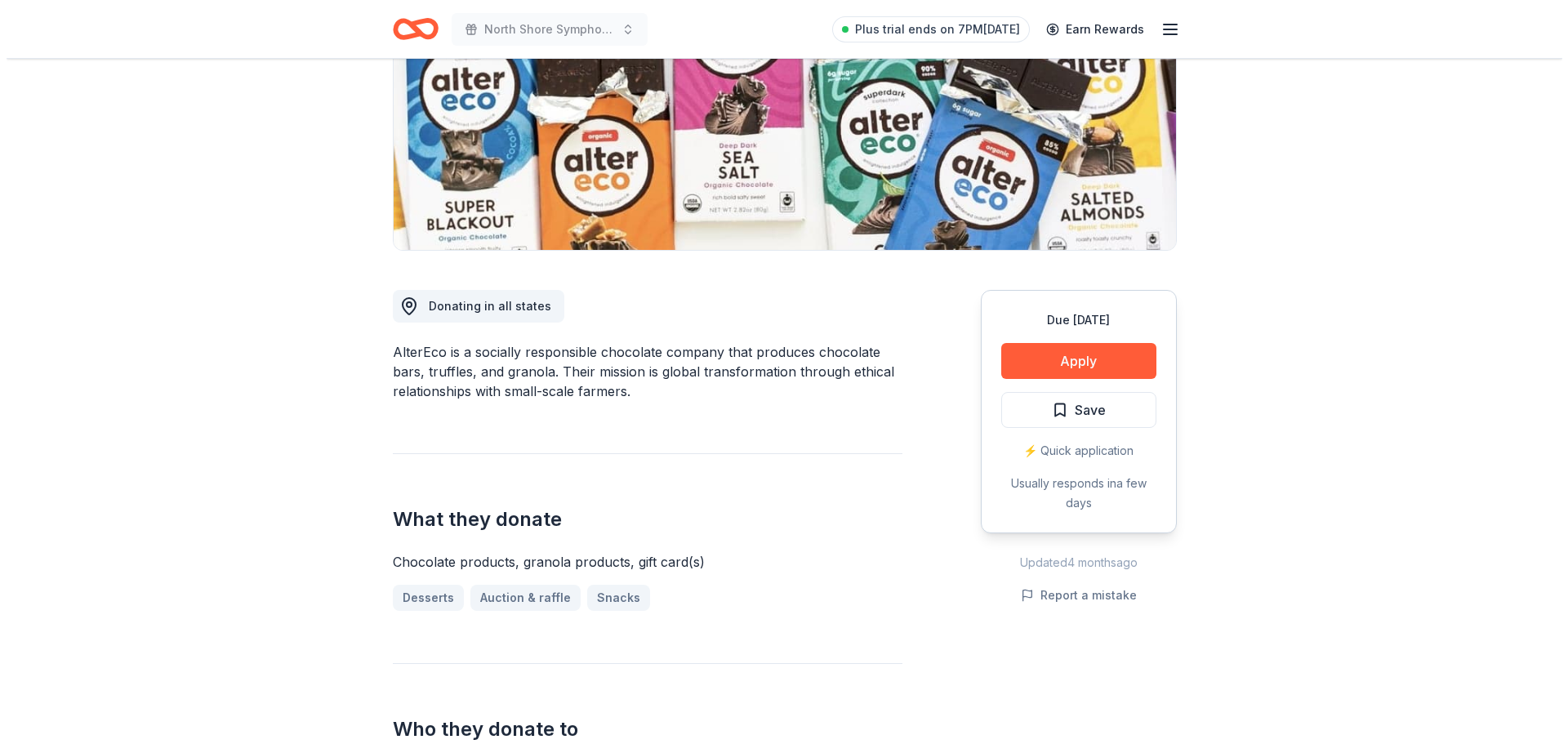
scroll to position [245, 0]
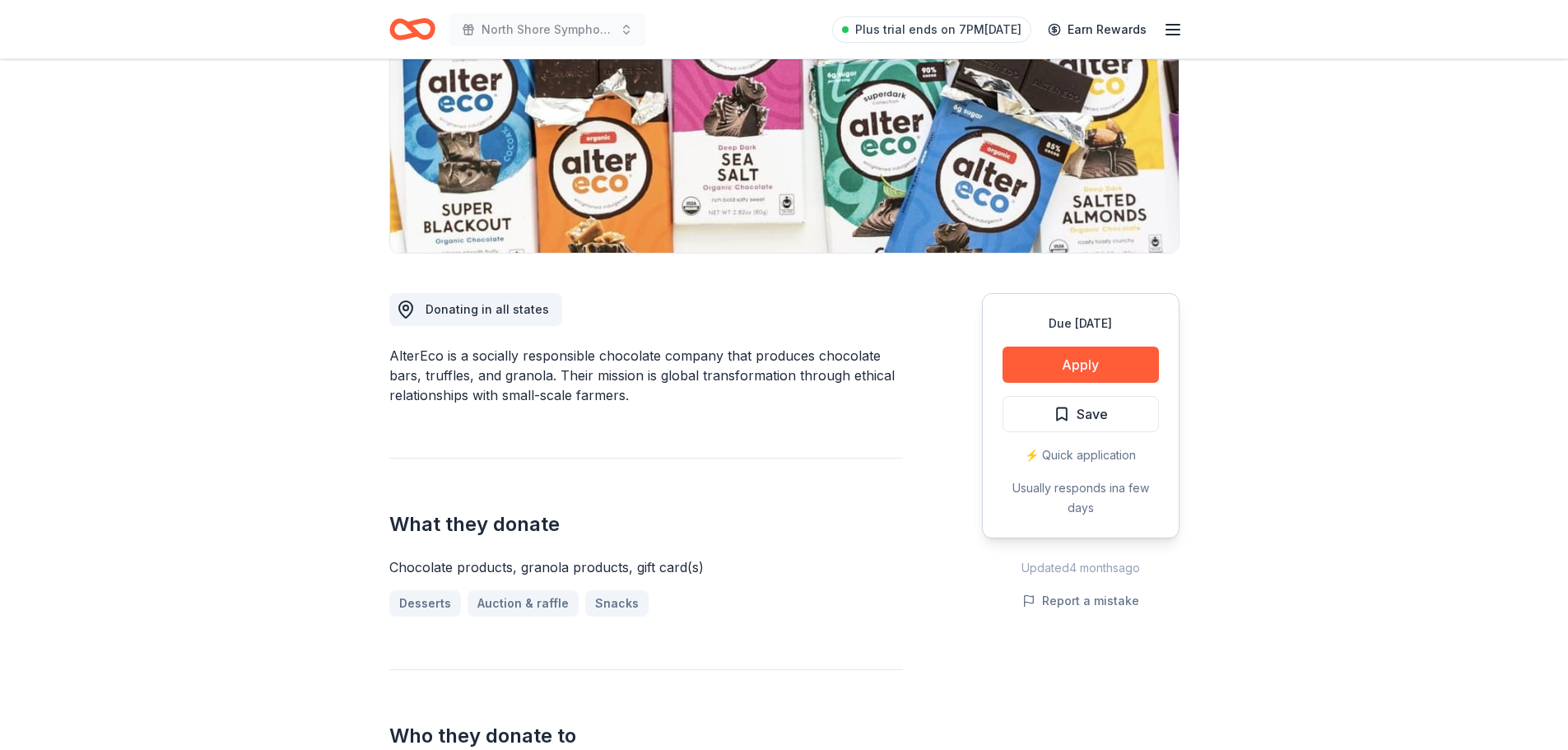
drag, startPoint x: 604, startPoint y: 353, endPoint x: 779, endPoint y: 391, distance: 179.1
click at [779, 391] on div "AlterEco is a socially responsible chocolate company that produces chocolate ba…" at bounding box center [647, 375] width 514 height 59
drag, startPoint x: 684, startPoint y: 364, endPoint x: 793, endPoint y: 382, distance: 110.5
click at [795, 380] on div "AlterEco is a socially responsible chocolate company that produces chocolate ba…" at bounding box center [647, 375] width 514 height 59
click at [789, 382] on div "AlterEco is a socially responsible chocolate company that produces chocolate ba…" at bounding box center [647, 375] width 514 height 59
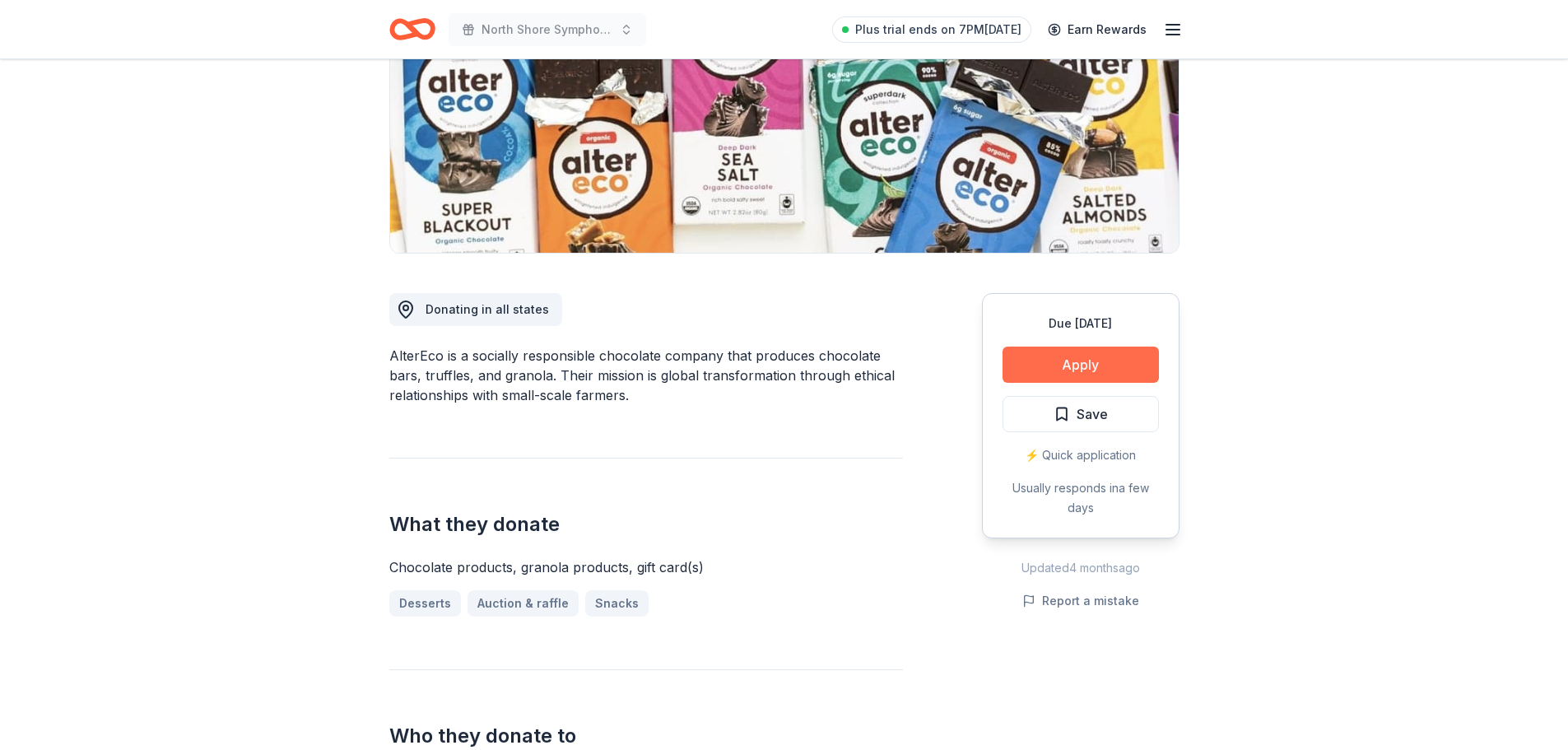
click at [1094, 364] on button "Apply" at bounding box center [1080, 364] width 156 height 36
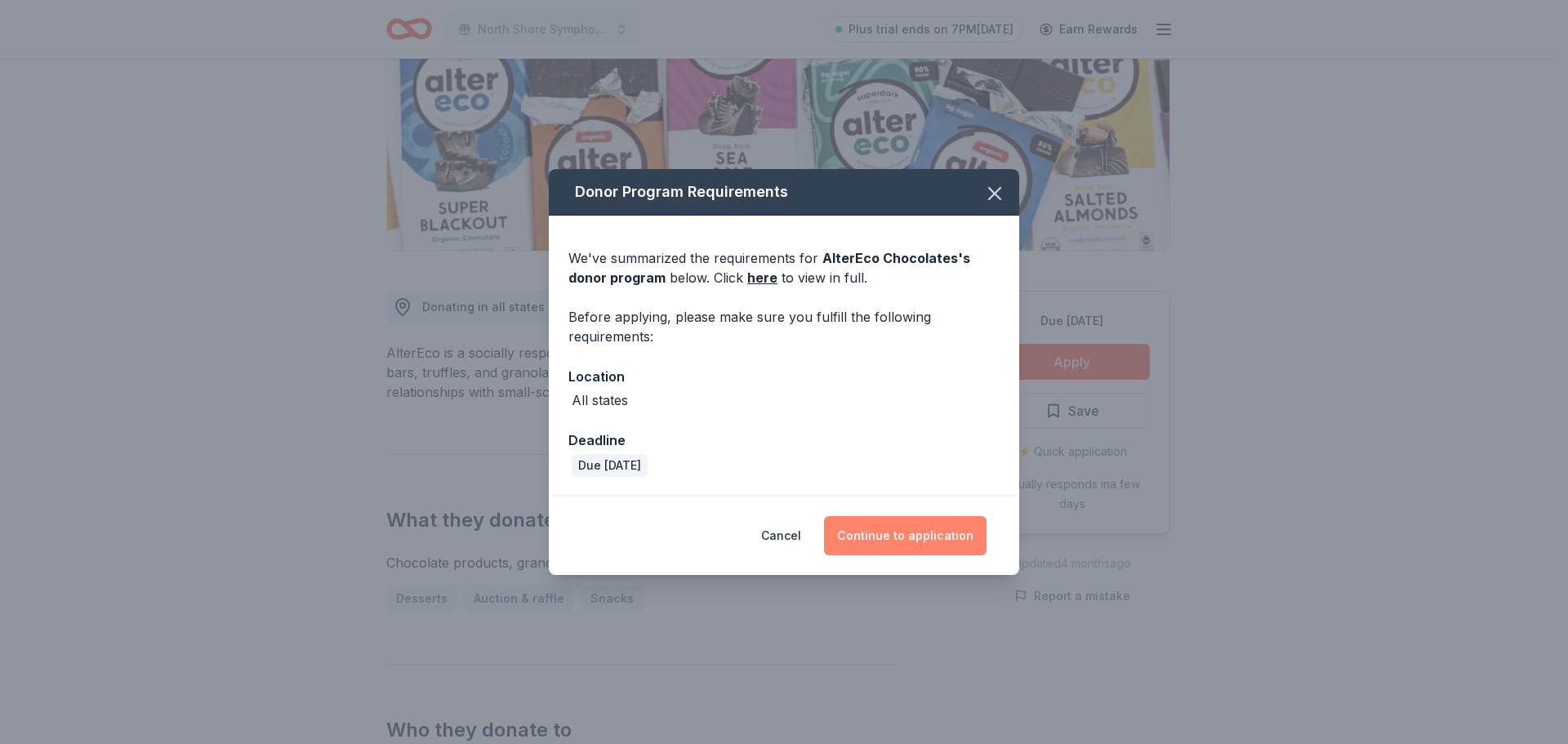
click at [924, 533] on button "Continue to application" at bounding box center [905, 535] width 163 height 39
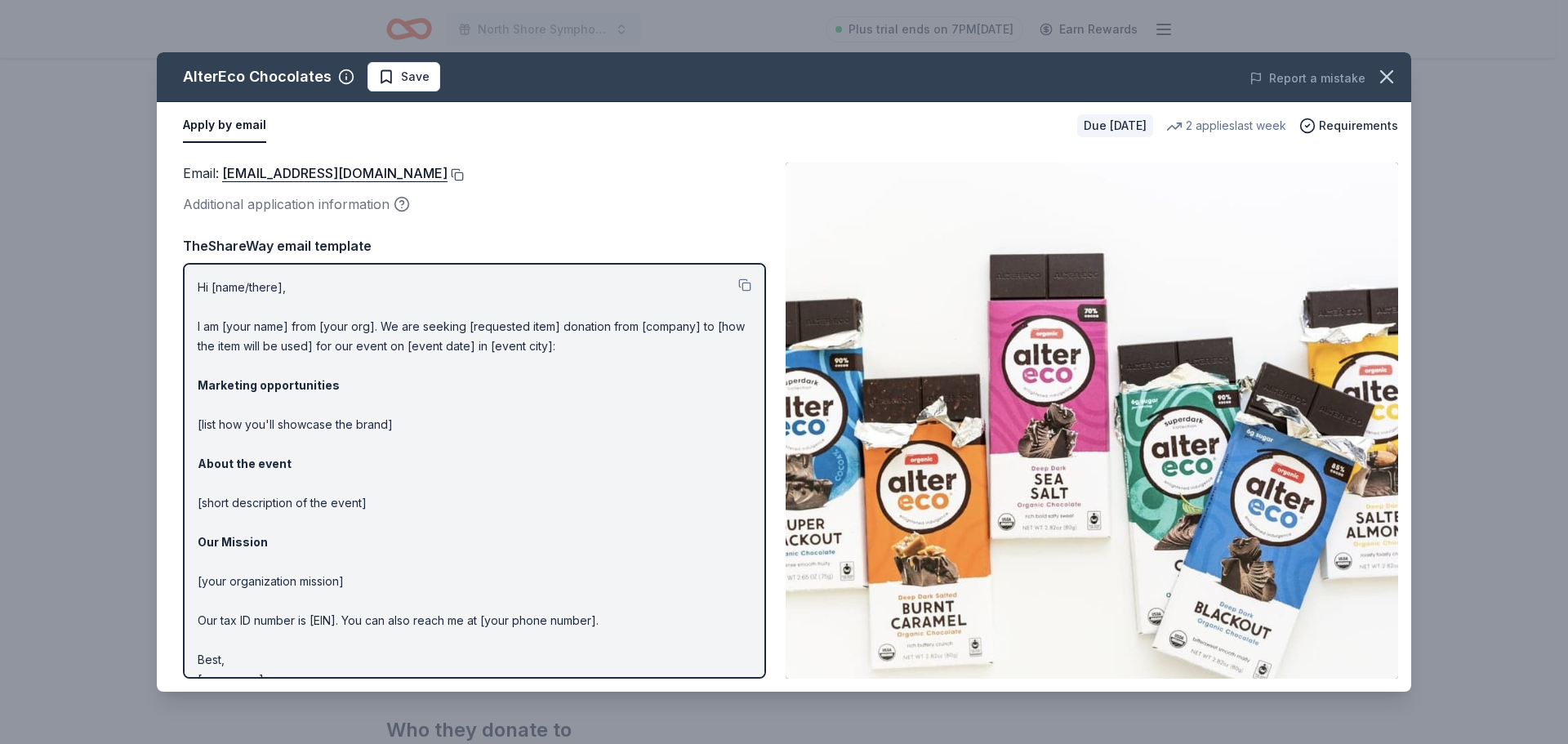
click at [448, 174] on button at bounding box center [456, 175] width 16 height 13
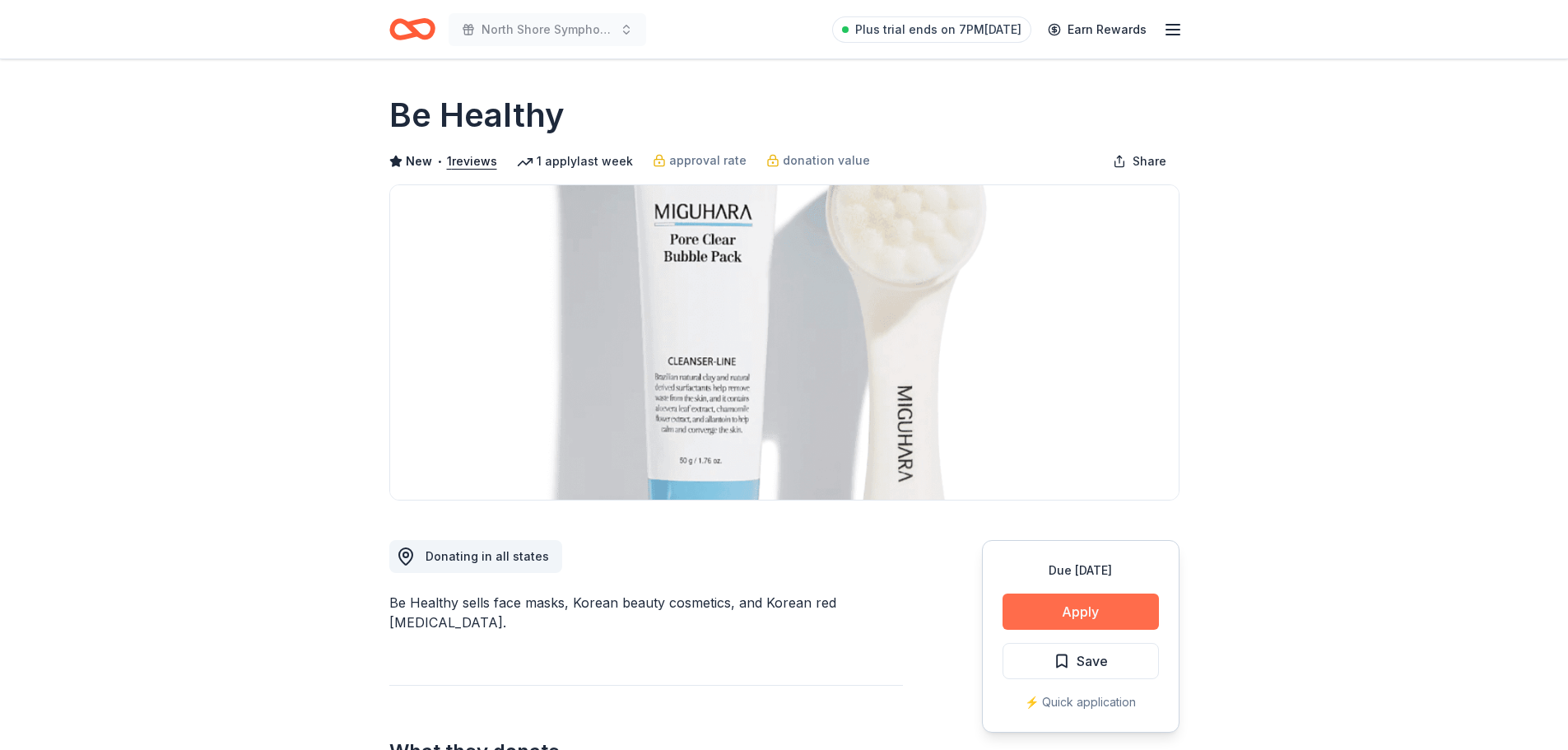
click at [1117, 608] on button "Apply" at bounding box center [1080, 611] width 156 height 36
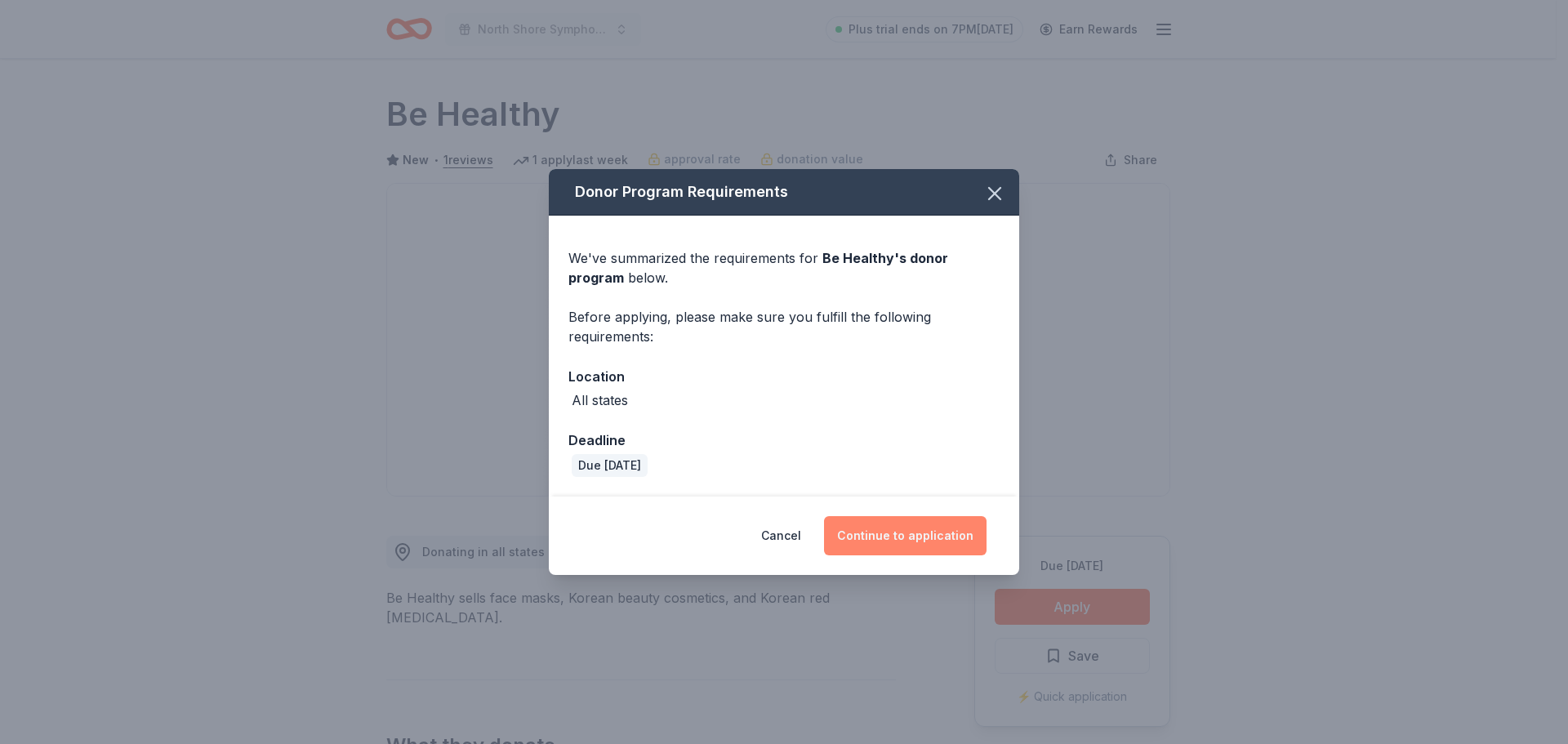
click at [909, 534] on button "Continue to application" at bounding box center [905, 535] width 163 height 39
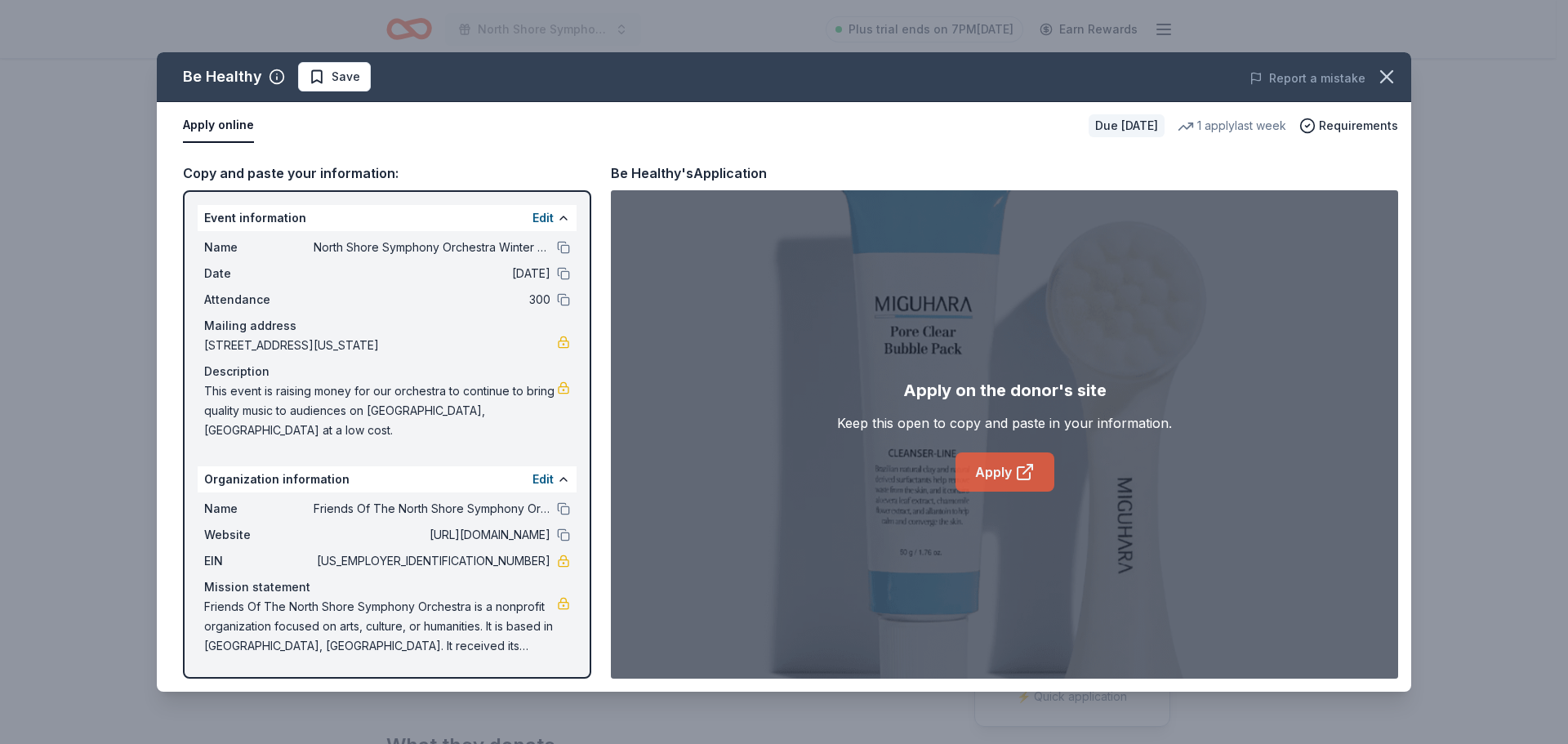
click at [1010, 461] on link "Apply" at bounding box center [1005, 471] width 99 height 39
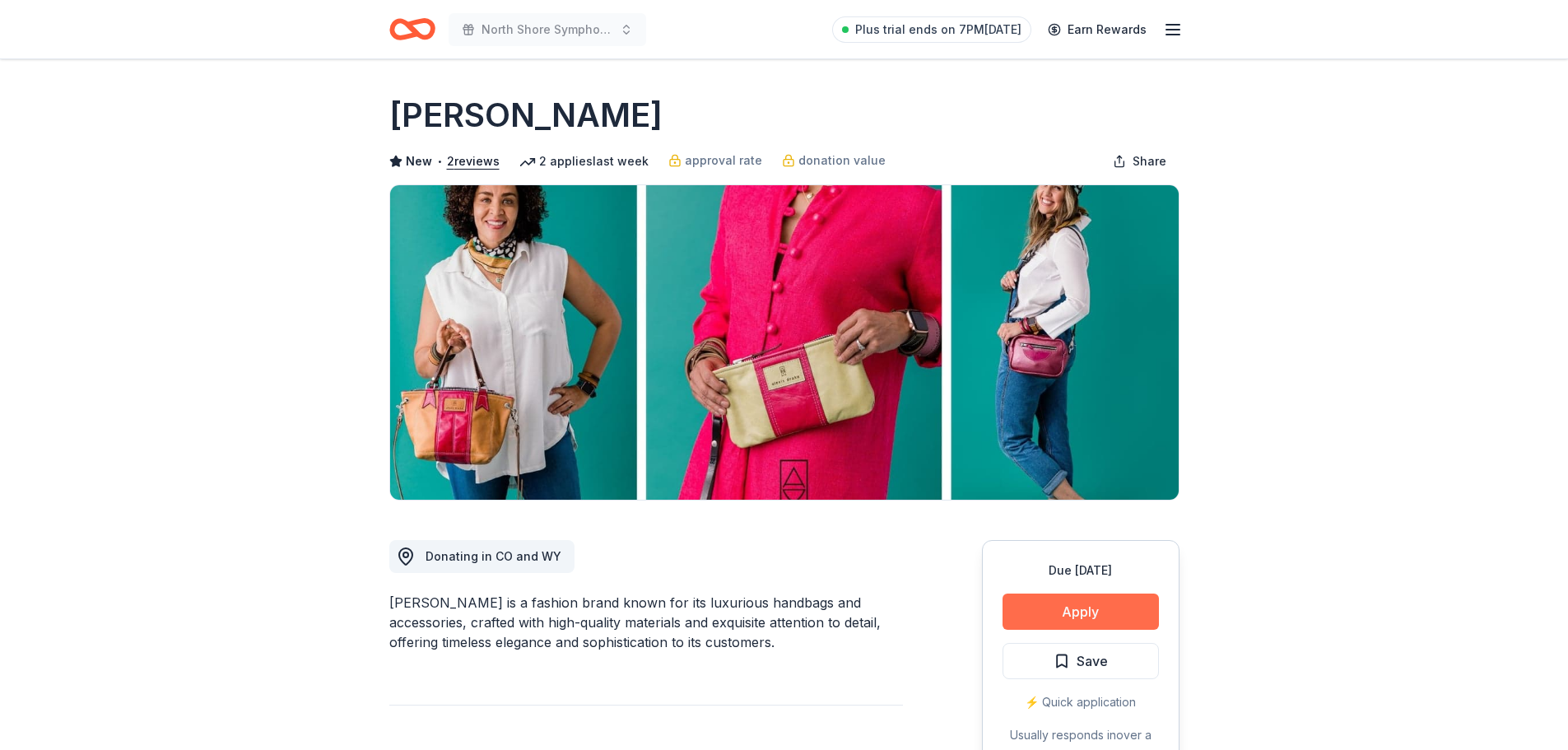
click at [1090, 605] on button "Apply" at bounding box center [1080, 611] width 156 height 36
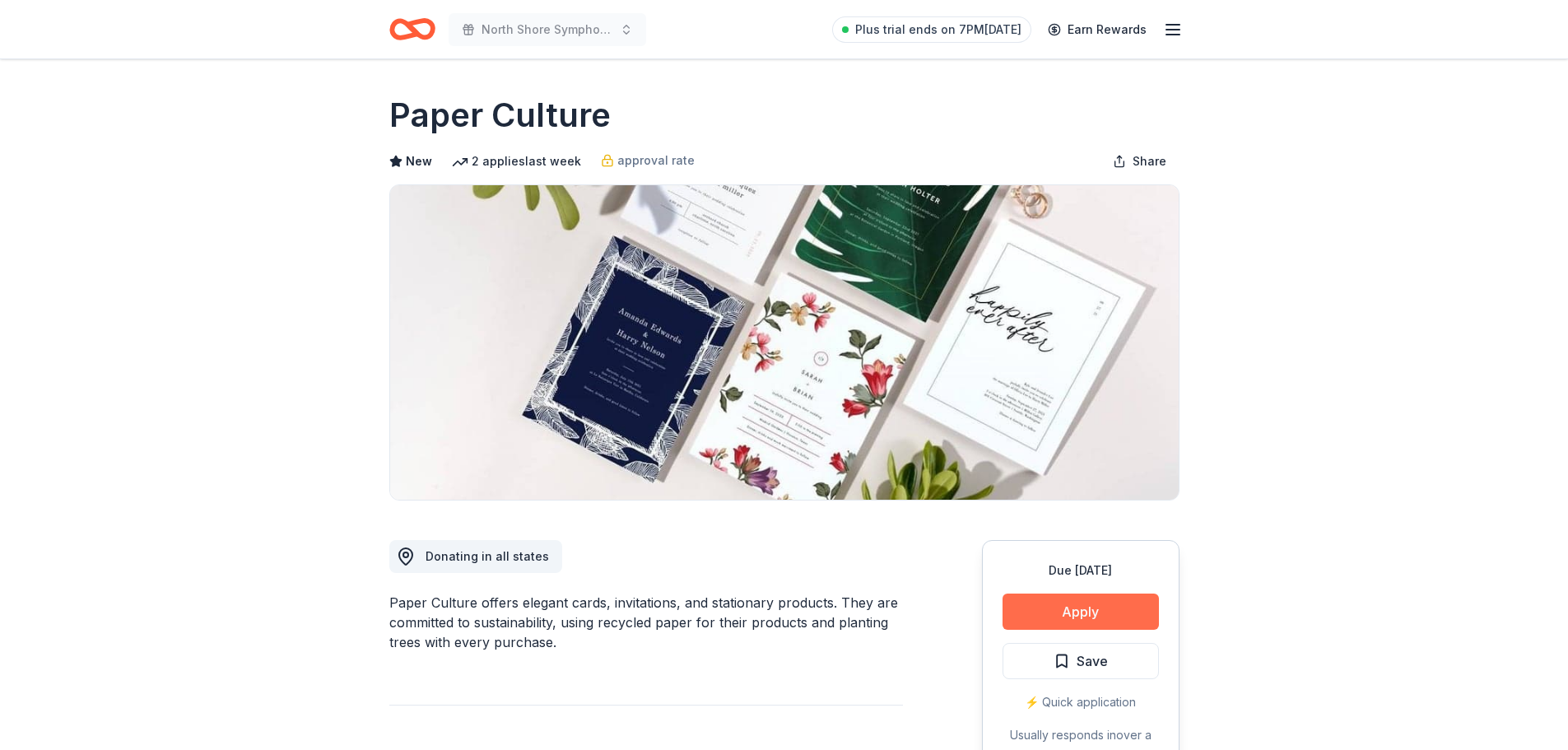
click at [1068, 613] on button "Apply" at bounding box center [1080, 611] width 156 height 36
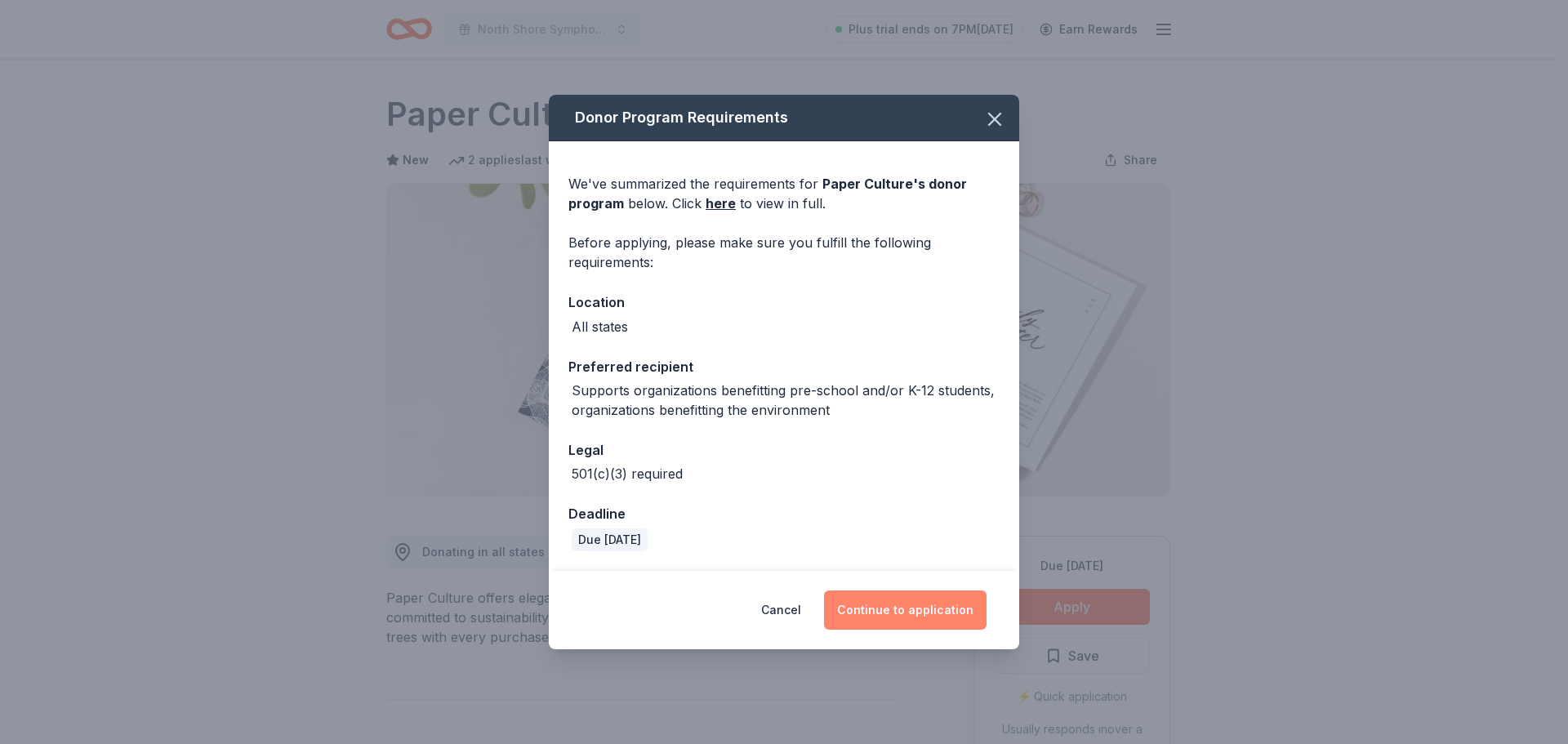
click at [949, 605] on button "Continue to application" at bounding box center [905, 610] width 163 height 39
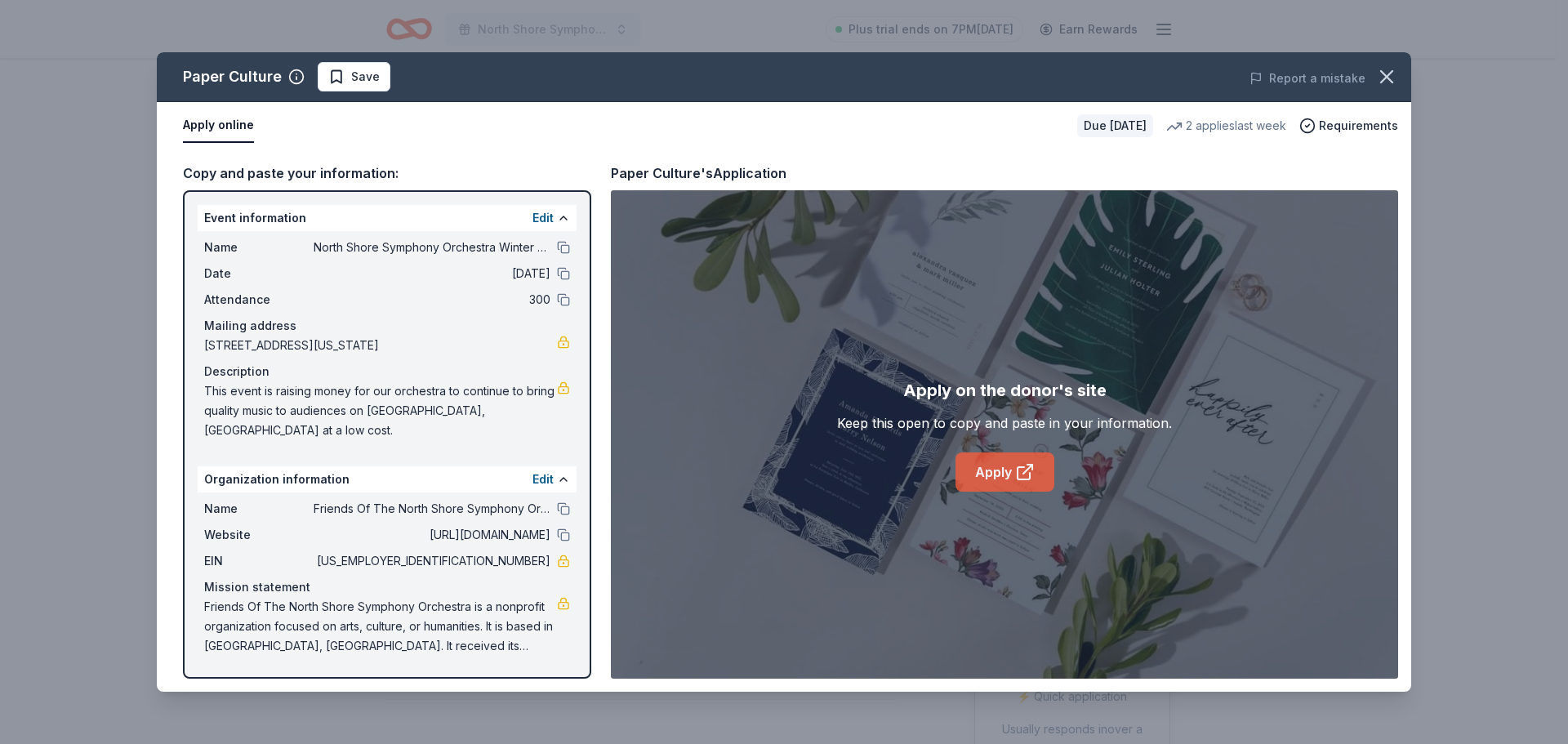
click at [993, 475] on link "Apply" at bounding box center [1005, 471] width 99 height 39
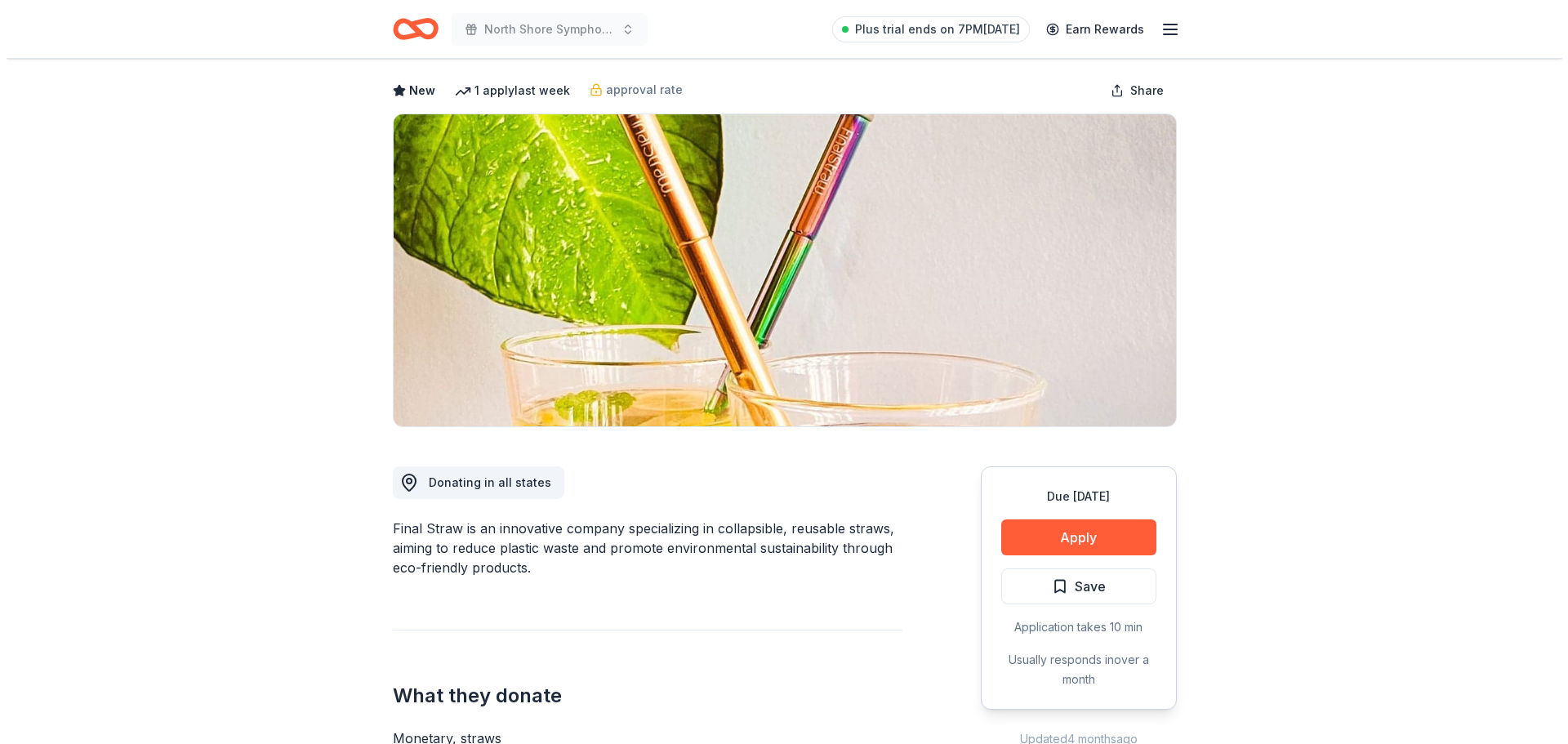
scroll to position [164, 0]
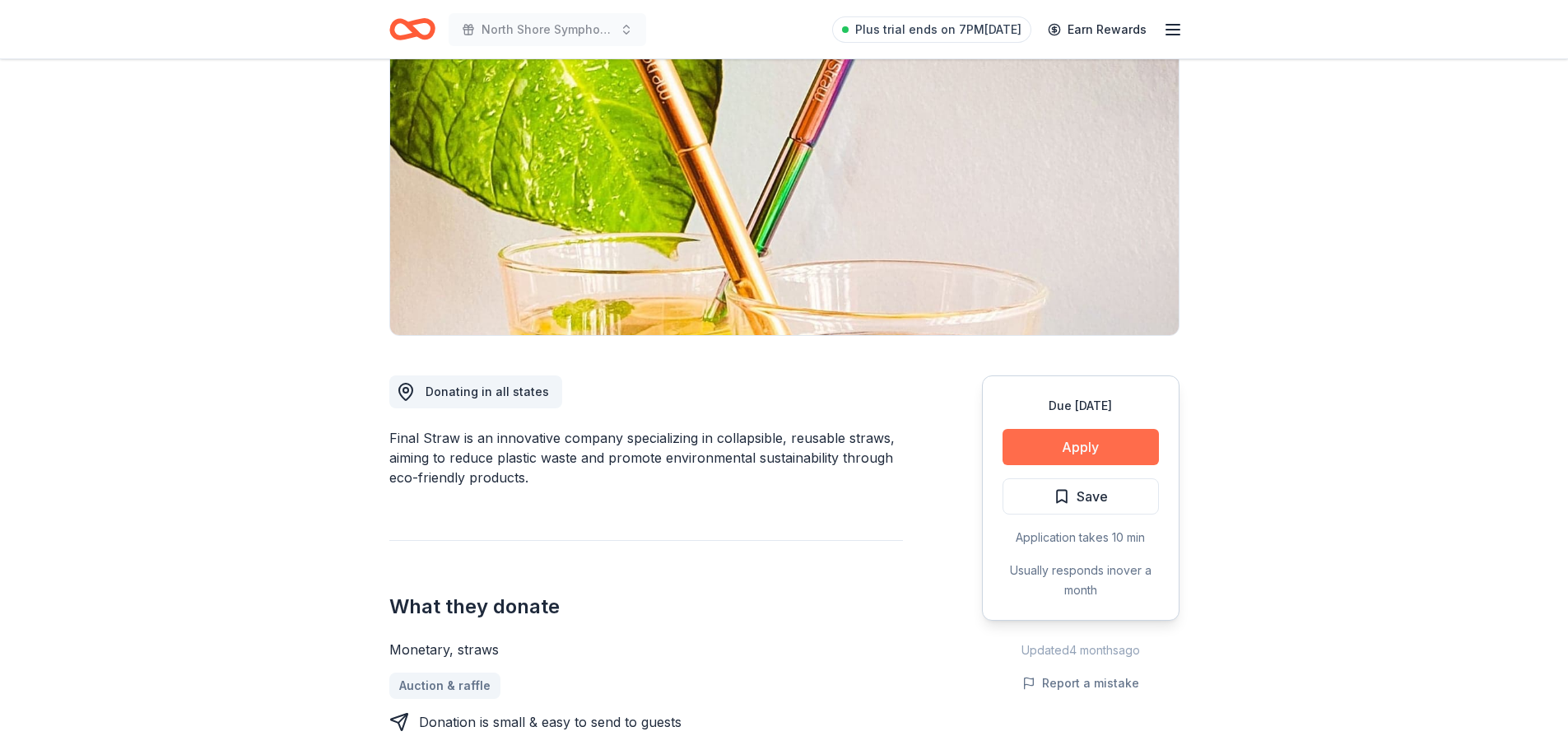
click at [1065, 454] on button "Apply" at bounding box center [1080, 446] width 156 height 36
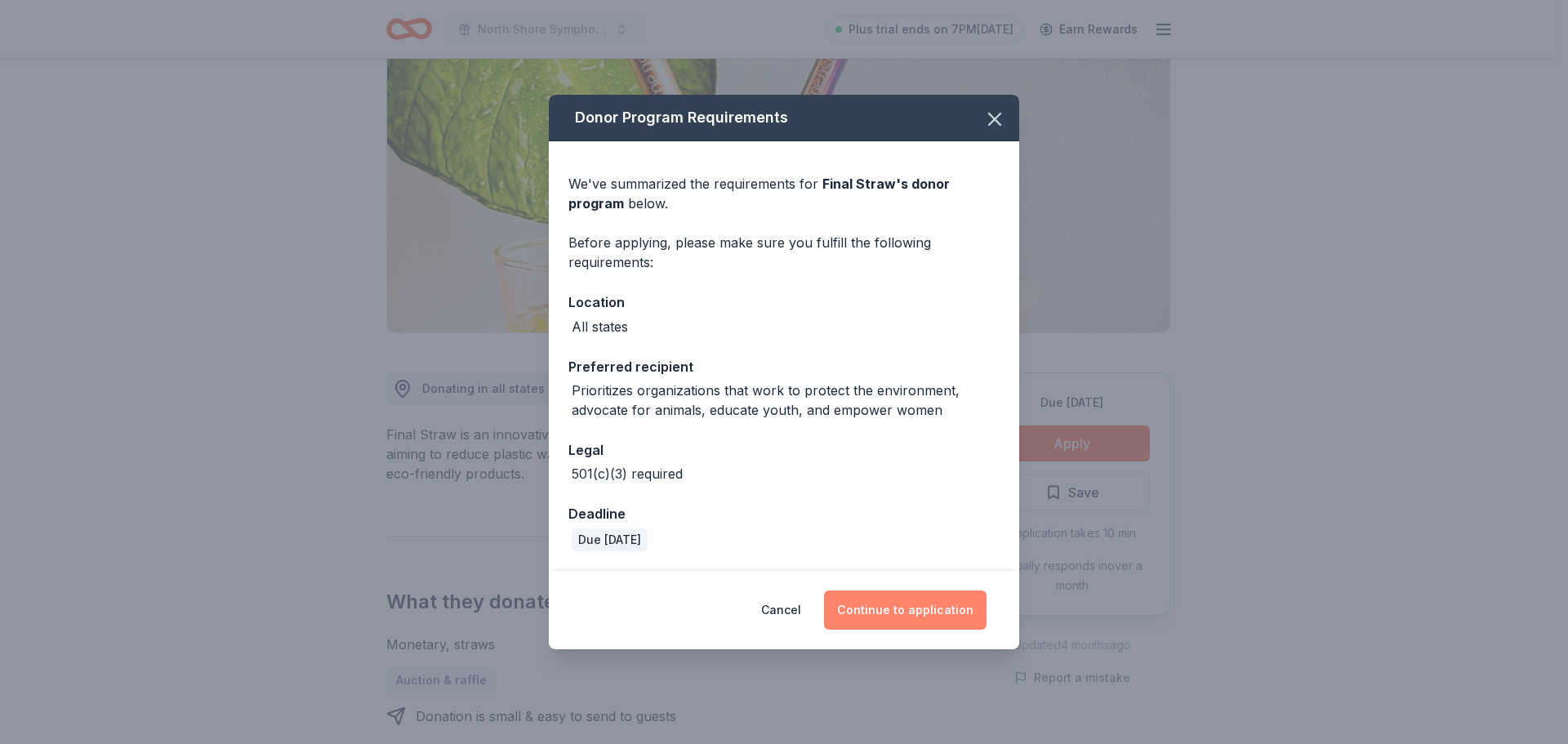
click at [919, 600] on button "Continue to application" at bounding box center [905, 610] width 163 height 39
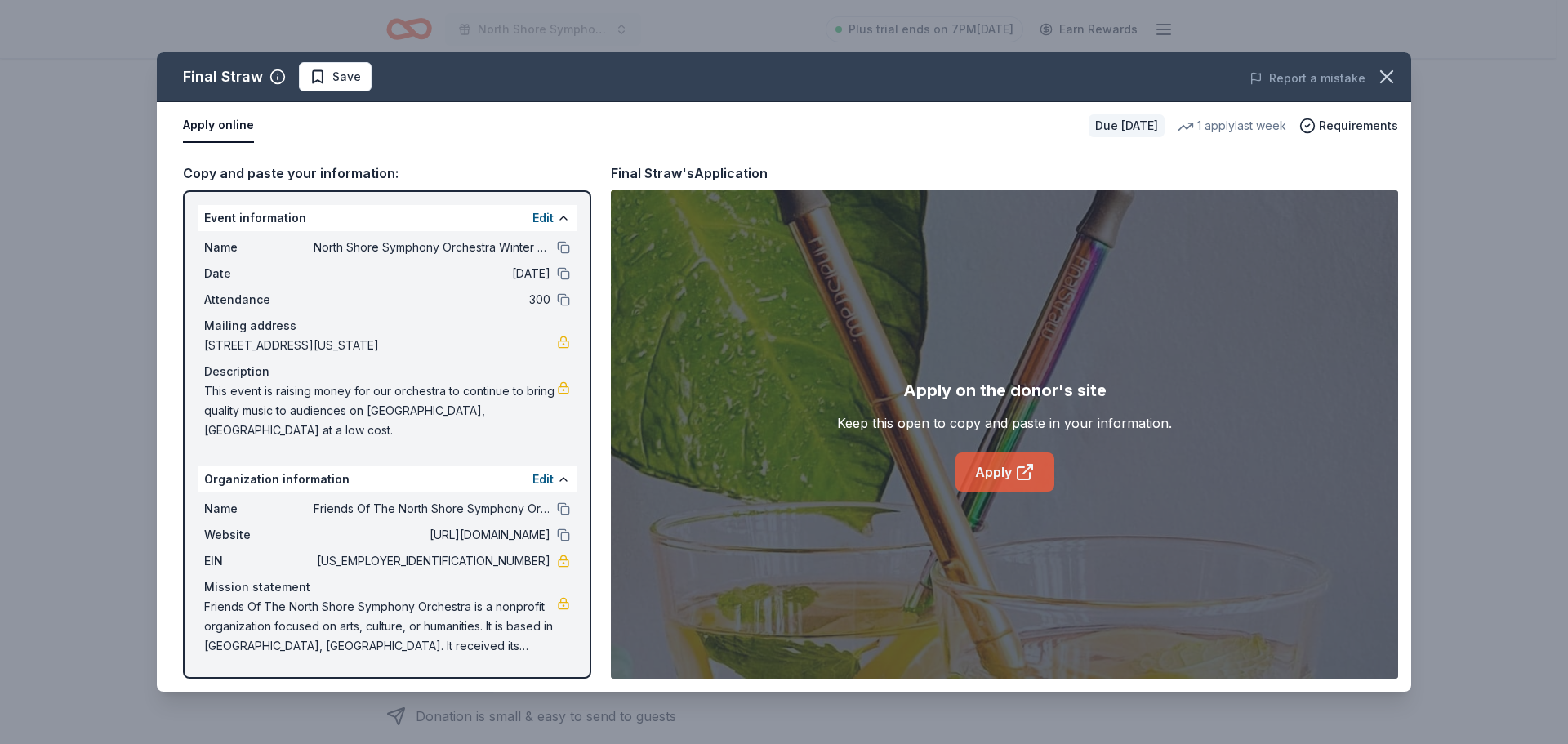
click at [998, 460] on link "Apply" at bounding box center [1005, 471] width 99 height 39
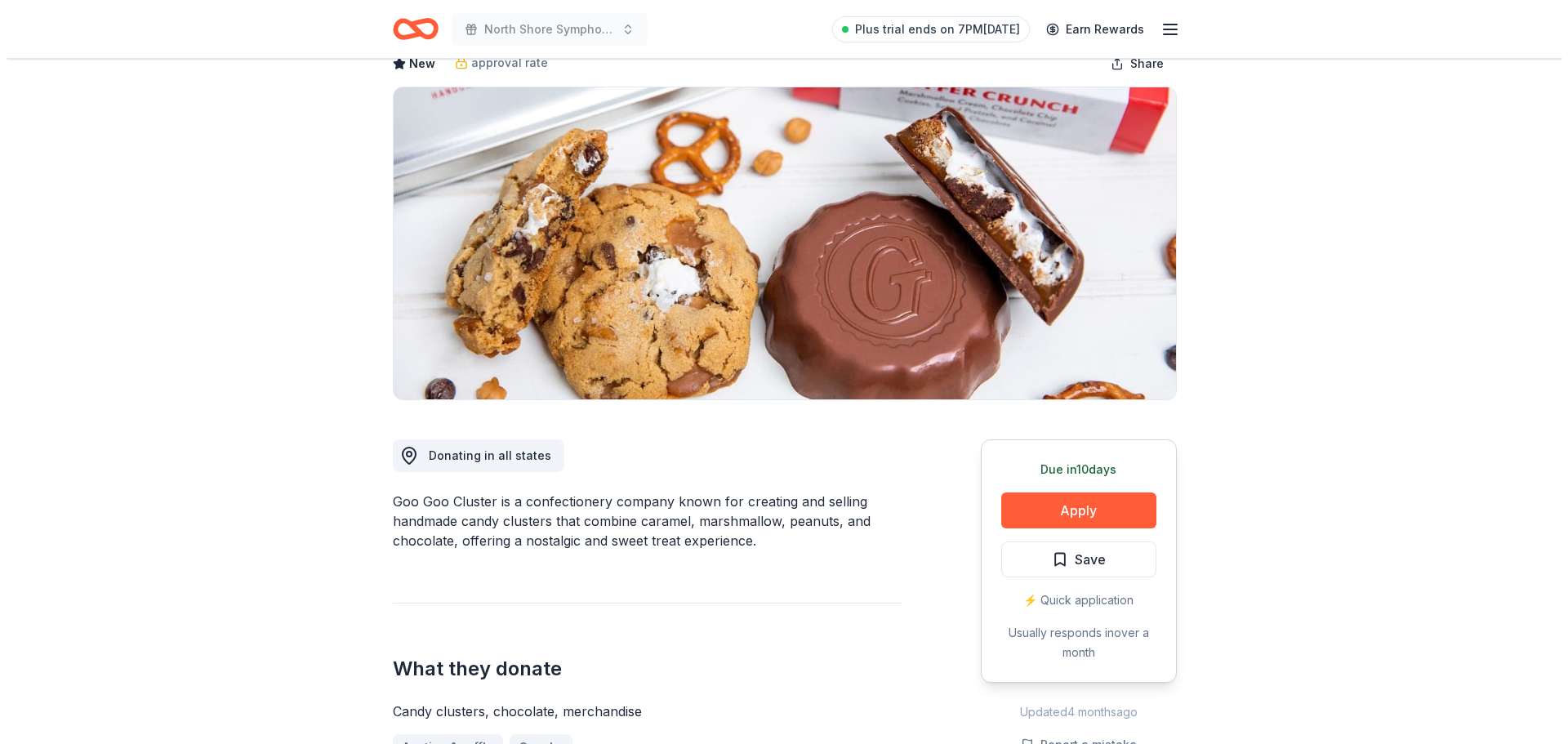
scroll to position [326, 0]
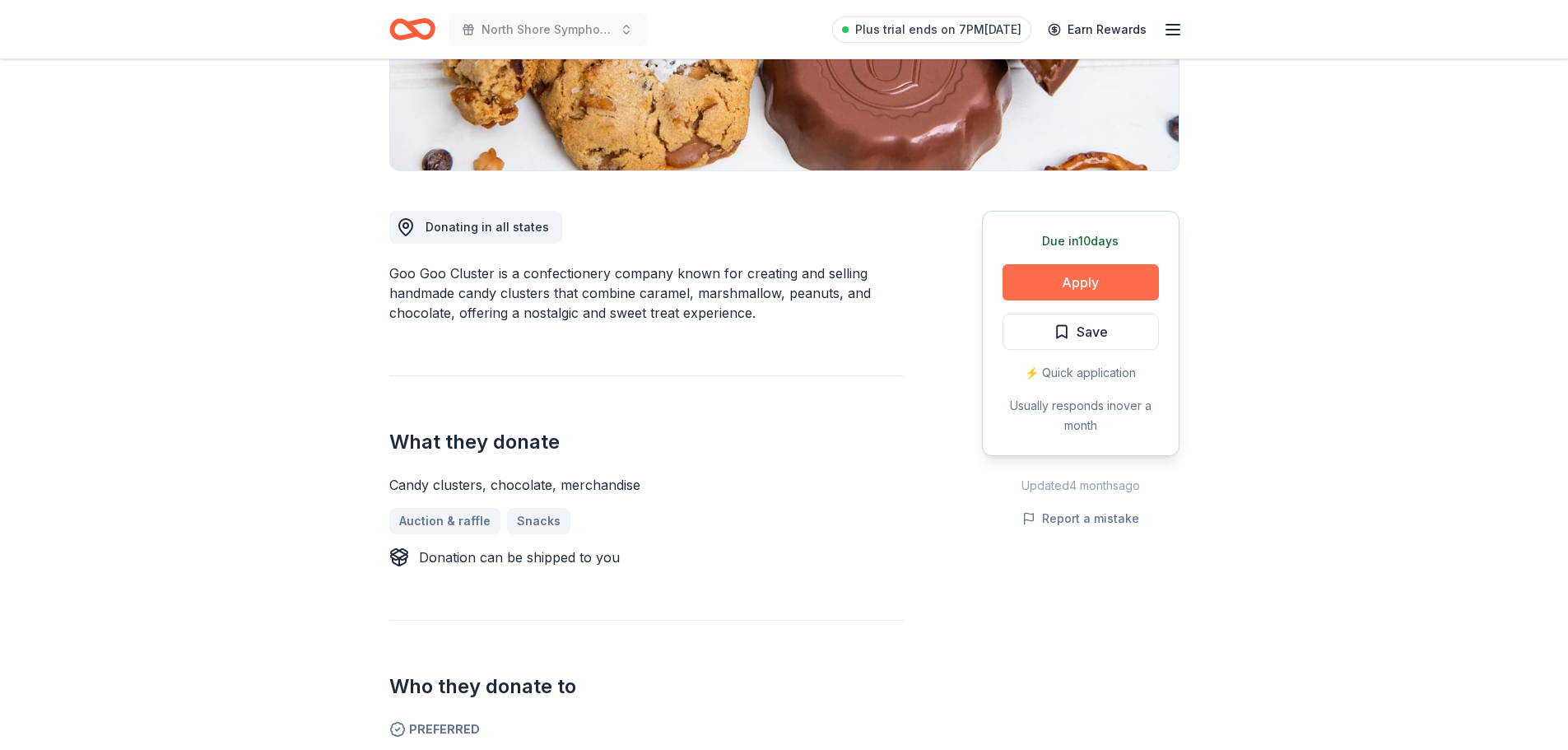
click at [1080, 277] on button "Apply" at bounding box center [1080, 282] width 156 height 36
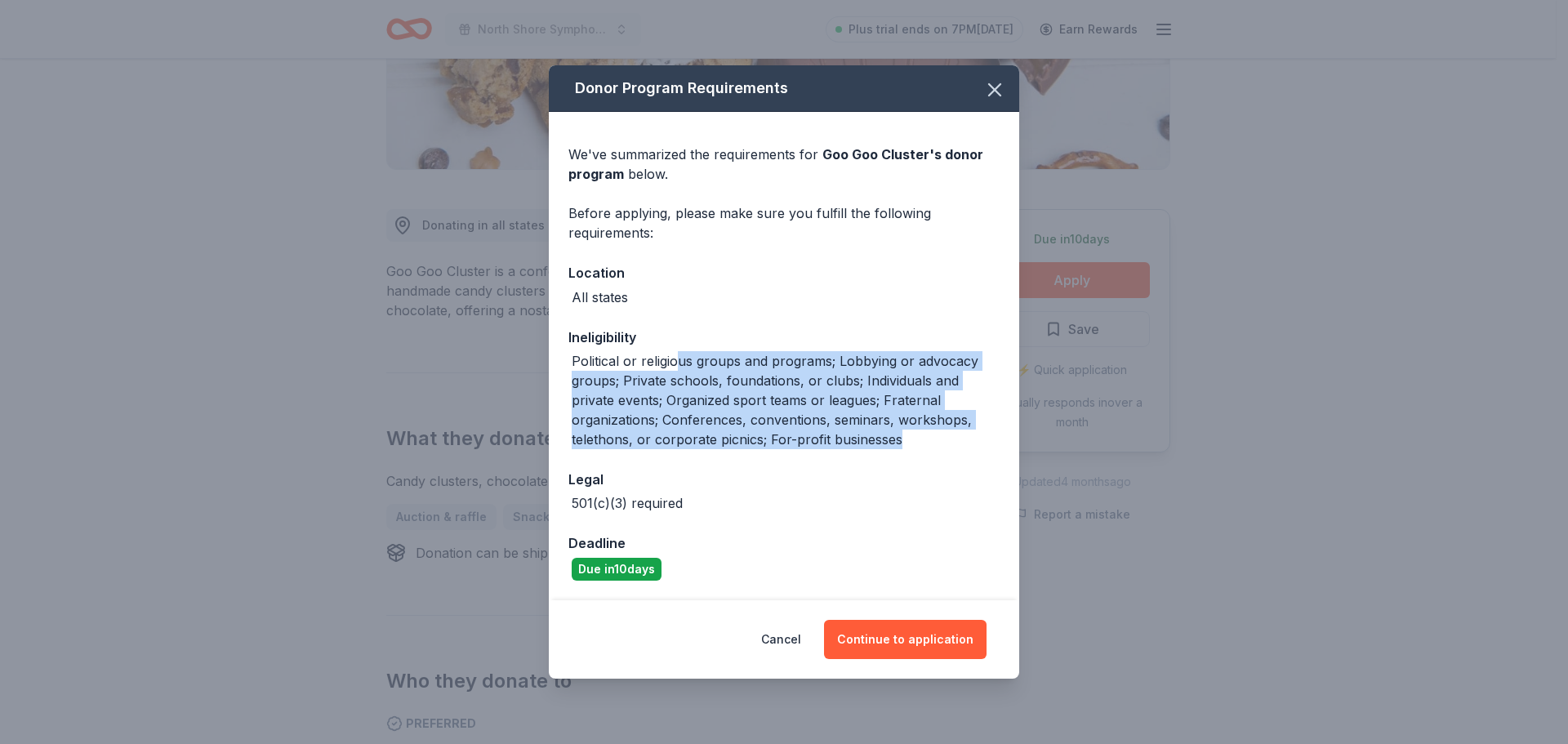
drag, startPoint x: 674, startPoint y: 367, endPoint x: 928, endPoint y: 450, distance: 267.2
click at [928, 450] on div "We've summarized the requirements for Goo Goo Cluster 's donor program below. B…" at bounding box center [784, 356] width 471 height 488
click at [816, 419] on div "Political or religious groups and programs; Lobbying or advocacy groups; Privat…" at bounding box center [786, 400] width 428 height 98
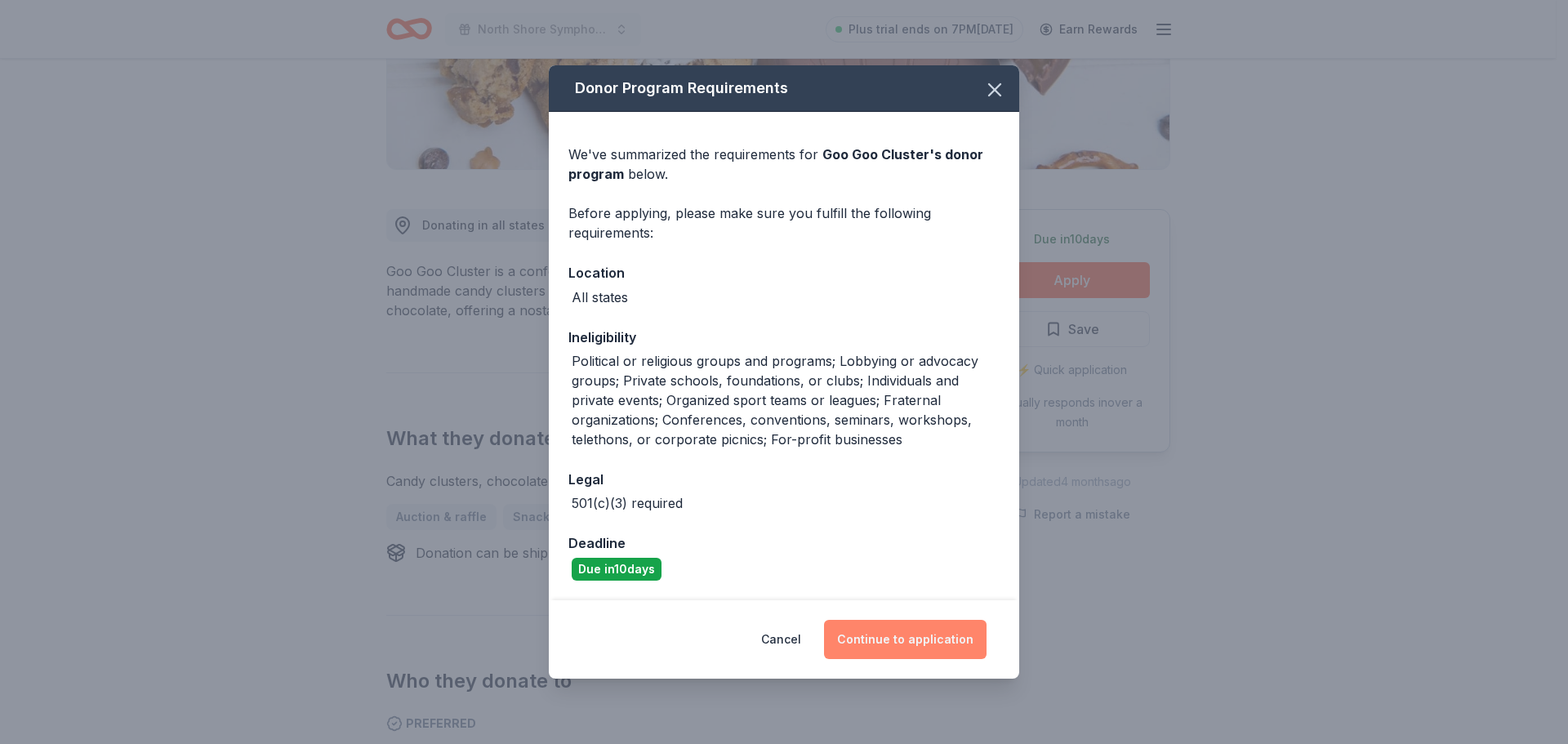
click at [937, 635] on button "Continue to application" at bounding box center [905, 639] width 163 height 39
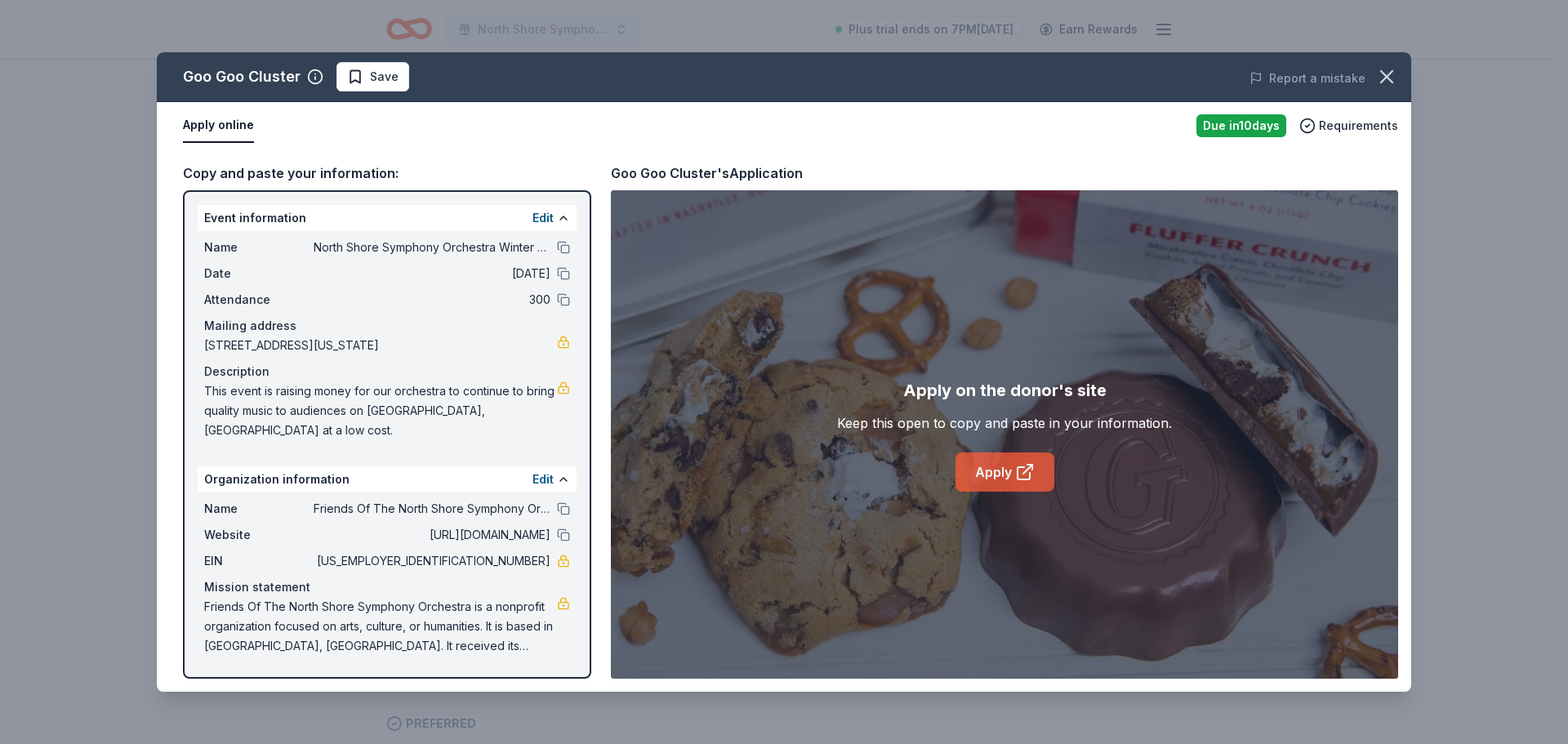
click at [990, 466] on link "Apply" at bounding box center [1005, 471] width 99 height 39
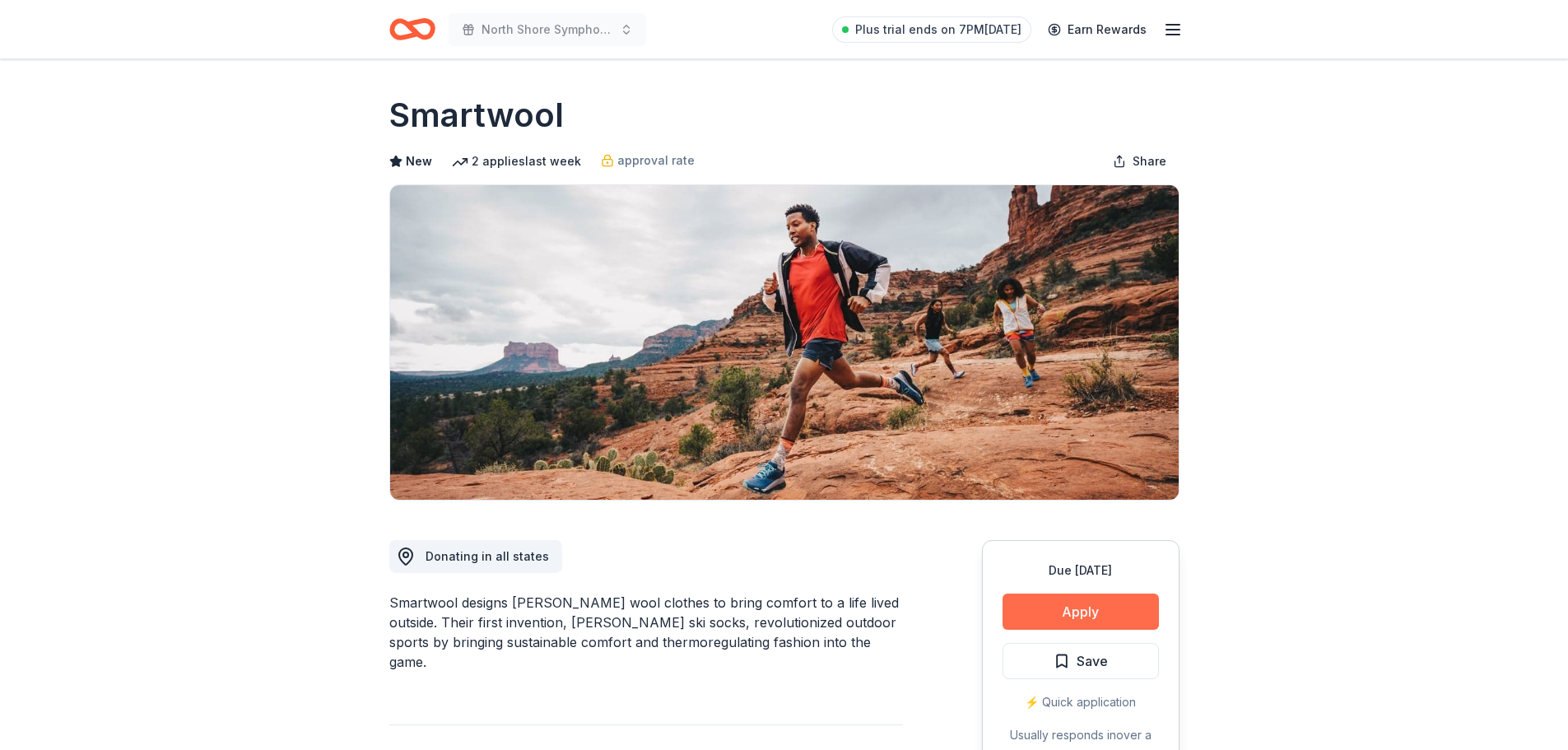
click at [1075, 599] on button "Apply" at bounding box center [1080, 611] width 156 height 36
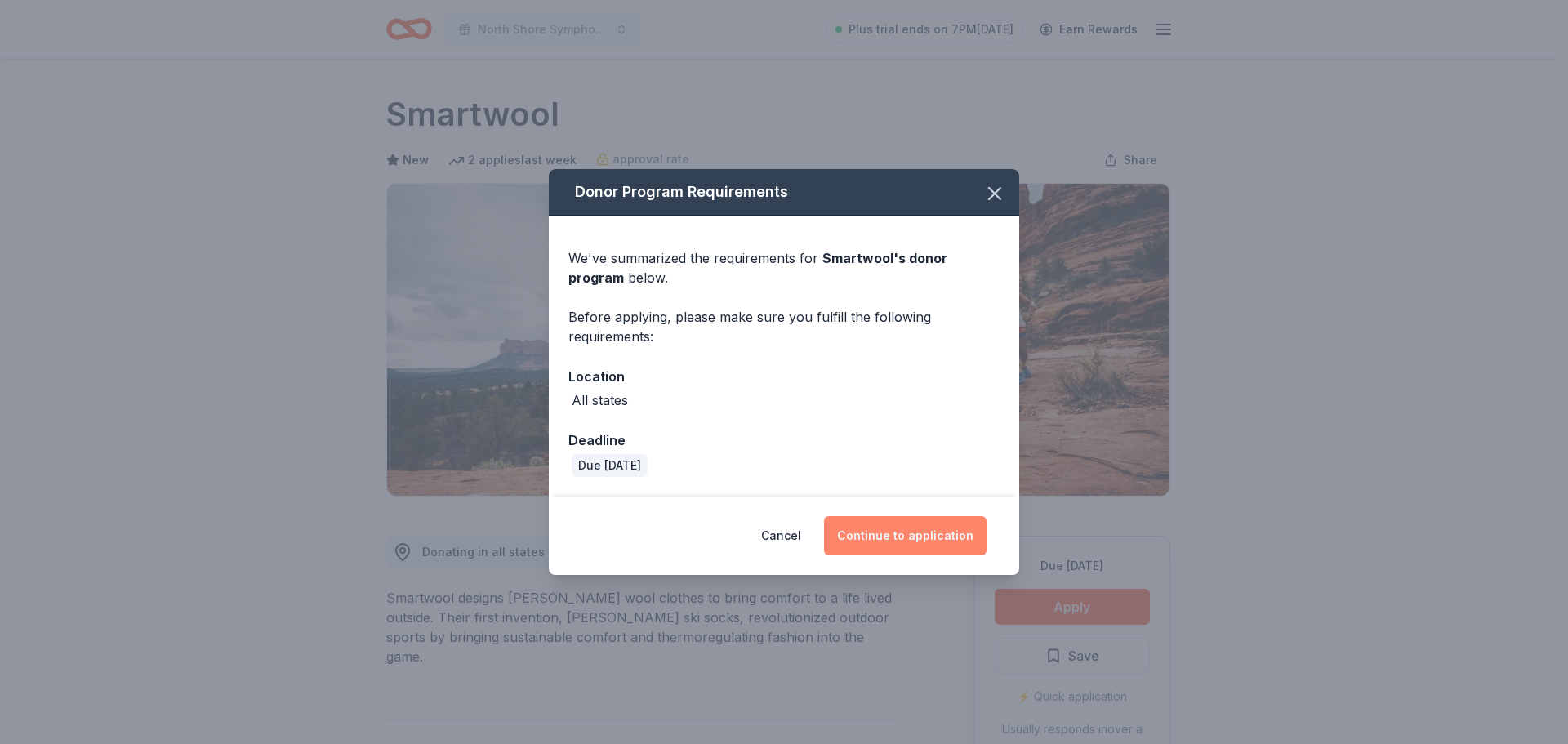
click at [921, 533] on button "Continue to application" at bounding box center [905, 535] width 163 height 39
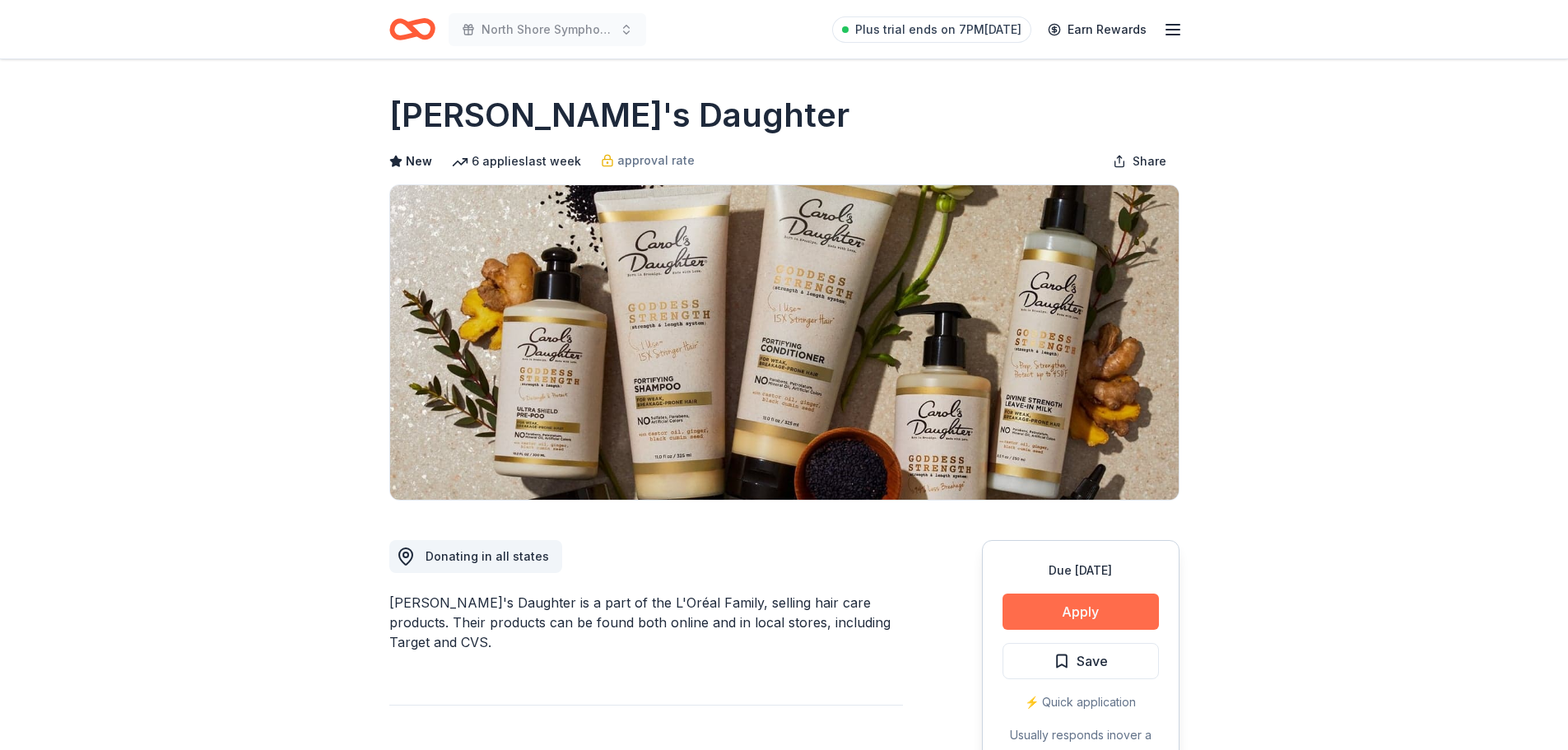
click at [1094, 602] on button "Apply" at bounding box center [1080, 611] width 156 height 36
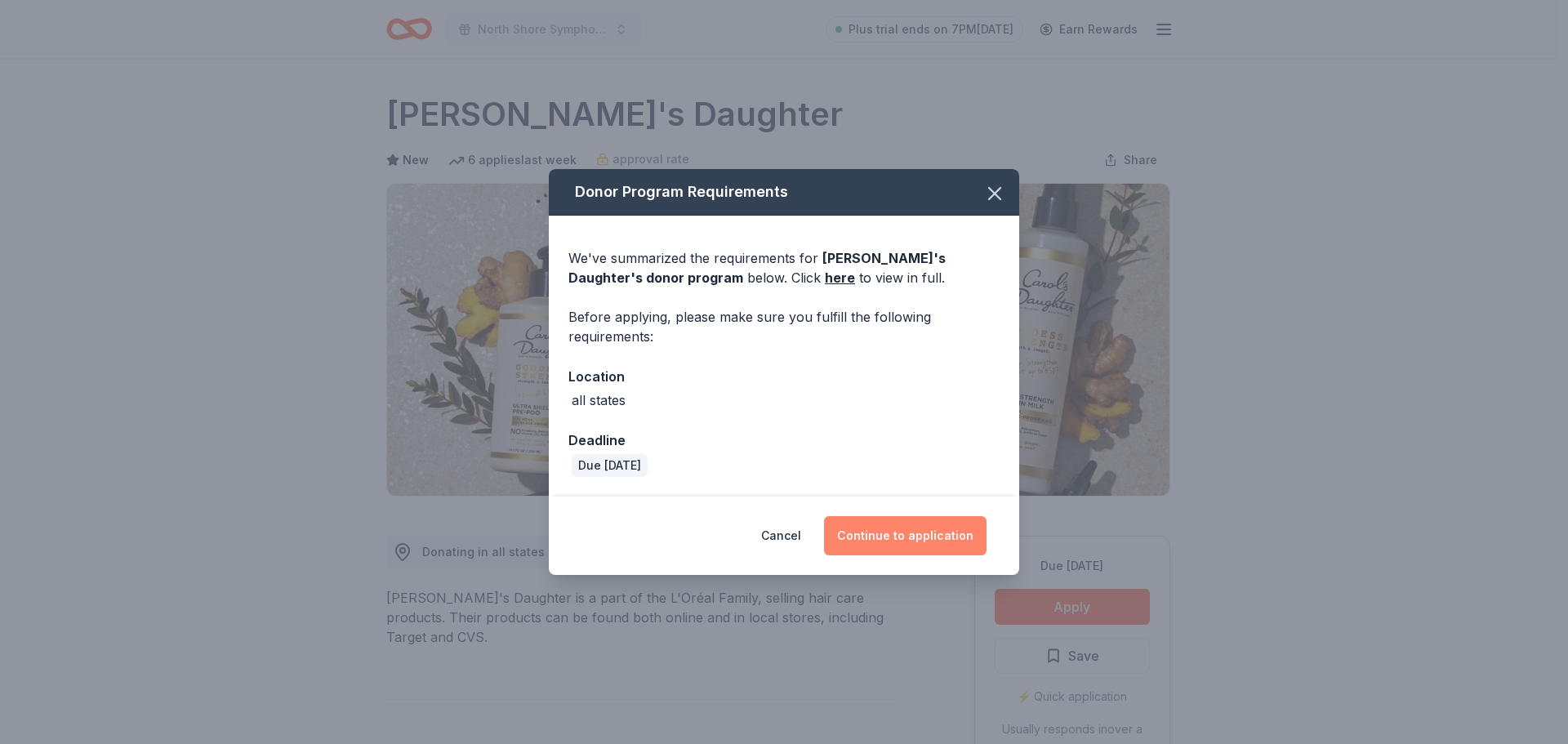
click at [943, 542] on button "Continue to application" at bounding box center [905, 535] width 163 height 39
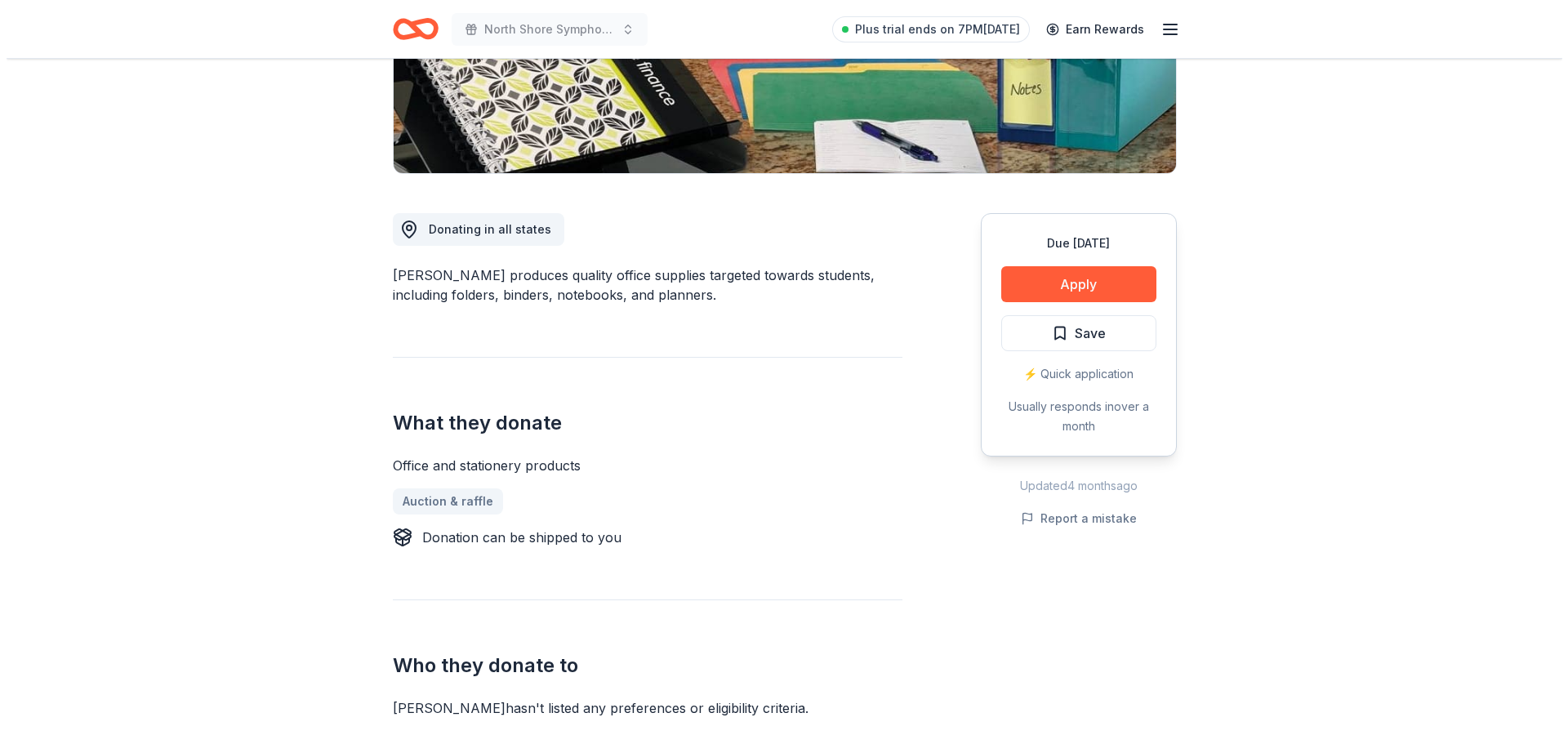
scroll to position [326, 0]
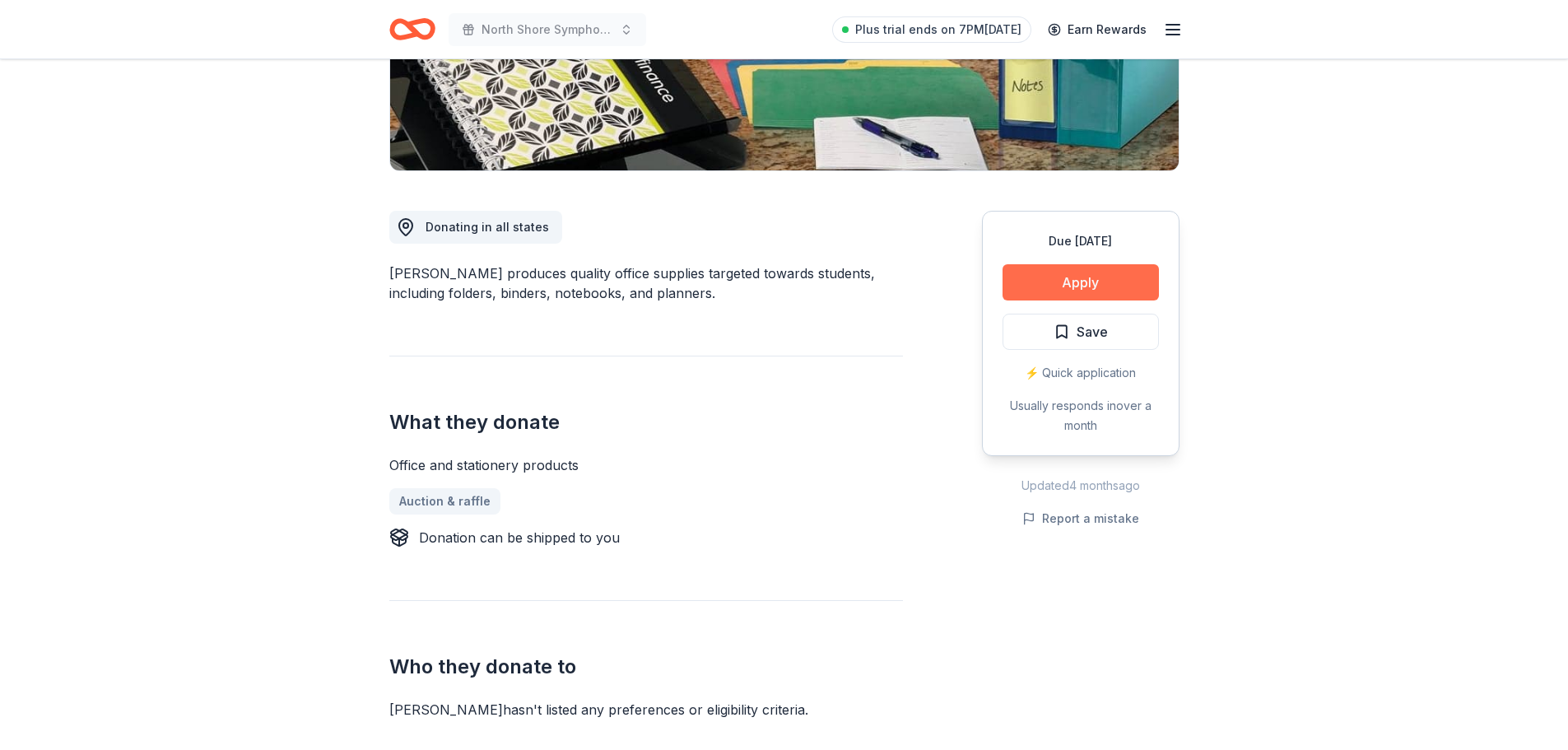
click at [1089, 281] on button "Apply" at bounding box center [1080, 282] width 156 height 36
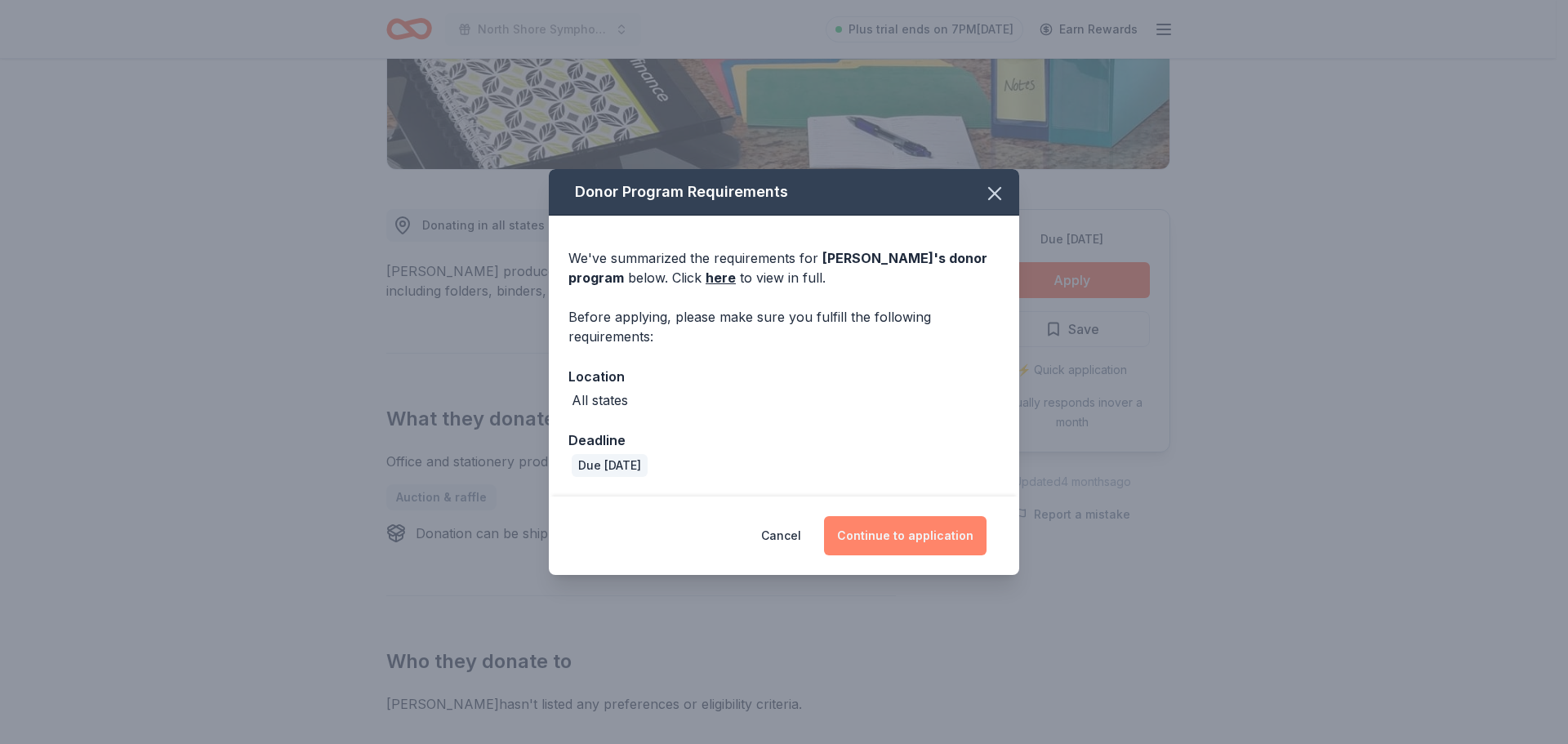
click at [914, 529] on button "Continue to application" at bounding box center [905, 535] width 163 height 39
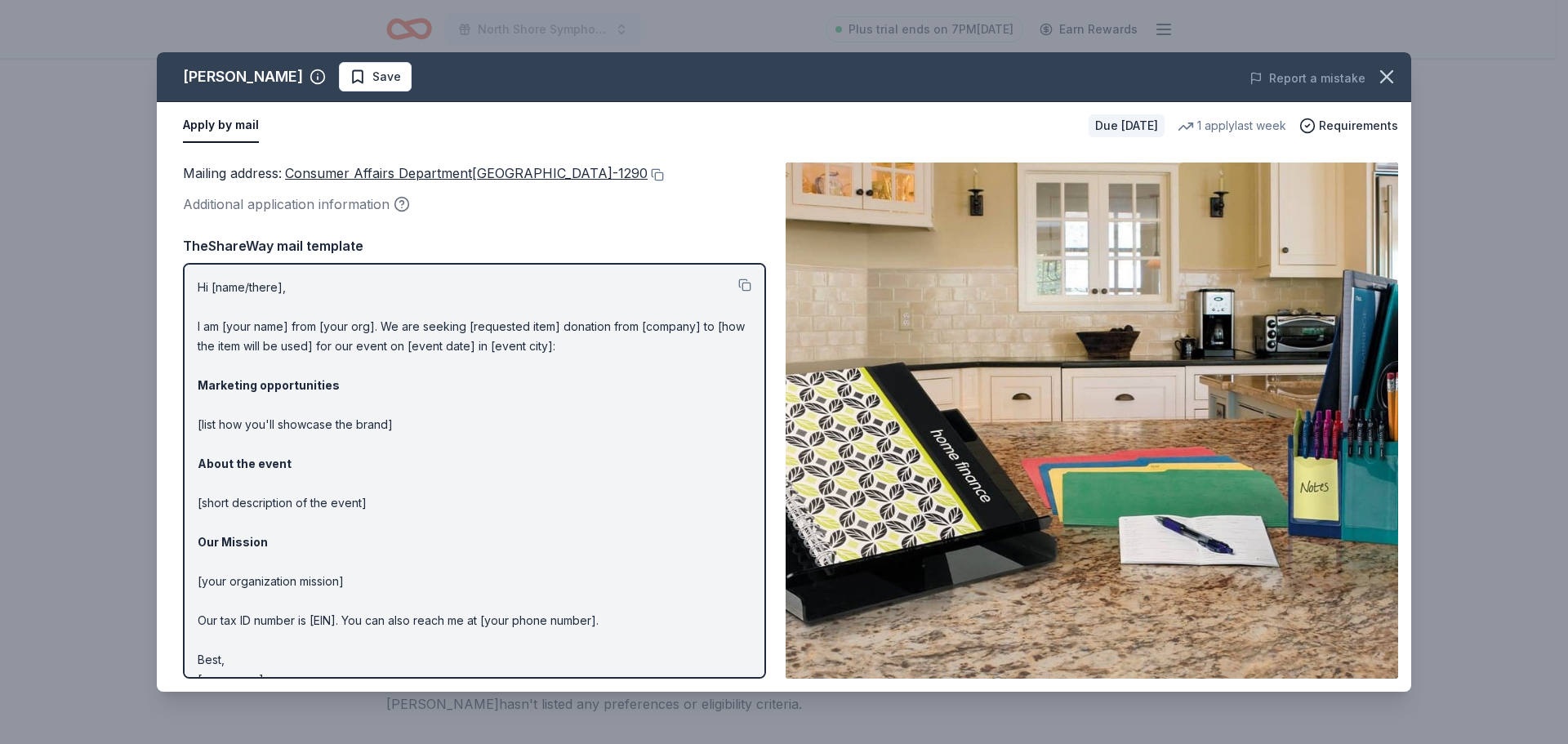
click at [755, 174] on div "Mailing address : Consumer Affairs Department, PO Box 290001, Dayton, OH 45429-…" at bounding box center [474, 173] width 583 height 21
click at [742, 181] on div "Mailing address : Consumer Affairs Department, PO Box 290001, Dayton, OH 45429-…" at bounding box center [474, 173] width 583 height 21
click at [664, 176] on button at bounding box center [655, 175] width 16 height 13
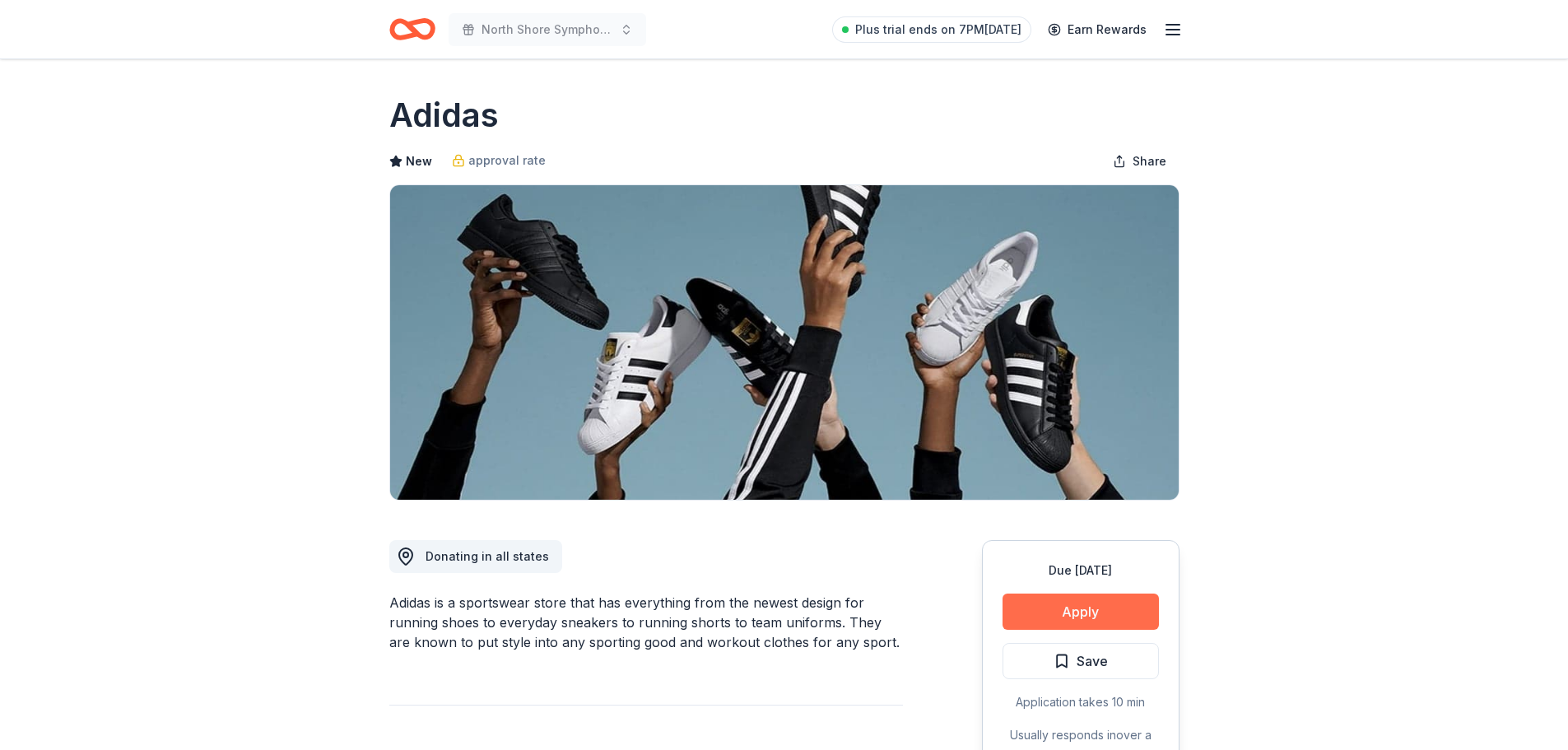
click at [1075, 598] on button "Apply" at bounding box center [1080, 611] width 156 height 36
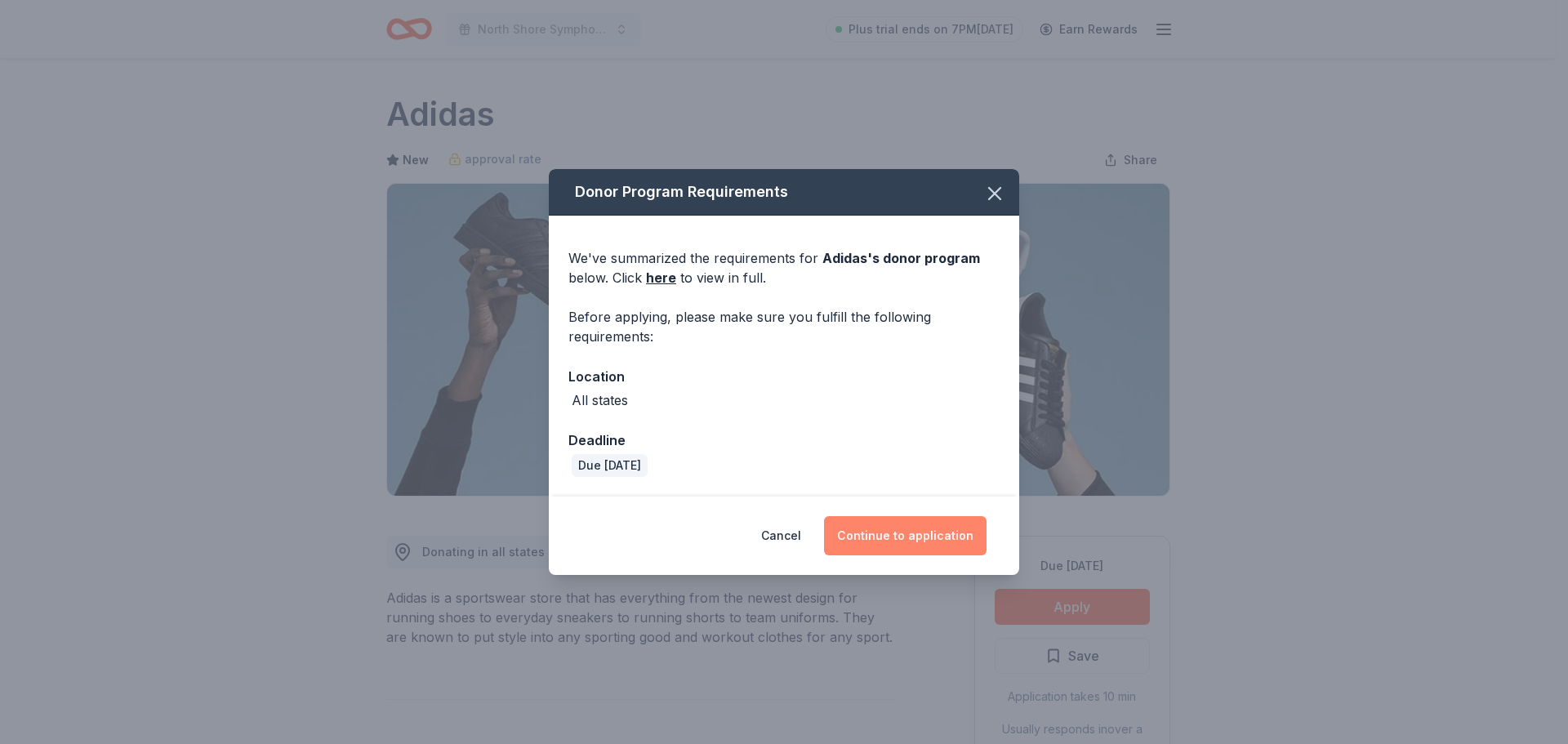
click at [920, 537] on button "Continue to application" at bounding box center [905, 535] width 163 height 39
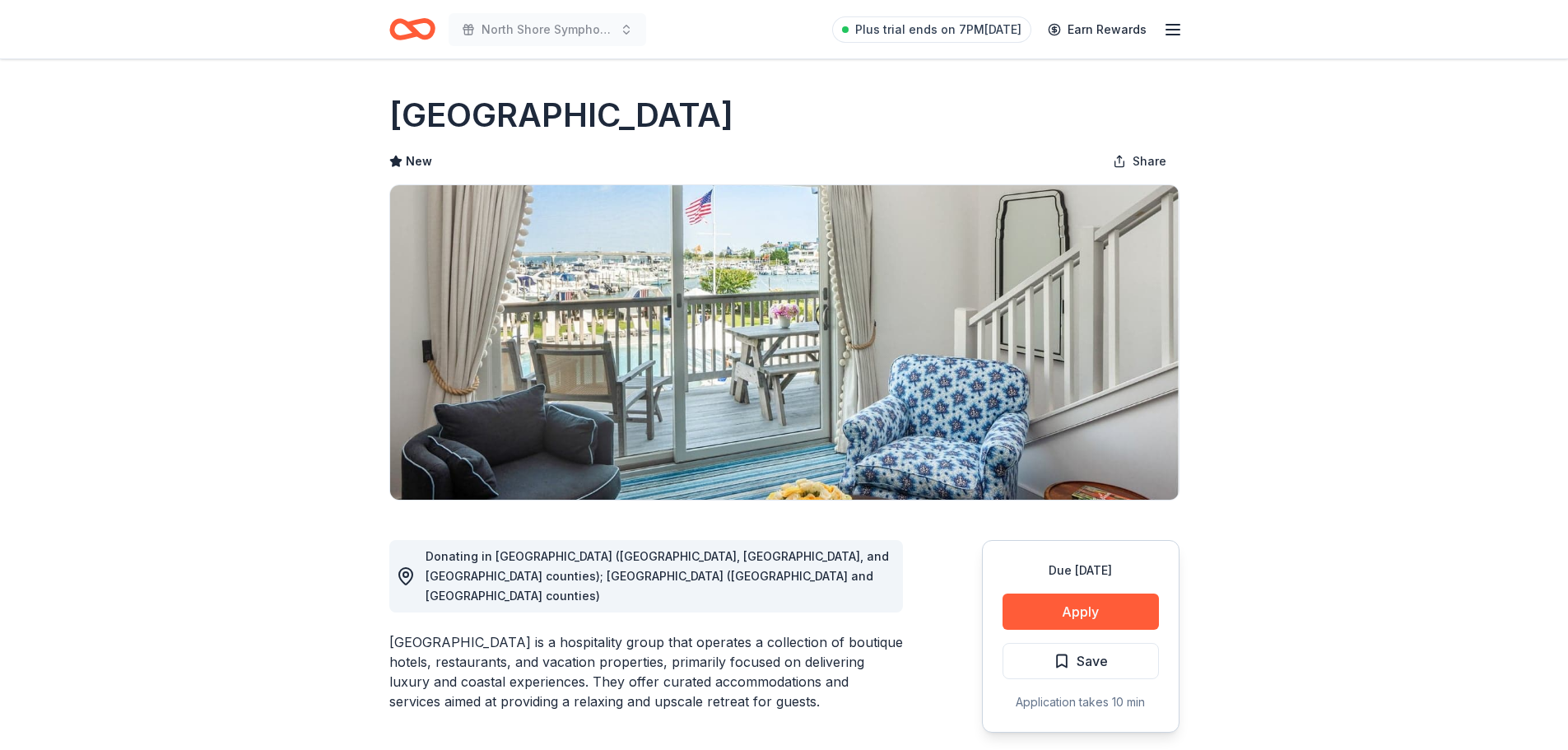
drag, startPoint x: 572, startPoint y: 550, endPoint x: 835, endPoint y: 572, distance: 263.9
click at [833, 570] on div "Donating in [GEOGRAPHIC_DATA] ([GEOGRAPHIC_DATA], [GEOGRAPHIC_DATA], and [GEOGR…" at bounding box center [657, 576] width 464 height 59
click at [838, 575] on div "Donating in [GEOGRAPHIC_DATA] ([GEOGRAPHIC_DATA], [GEOGRAPHIC_DATA], and [GEOGR…" at bounding box center [657, 576] width 464 height 59
click at [1106, 609] on button "Apply" at bounding box center [1080, 611] width 156 height 36
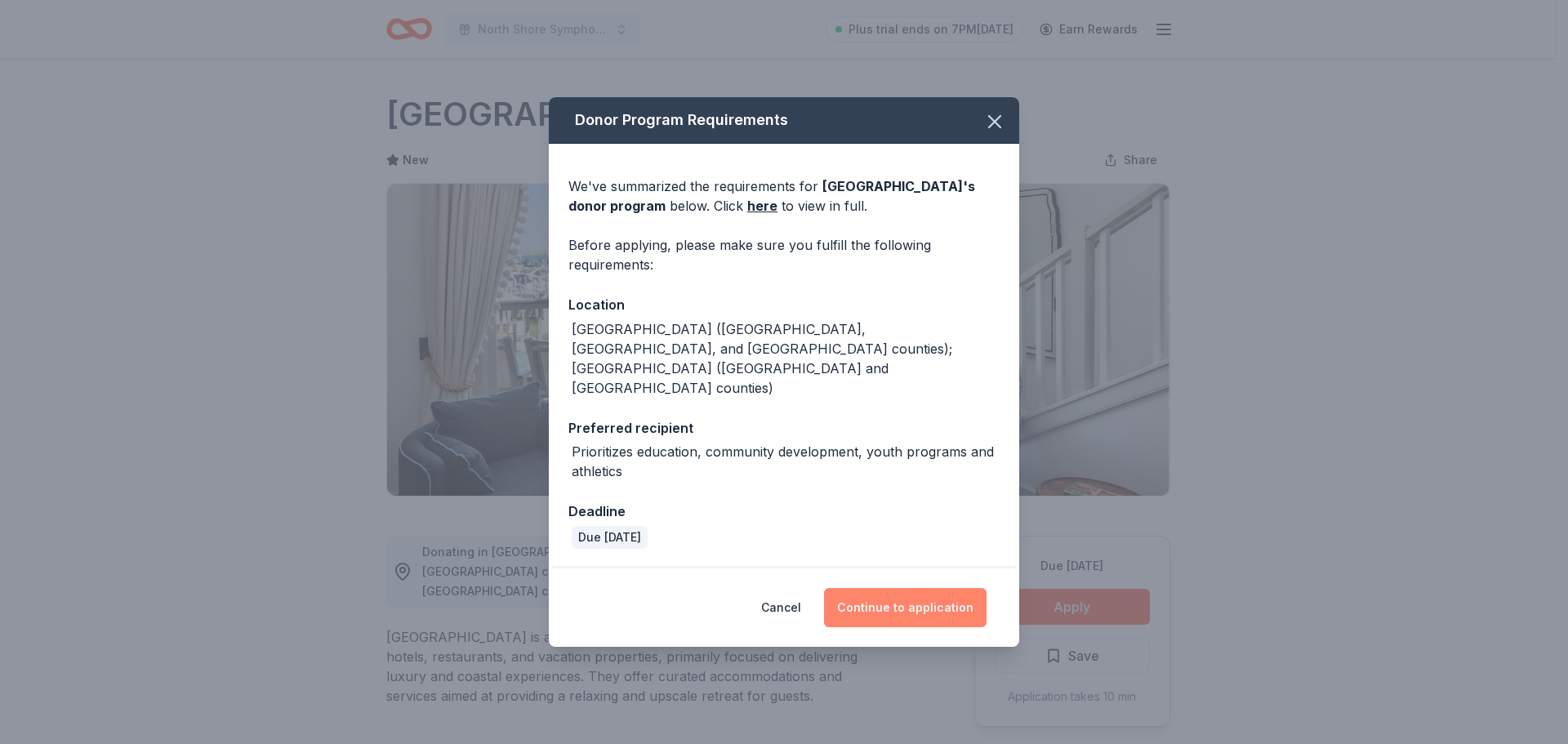
click at [913, 588] on button "Continue to application" at bounding box center [905, 607] width 163 height 39
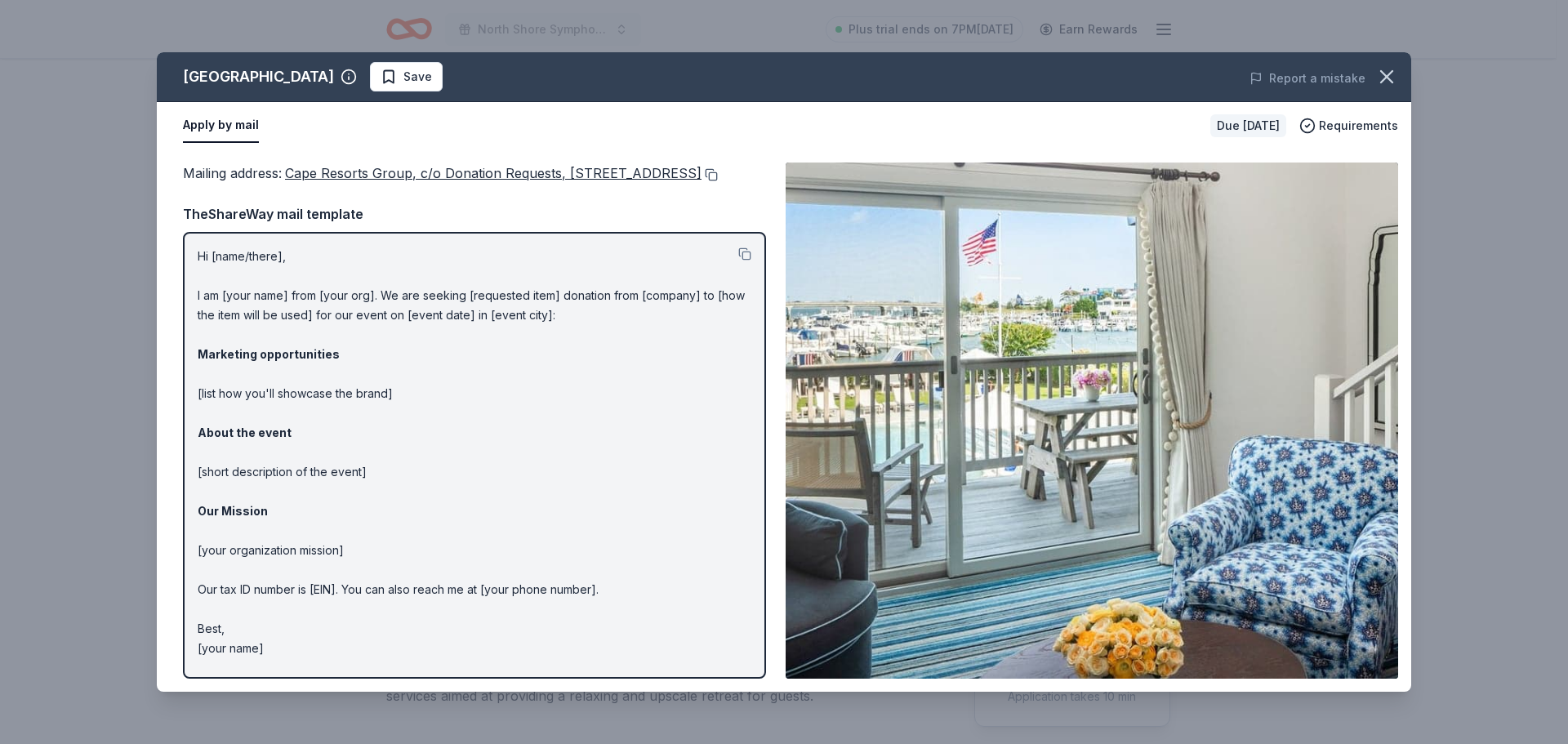
click at [701, 181] on button at bounding box center [709, 175] width 16 height 13
click at [873, 93] on div "Cape Resorts Save Report a mistake" at bounding box center [784, 76] width 1254 height 49
click at [1393, 77] on icon "button" at bounding box center [1387, 76] width 23 height 23
